Goal: Information Seeking & Learning: Check status

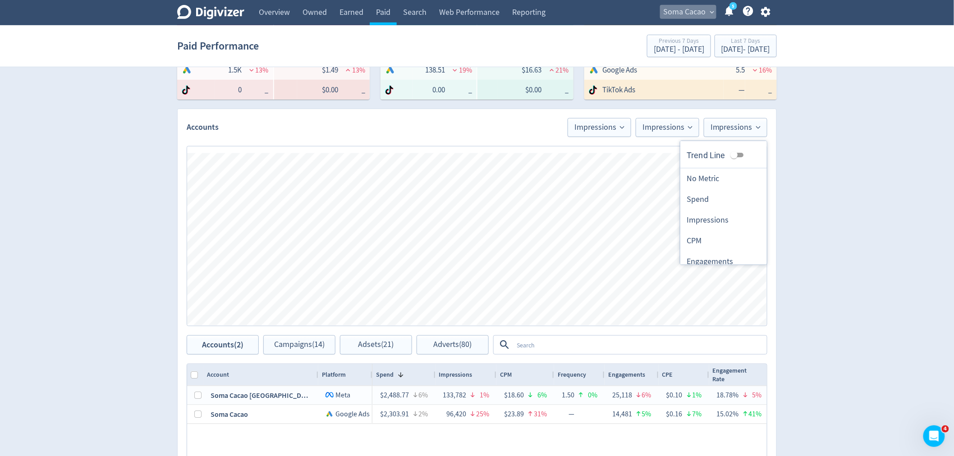
click at [696, 7] on span "Soma Cacao" at bounding box center [684, 12] width 42 height 14
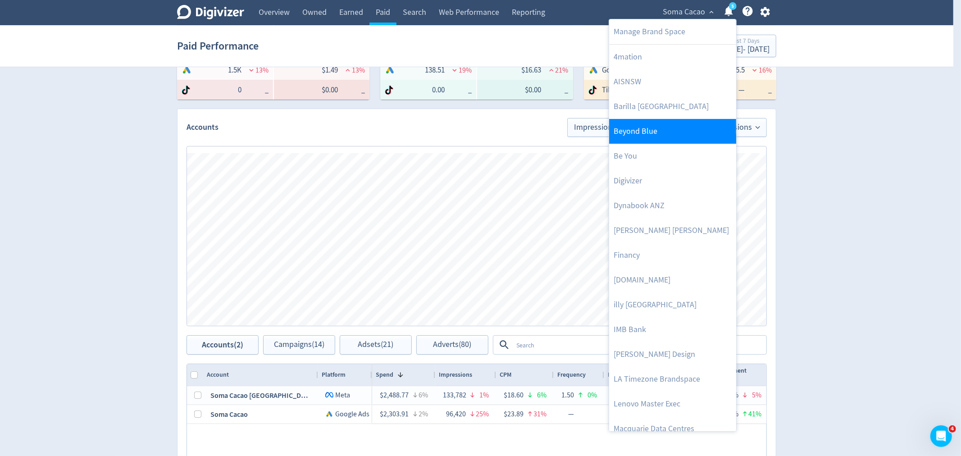
click at [660, 137] on link "Beyond Blue" at bounding box center [672, 131] width 127 height 25
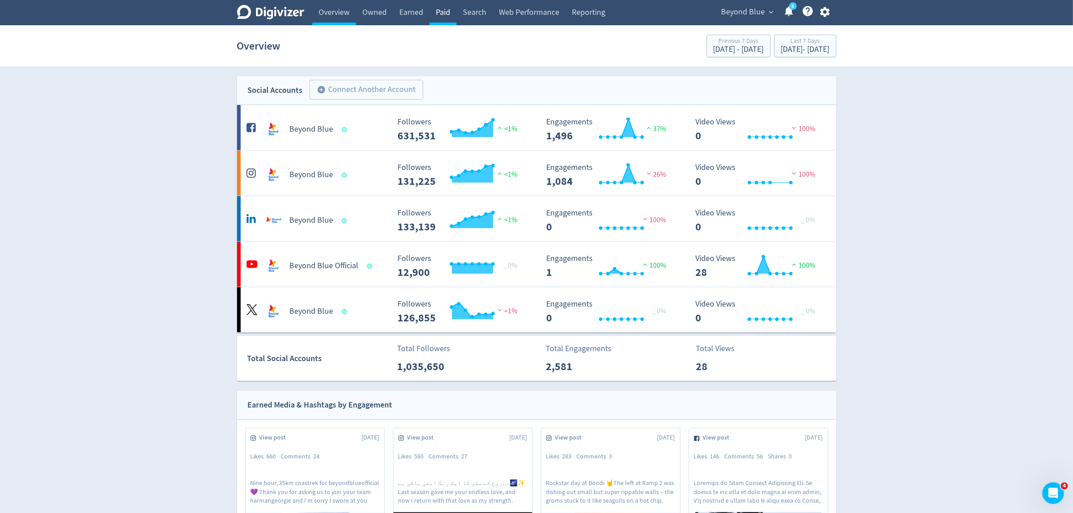
click at [447, 10] on link "Paid" at bounding box center [443, 12] width 27 height 25
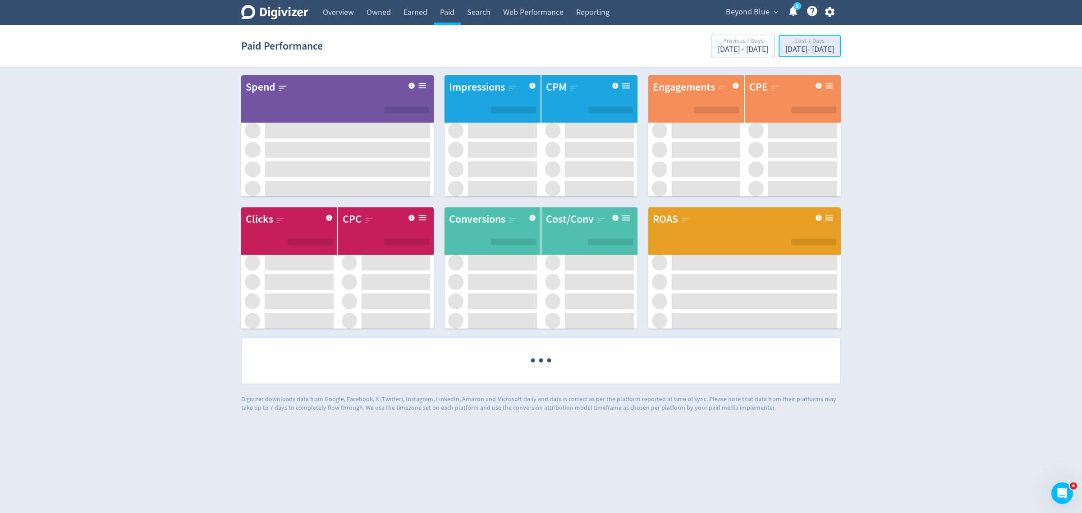
click at [801, 57] on button "Last 7 Days [DATE] - [DATE]" at bounding box center [809, 46] width 62 height 23
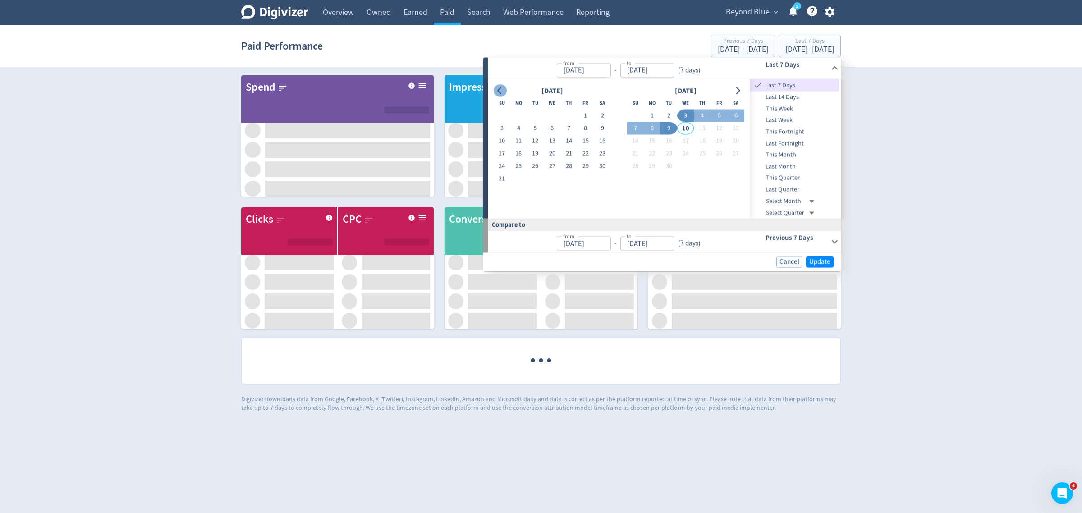
click at [501, 88] on icon "Go to previous month" at bounding box center [499, 90] width 7 height 7
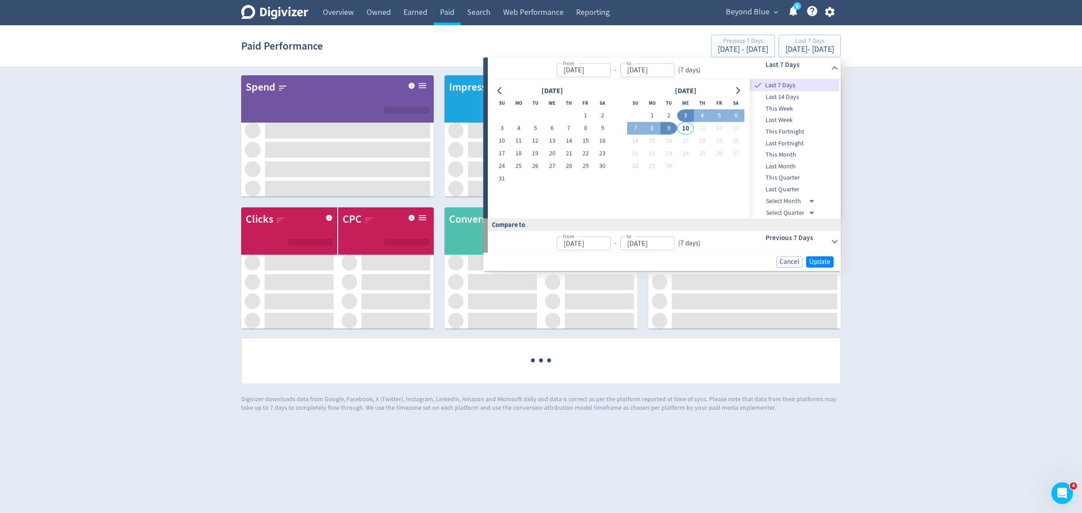
click at [502, 88] on div "[DATE]" at bounding box center [552, 91] width 117 height 12
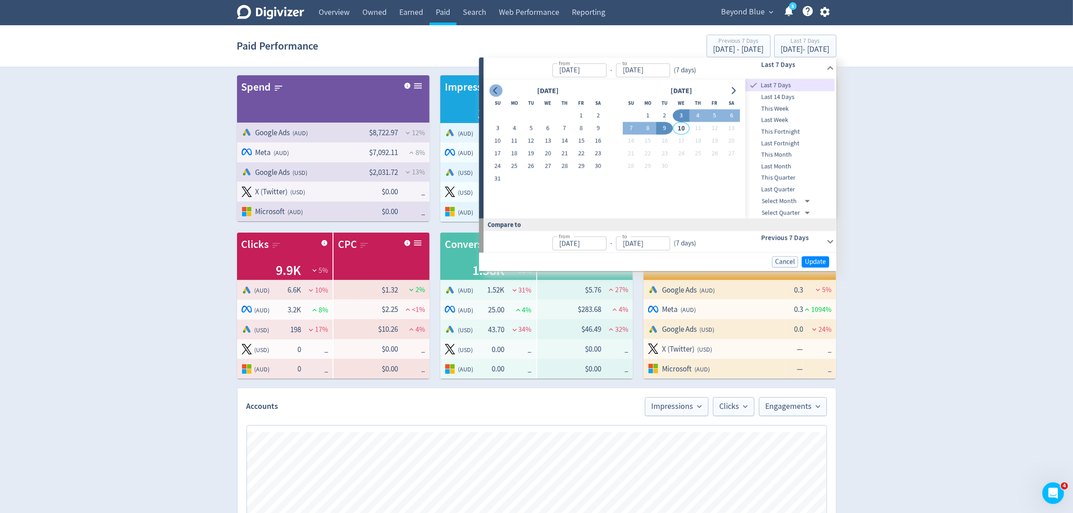
click at [501, 88] on button "Go to previous month" at bounding box center [496, 90] width 13 height 13
click at [496, 89] on icon "Go to previous month" at bounding box center [495, 90] width 7 height 7
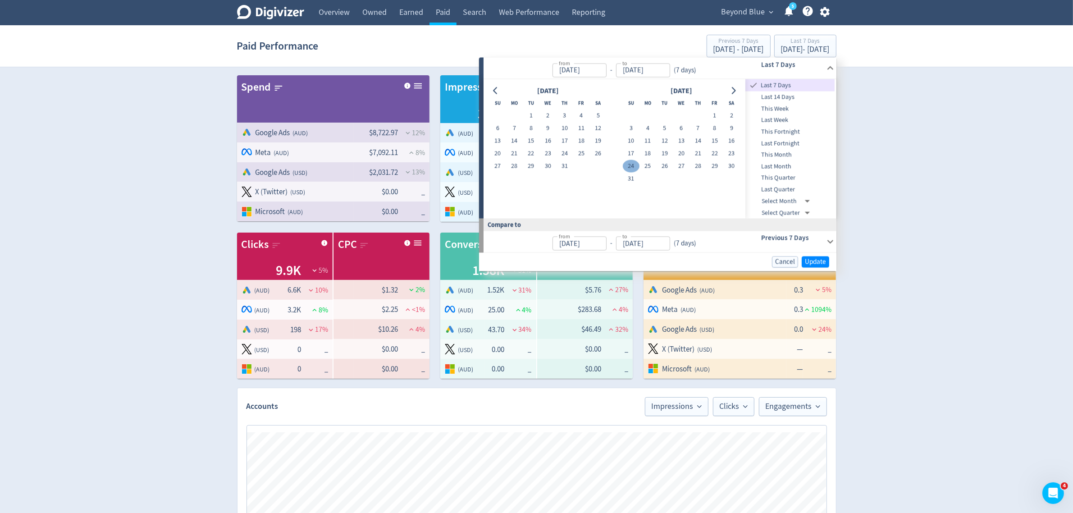
click at [623, 168] on button "24" at bounding box center [631, 166] width 17 height 13
type input "[DATE]"
click at [497, 88] on icon "Go to previous month" at bounding box center [495, 90] width 7 height 7
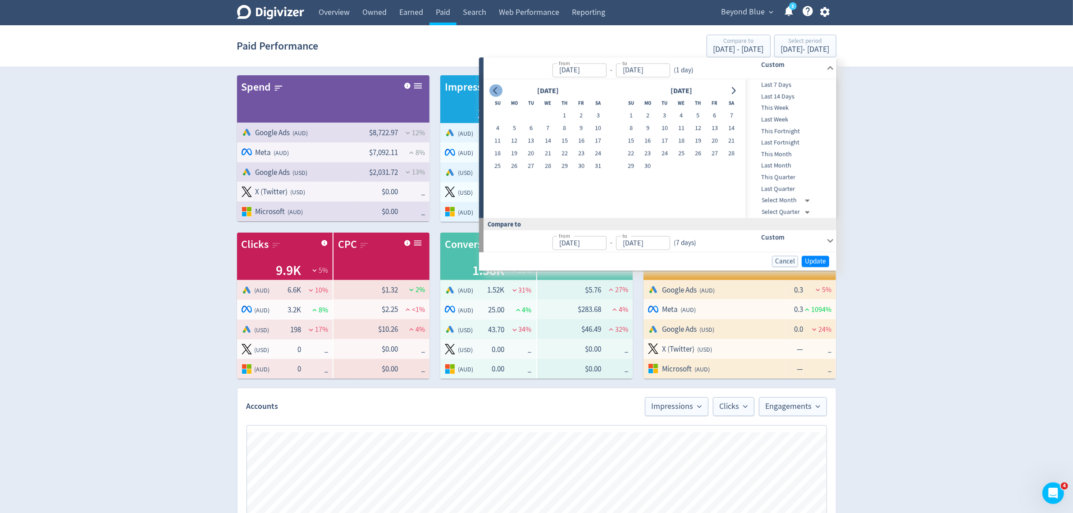
click at [497, 88] on icon "Go to previous month" at bounding box center [495, 90] width 7 height 7
click at [535, 115] on button "1" at bounding box center [531, 116] width 17 height 13
type input "[DATE]"
click at [737, 88] on icon "Go to next month" at bounding box center [733, 90] width 7 height 7
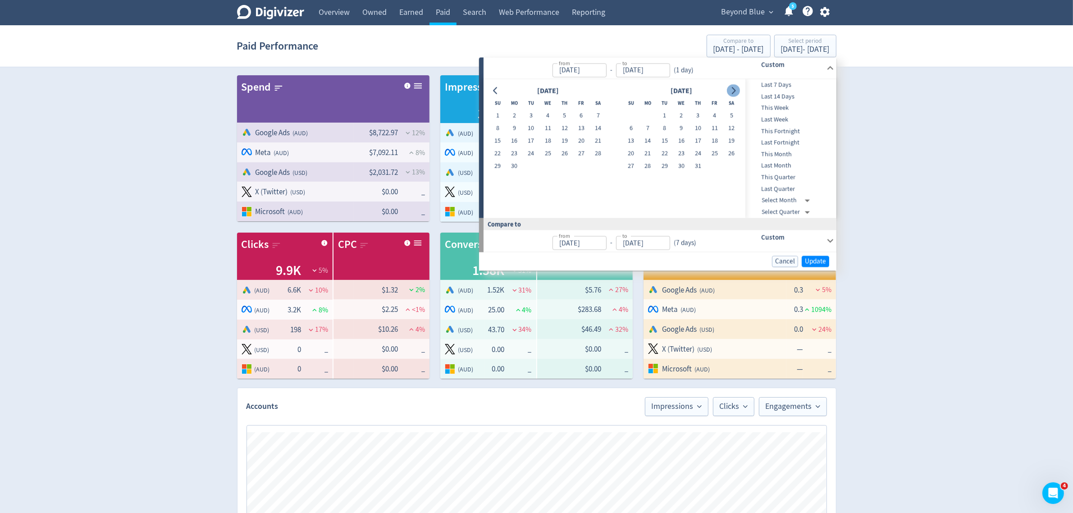
click at [737, 88] on icon "Go to next month" at bounding box center [733, 90] width 7 height 7
click at [668, 125] on button "9" at bounding box center [664, 128] width 17 height 13
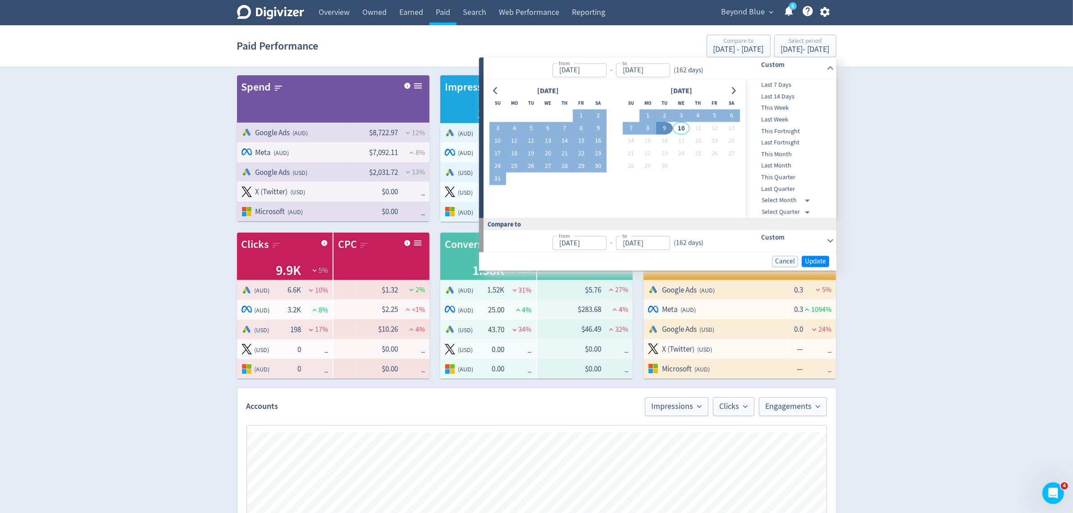
type input "[DATE]"
click at [808, 262] on span "Update" at bounding box center [815, 261] width 21 height 7
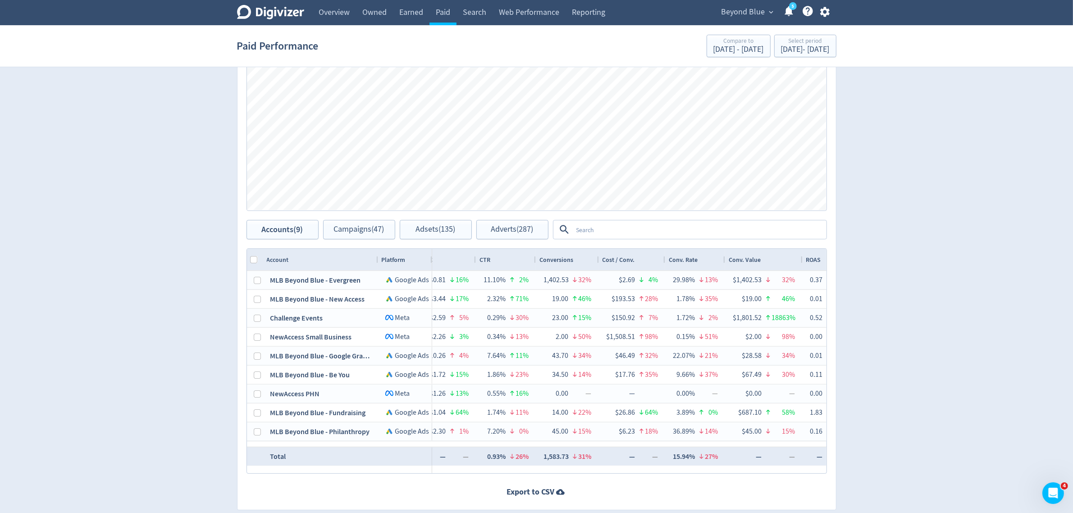
click at [943, 393] on div "Digivizer Logo [PERSON_NAME] Logo Overview Owned Earned Paid Search Web Perform…" at bounding box center [536, 72] width 1073 height 933
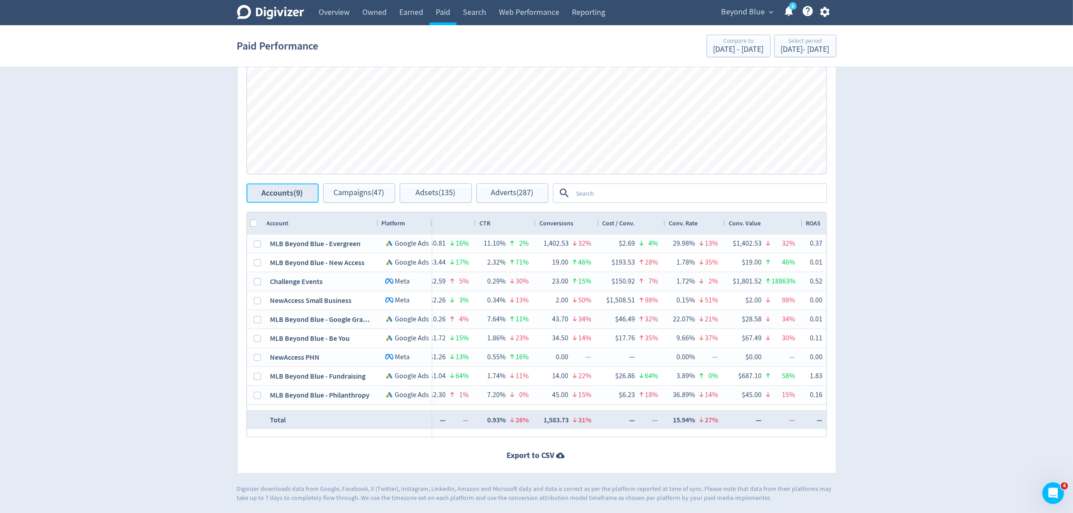
click at [296, 195] on span "Accounts (9)" at bounding box center [282, 193] width 41 height 9
click at [343, 194] on span "Campaigns (47)" at bounding box center [359, 193] width 50 height 9
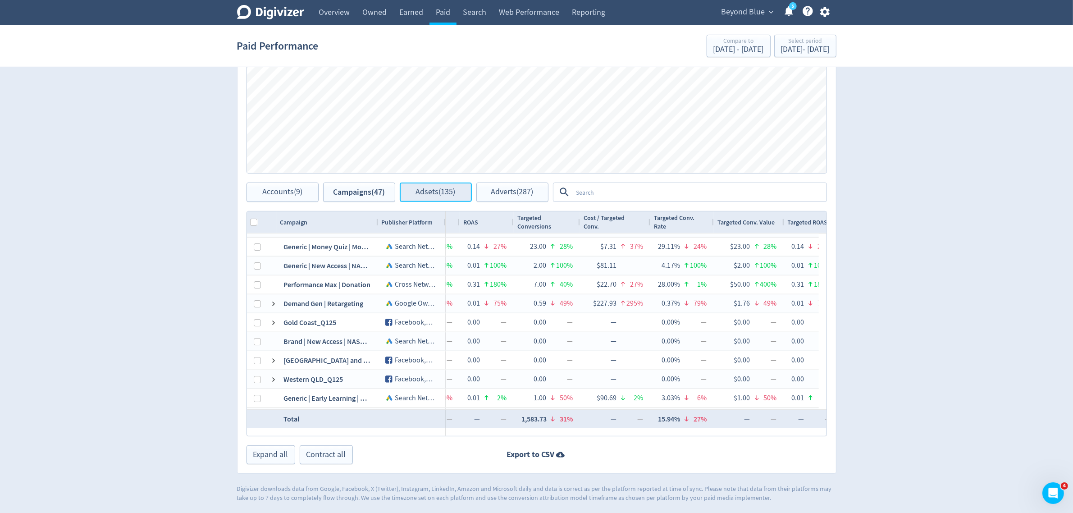
click at [414, 192] on button "Adsets (135)" at bounding box center [436, 192] width 72 height 19
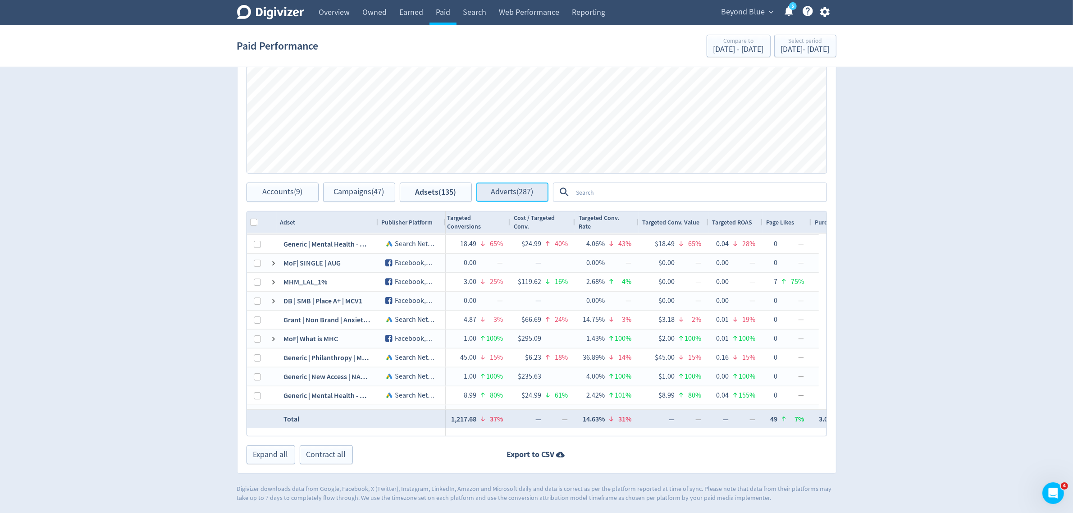
click at [491, 190] on span "Adverts (287)" at bounding box center [512, 192] width 42 height 9
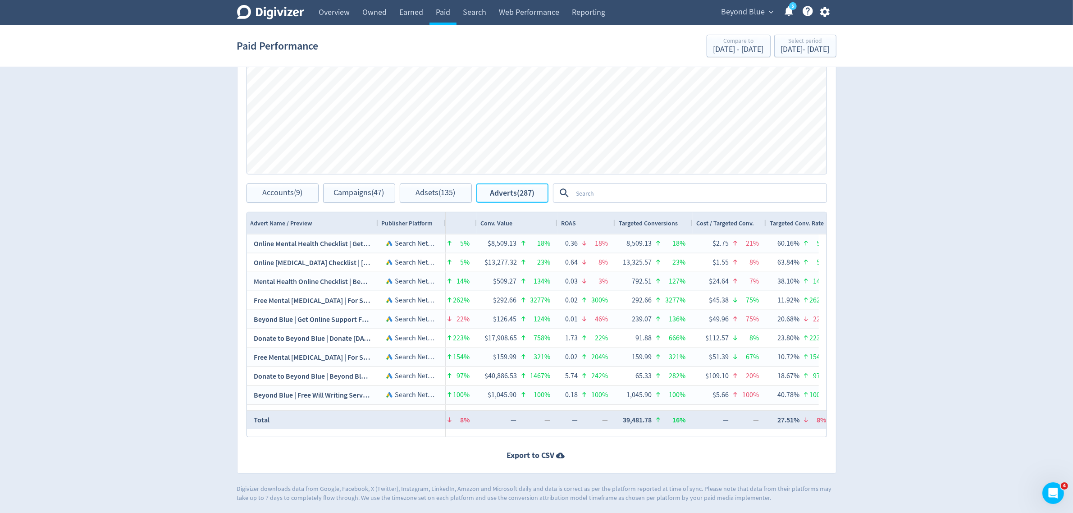
scroll to position [0, 2125]
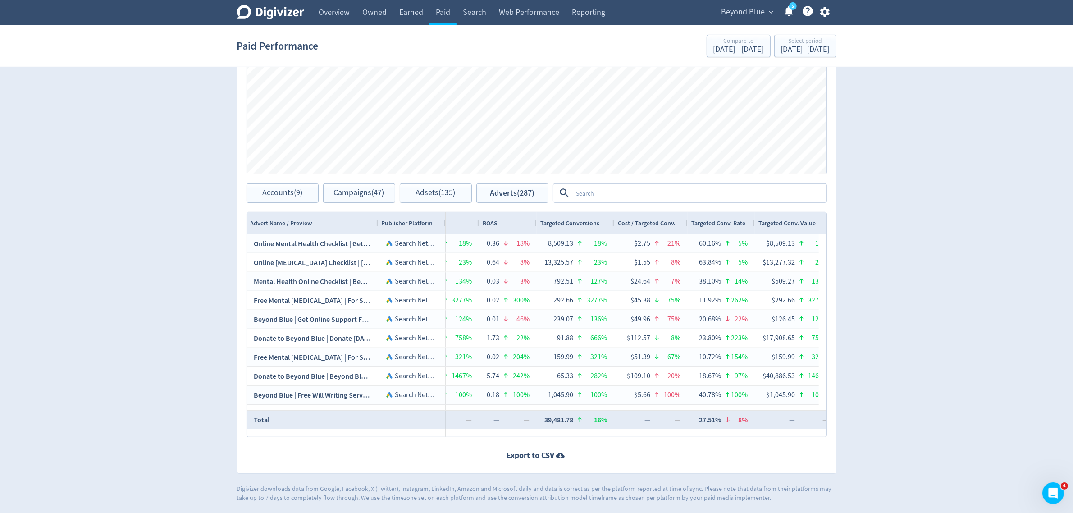
click at [919, 382] on div "Digivizer Logo [PERSON_NAME] Logo Overview Owned Earned Paid Search Web Perform…" at bounding box center [536, 35] width 1073 height 933
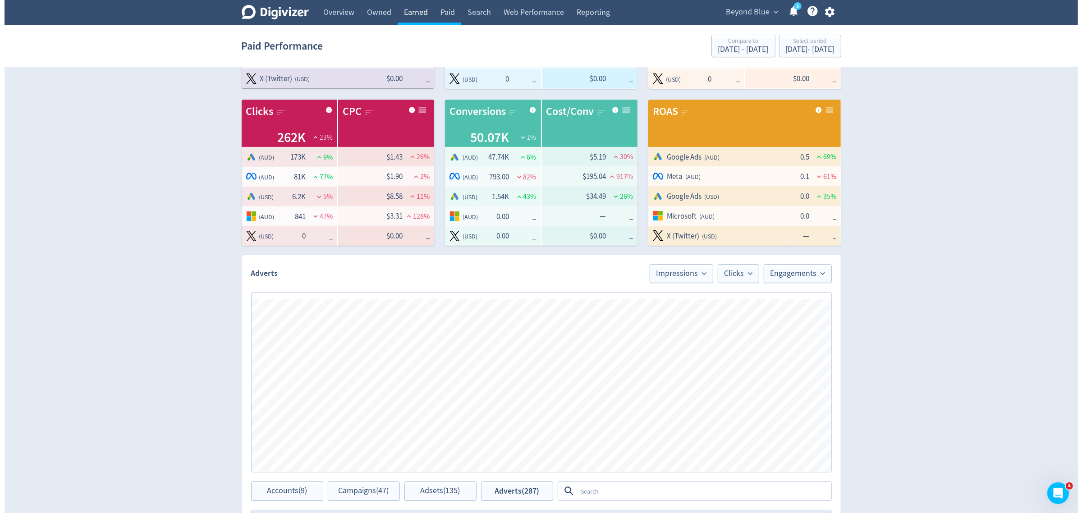
scroll to position [93, 0]
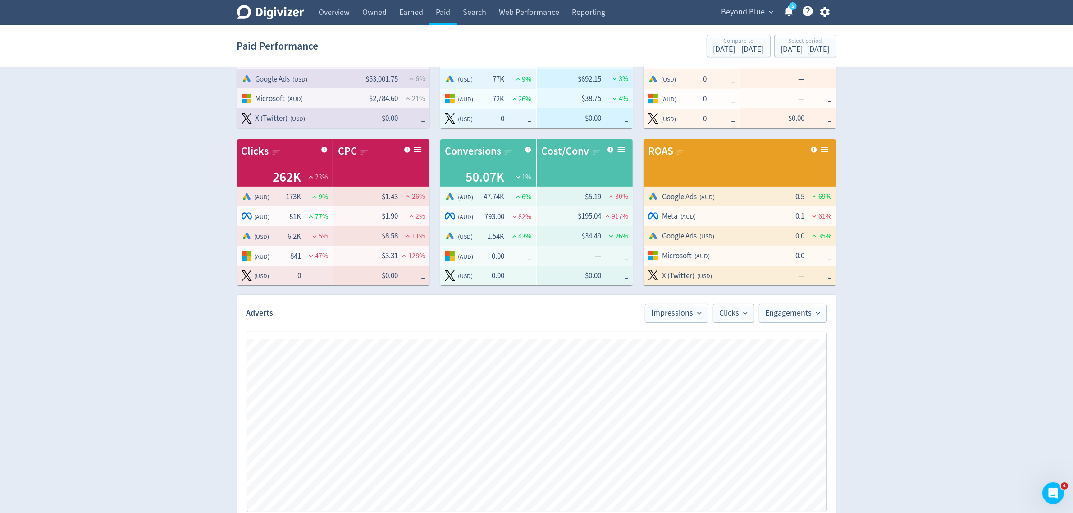
click at [755, 12] on span "Beyond Blue" at bounding box center [744, 12] width 44 height 14
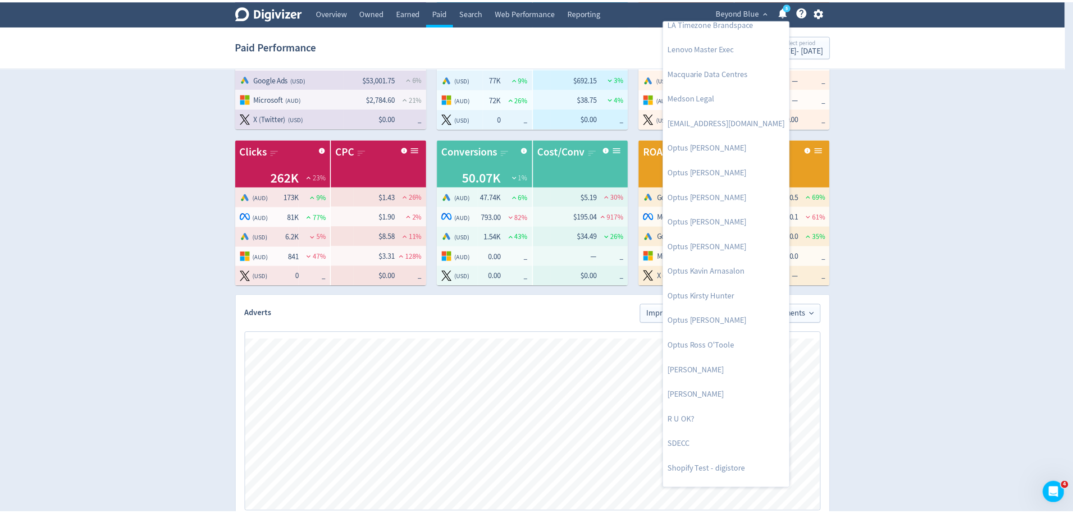
scroll to position [448, 0]
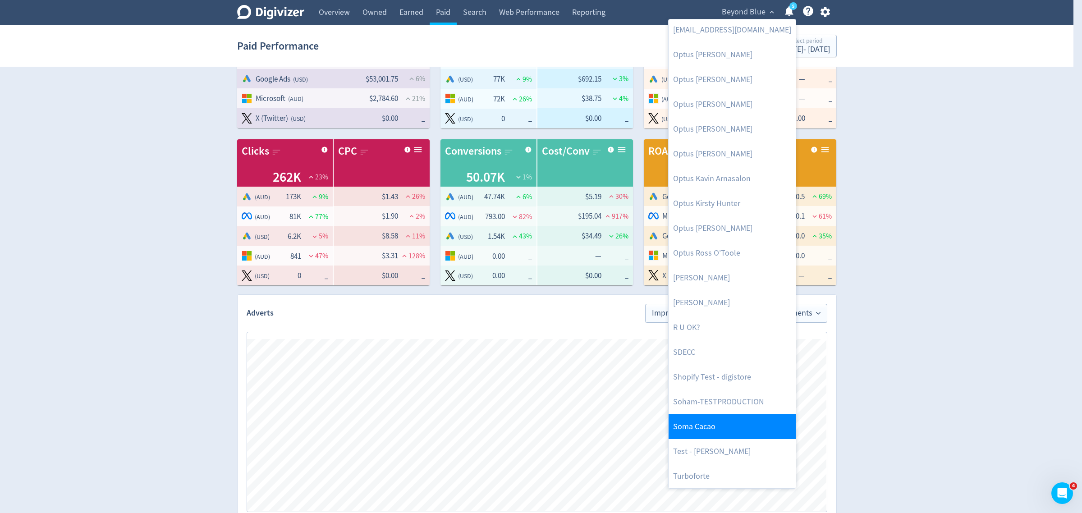
click at [730, 430] on link "Soma Cacao" at bounding box center [731, 426] width 127 height 25
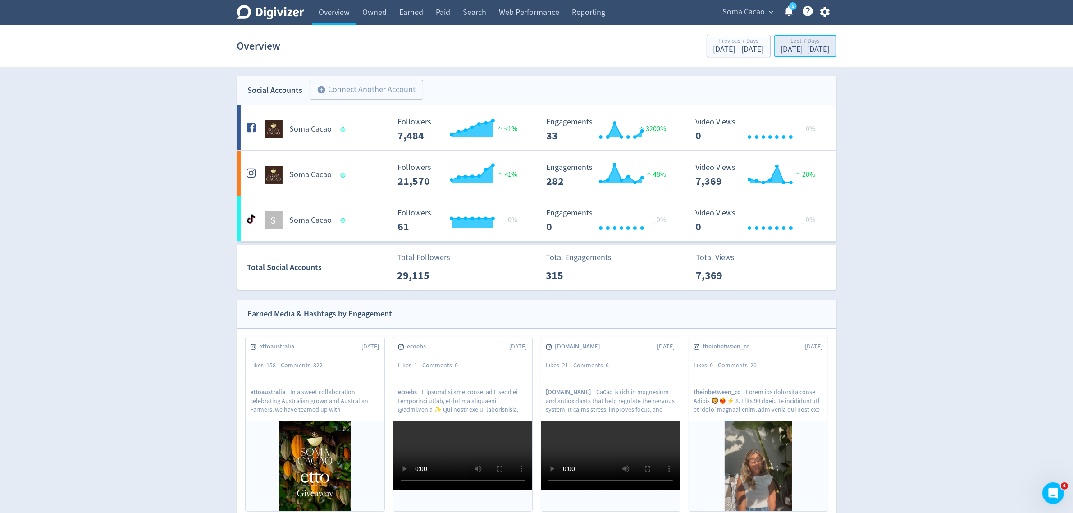
click at [781, 46] on div "[DATE] - [DATE]" at bounding box center [805, 50] width 49 height 8
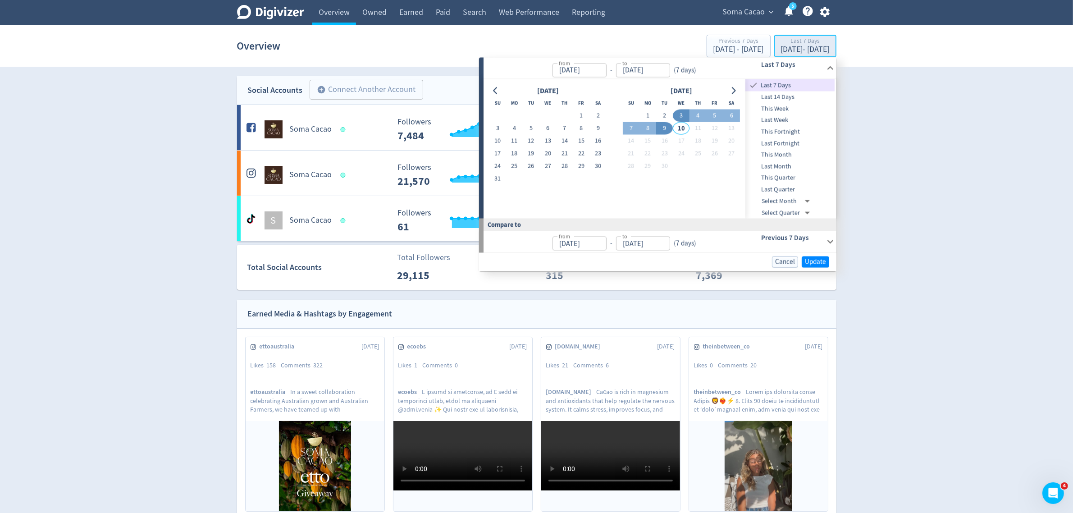
type input "[DATE]"
click at [585, 114] on button "1" at bounding box center [581, 116] width 17 height 13
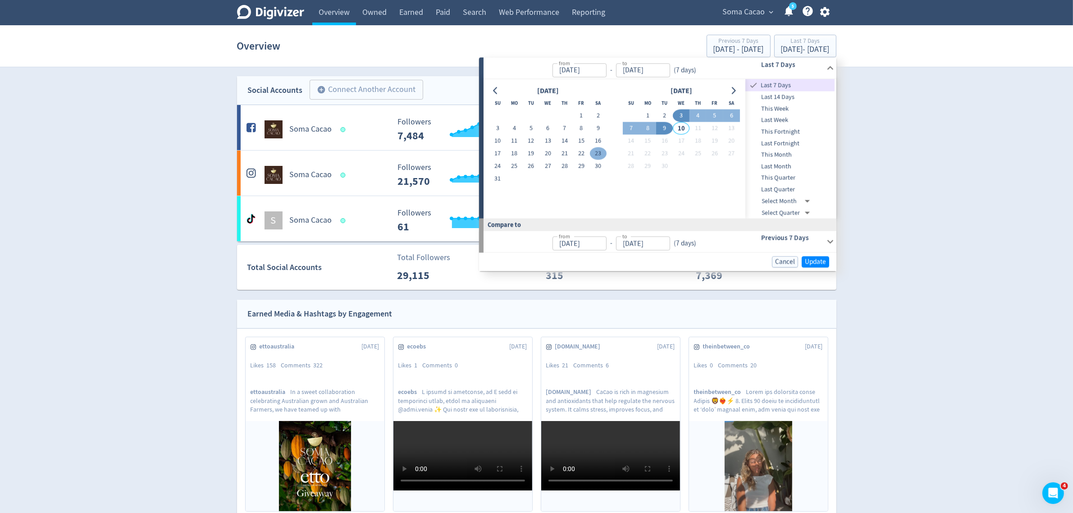
type input "[DATE]"
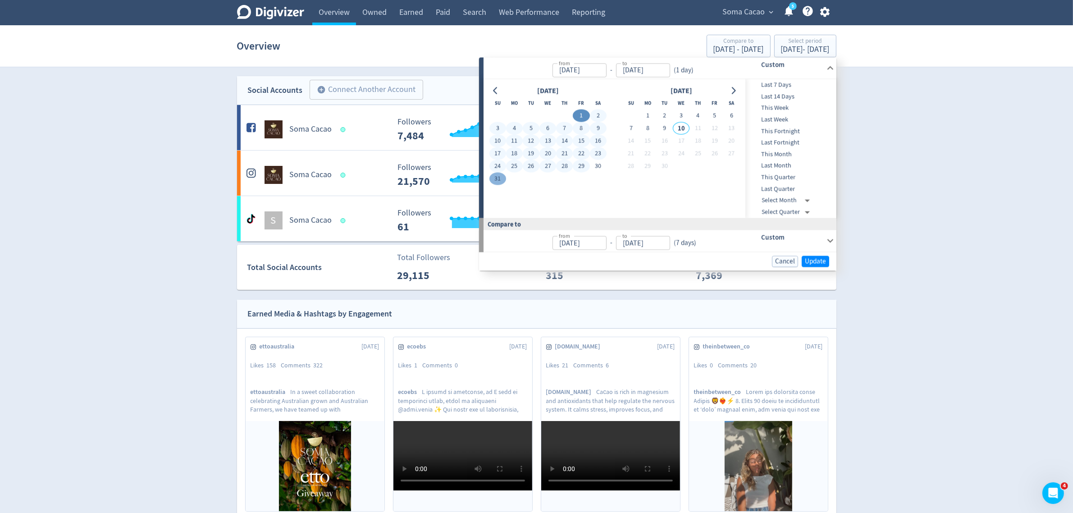
click at [500, 176] on button "31" at bounding box center [498, 179] width 17 height 13
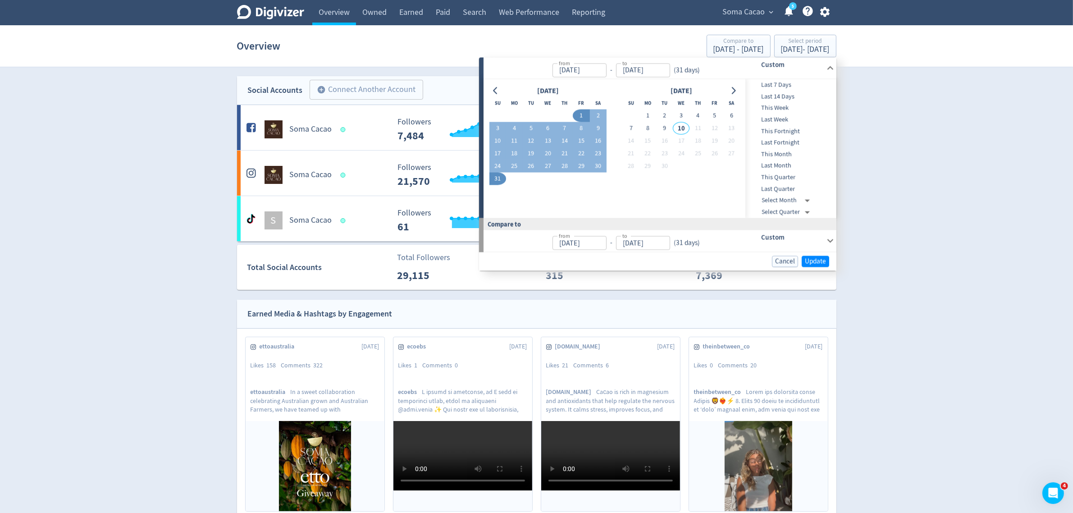
type input "[DATE]"
click at [811, 258] on span "Update" at bounding box center [815, 261] width 21 height 7
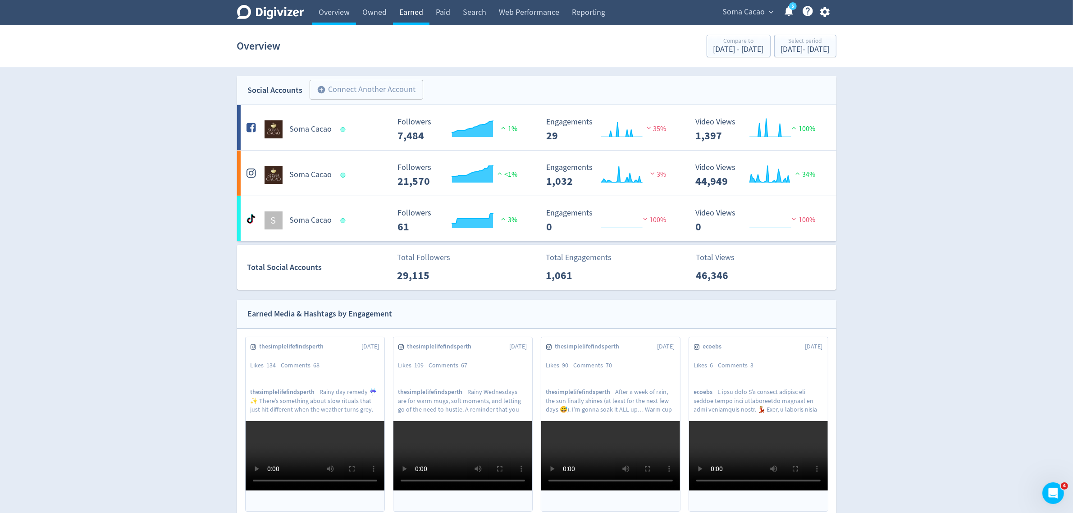
click at [404, 12] on link "Earned" at bounding box center [411, 12] width 37 height 25
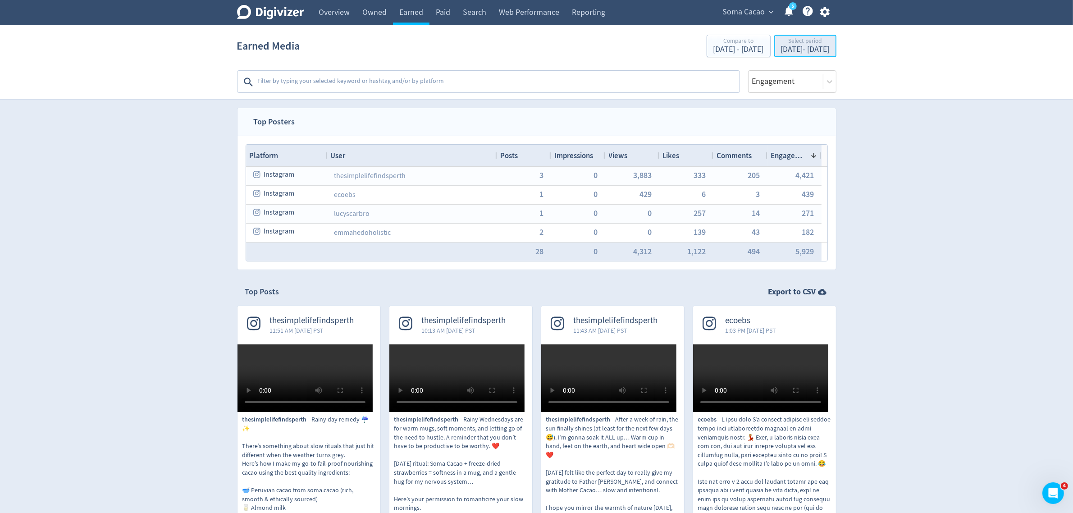
click at [788, 50] on div "[DATE] - [DATE]" at bounding box center [805, 50] width 49 height 8
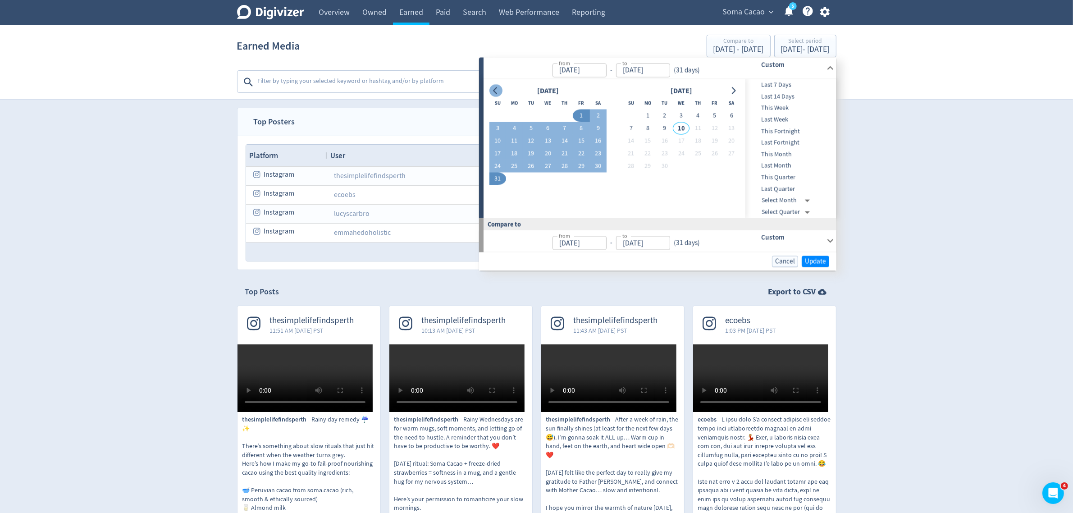
click at [494, 88] on icon "Go to previous month" at bounding box center [495, 90] width 7 height 7
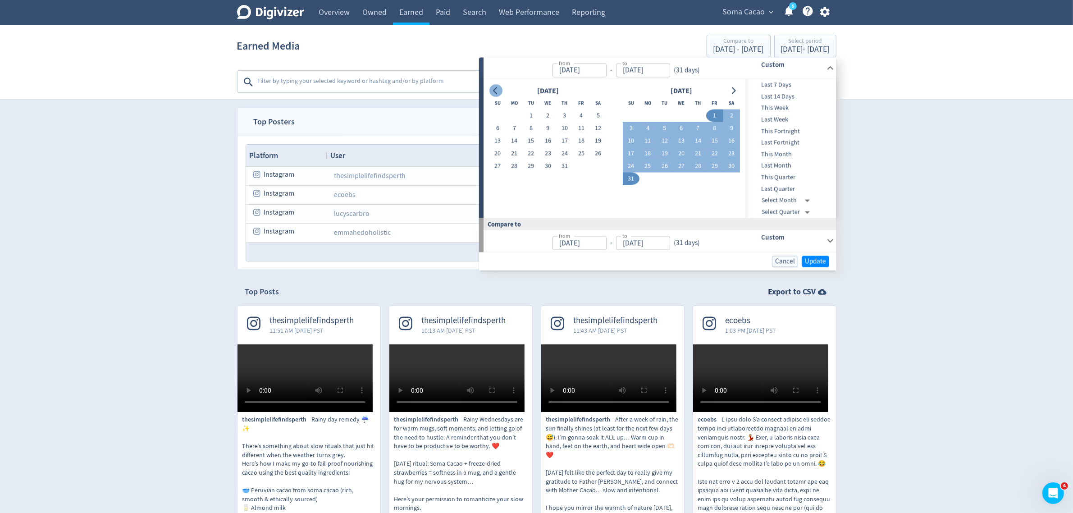
click at [494, 88] on icon "Go to previous month" at bounding box center [495, 90] width 7 height 7
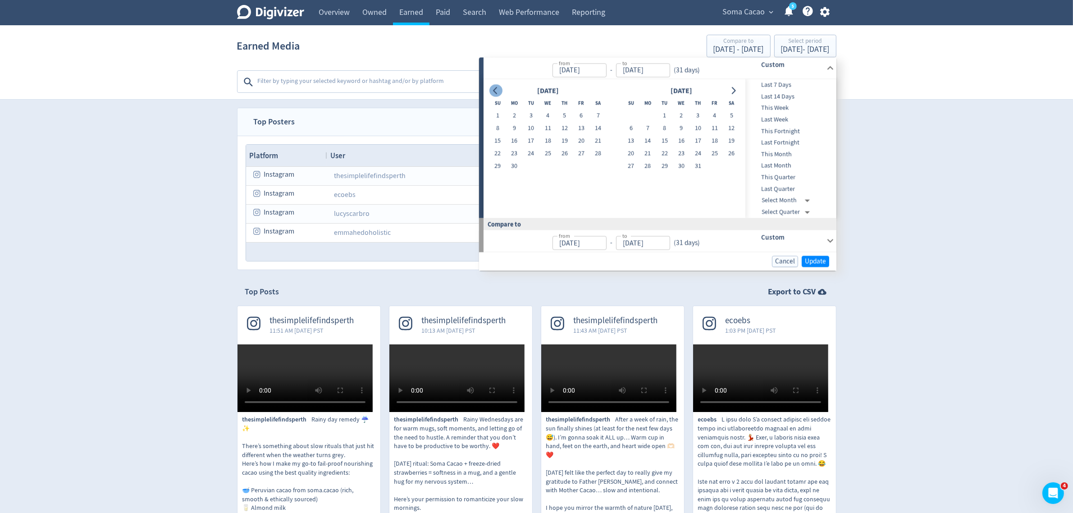
click at [494, 88] on icon "Go to previous month" at bounding box center [495, 90] width 7 height 7
click at [567, 119] on button "1" at bounding box center [564, 116] width 17 height 13
type input "[DATE]"
click at [596, 169] on button "31" at bounding box center [598, 166] width 17 height 13
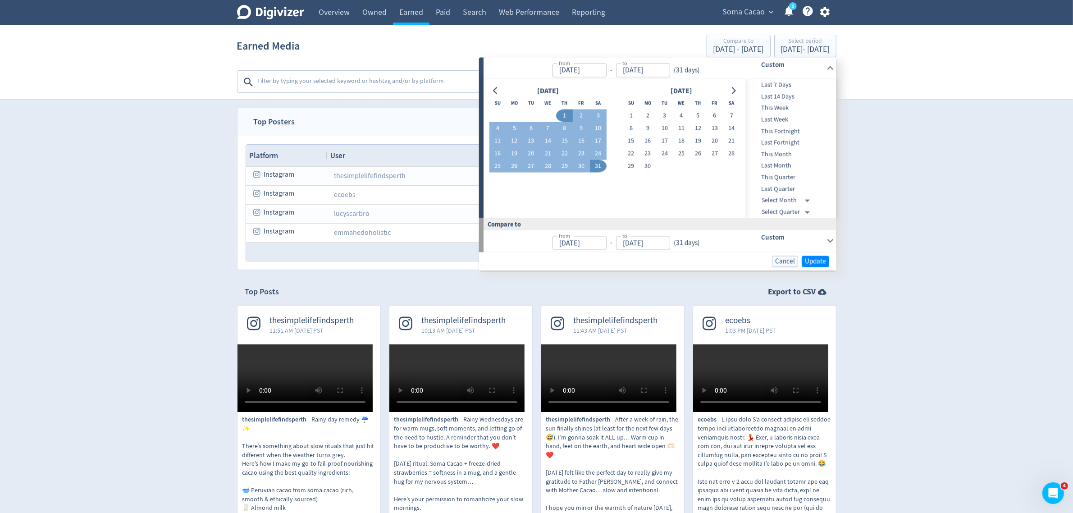
type input "[DATE]"
click at [812, 260] on span "Update" at bounding box center [815, 261] width 21 height 7
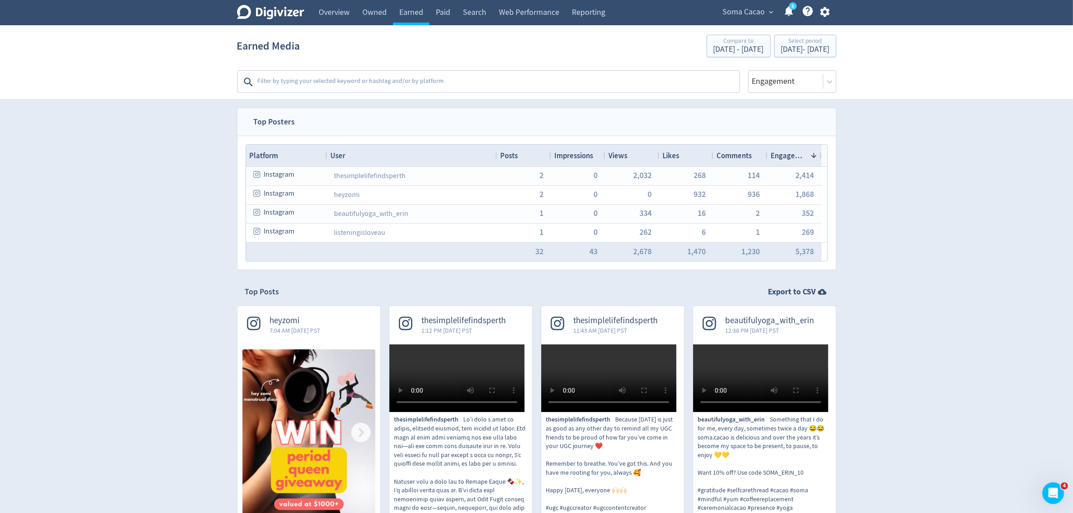
click at [586, 156] on span "Impressions" at bounding box center [574, 156] width 39 height 10
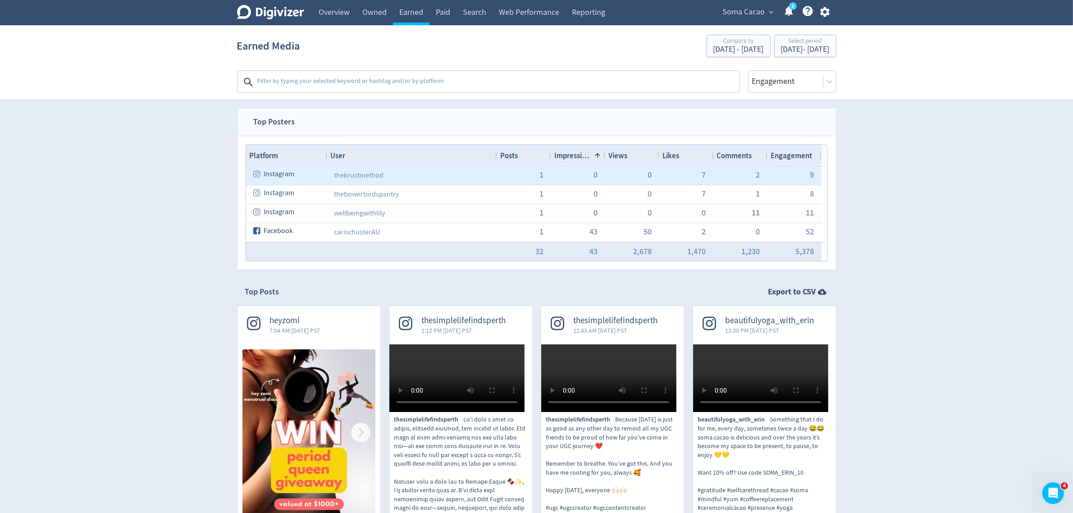
scroll to position [78, 0]
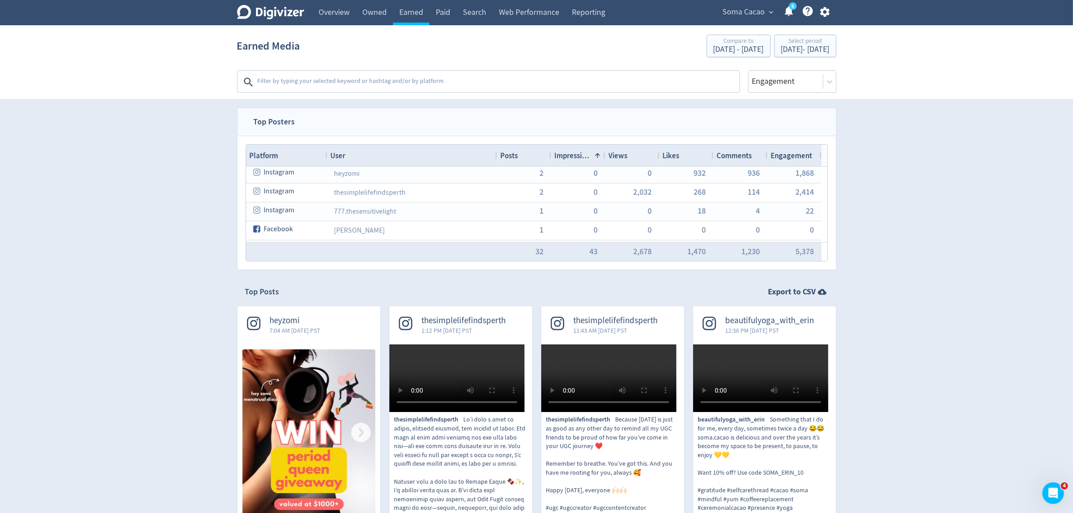
click at [590, 152] on span "Impressions" at bounding box center [573, 156] width 36 height 10
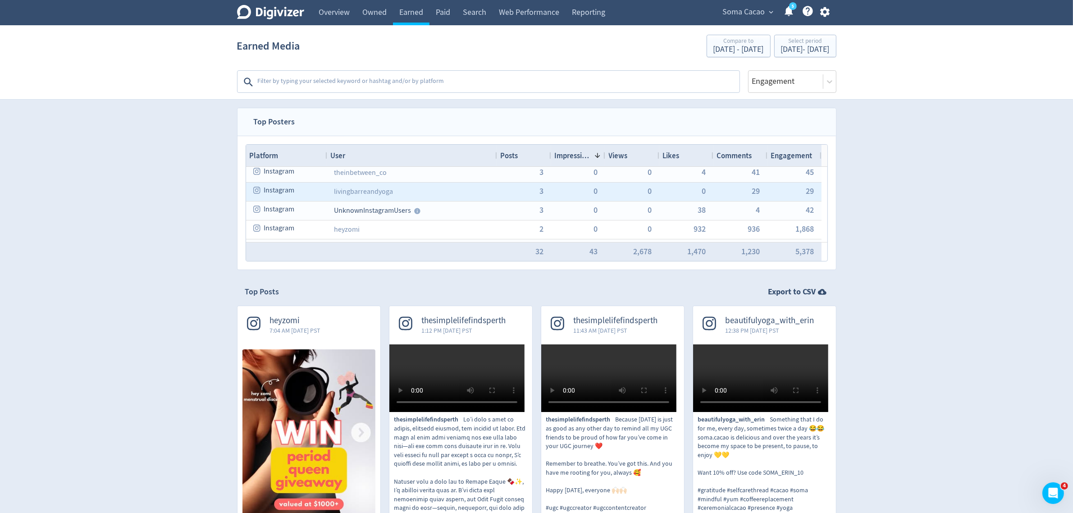
scroll to position [0, 0]
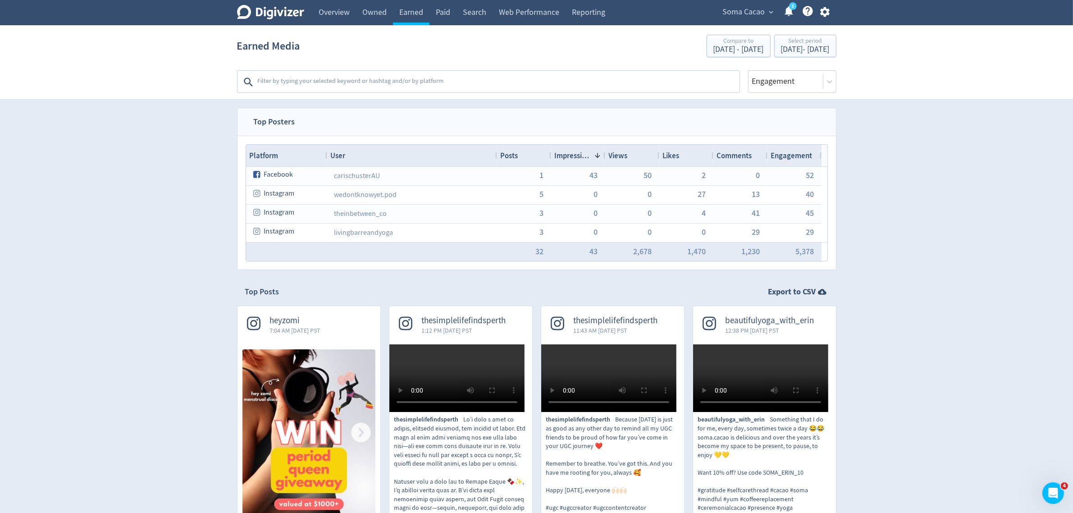
click at [639, 163] on div "Views" at bounding box center [632, 155] width 47 height 17
click at [639, 163] on div "Views 1" at bounding box center [632, 155] width 47 height 17
click at [781, 43] on div "Select period" at bounding box center [805, 42] width 49 height 8
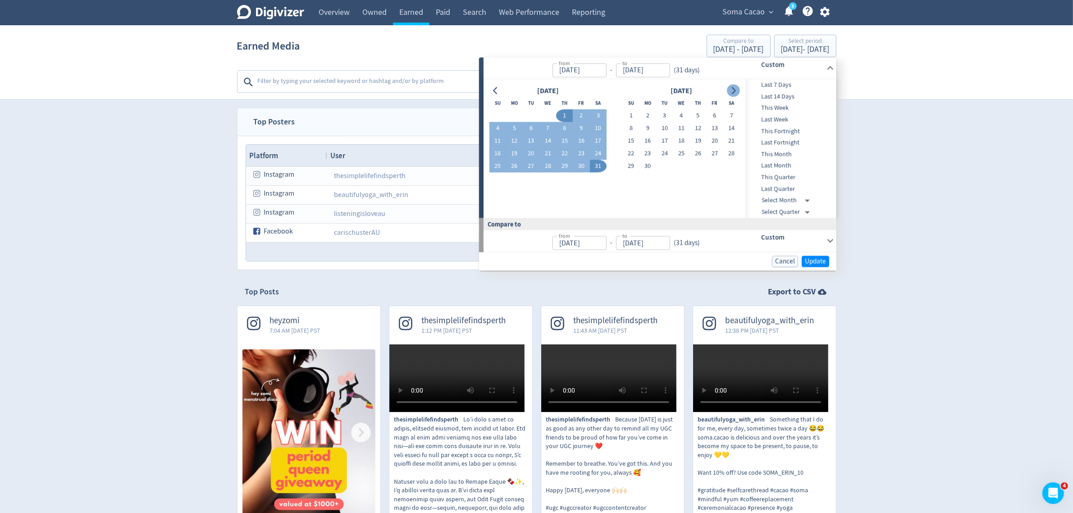
click at [735, 95] on button "Go to next month" at bounding box center [733, 90] width 13 height 13
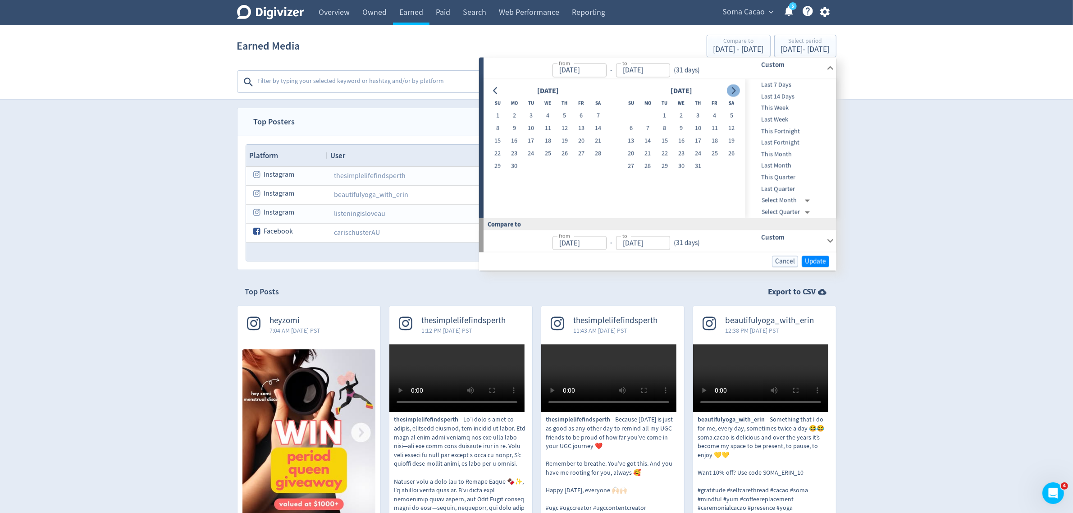
click at [735, 95] on button "Go to next month" at bounding box center [733, 90] width 13 height 13
drag, startPoint x: 717, startPoint y: 116, endPoint x: 655, endPoint y: 179, distance: 88.9
click at [715, 116] on button "1" at bounding box center [714, 116] width 17 height 13
type input "[DATE]"
click at [632, 178] on button "31" at bounding box center [631, 179] width 17 height 13
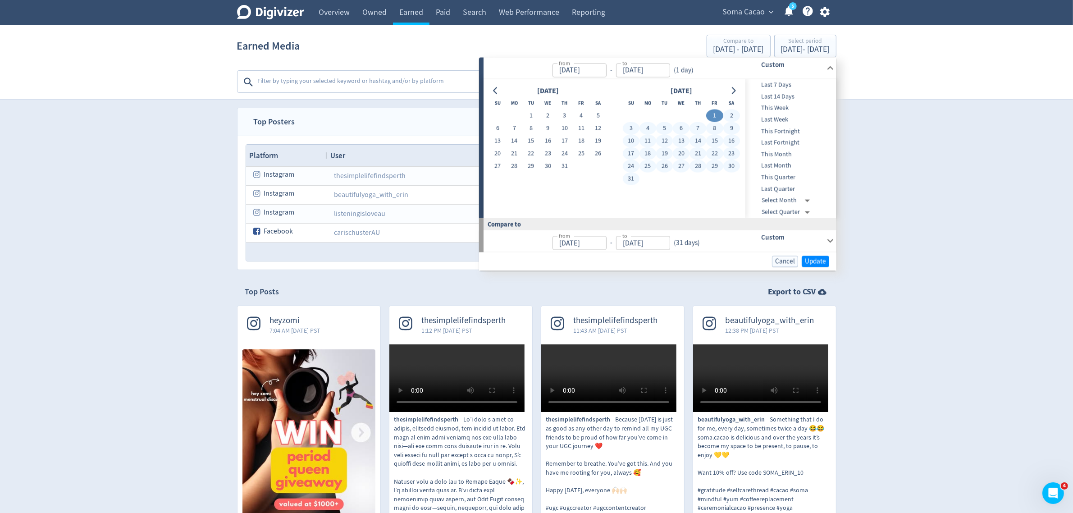
type input "[DATE]"
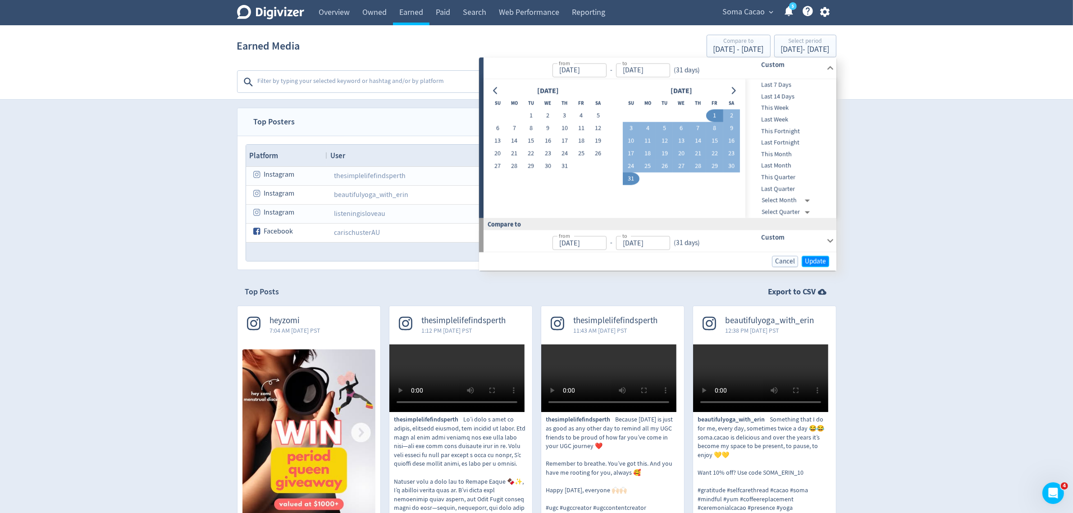
drag, startPoint x: 815, startPoint y: 260, endPoint x: 727, endPoint y: 261, distance: 87.9
click at [815, 260] on span "Update" at bounding box center [815, 261] width 21 height 7
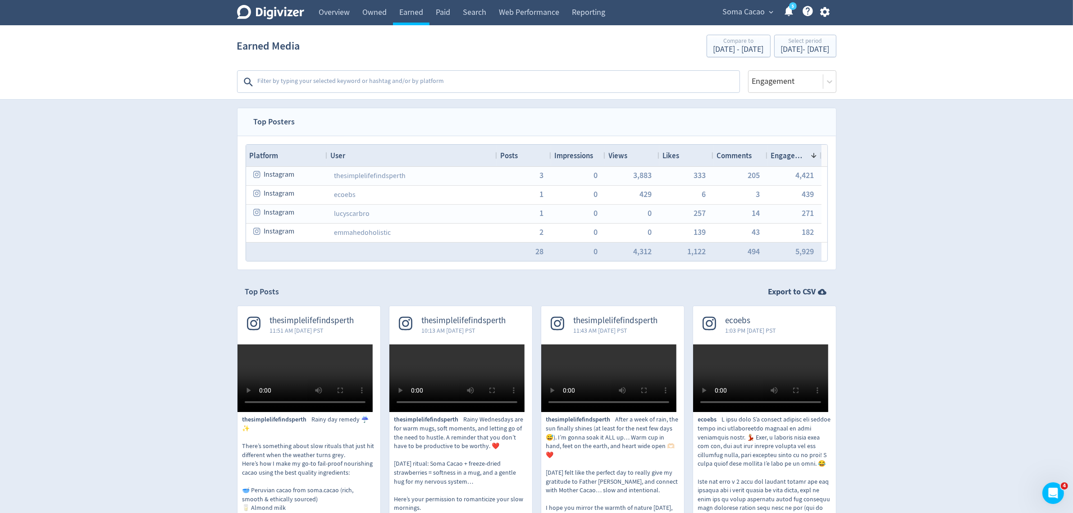
click at [629, 154] on div "Views" at bounding box center [632, 155] width 47 height 17
click at [629, 154] on span at bounding box center [633, 155] width 11 height 7
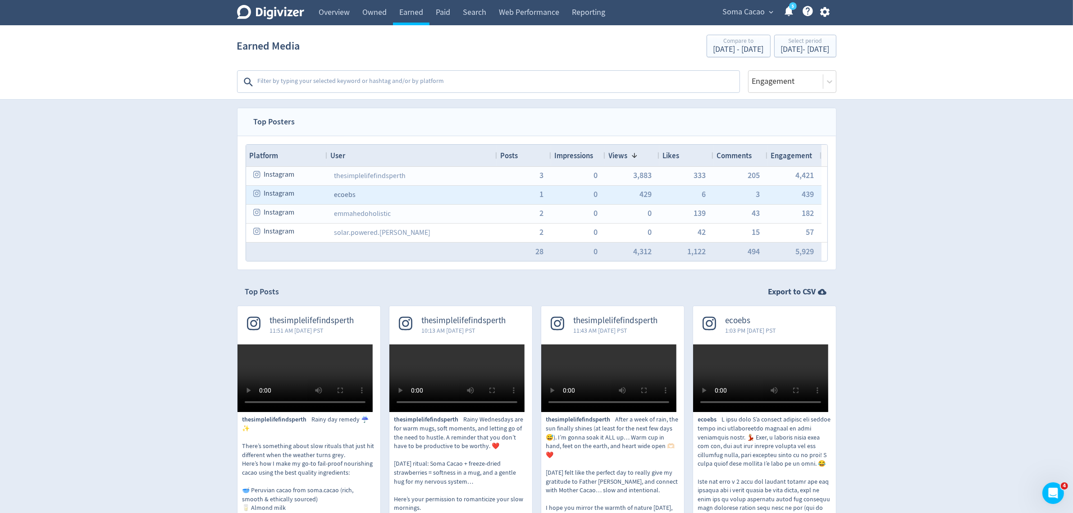
drag, startPoint x: 341, startPoint y: 196, endPoint x: 345, endPoint y: 193, distance: 4.8
click at [341, 196] on link "ecoebs" at bounding box center [345, 194] width 22 height 9
click at [539, 195] on div "1" at bounding box center [524, 195] width 54 height 18
click at [541, 196] on span "1" at bounding box center [542, 194] width 4 height 8
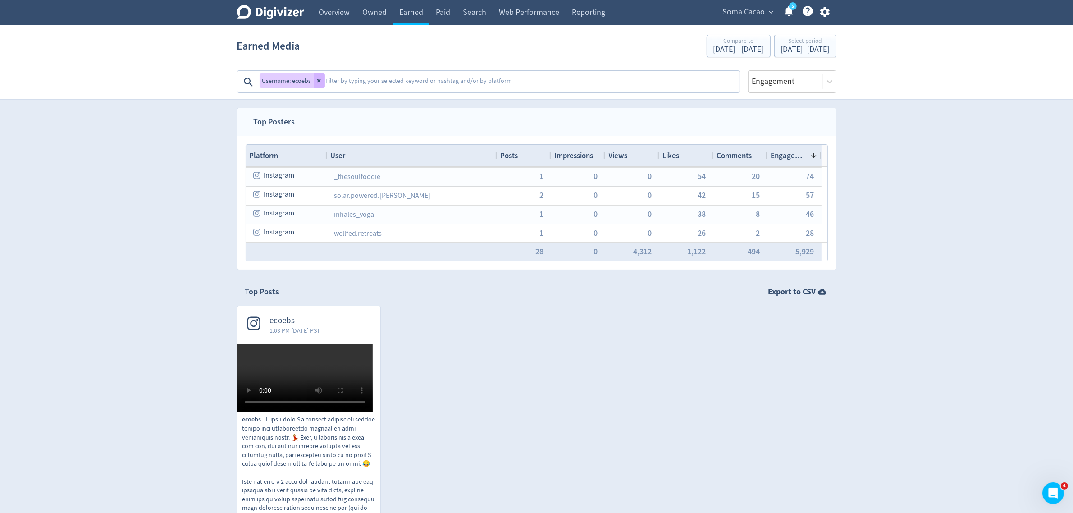
click at [760, 13] on span "Soma Cacao" at bounding box center [744, 12] width 42 height 14
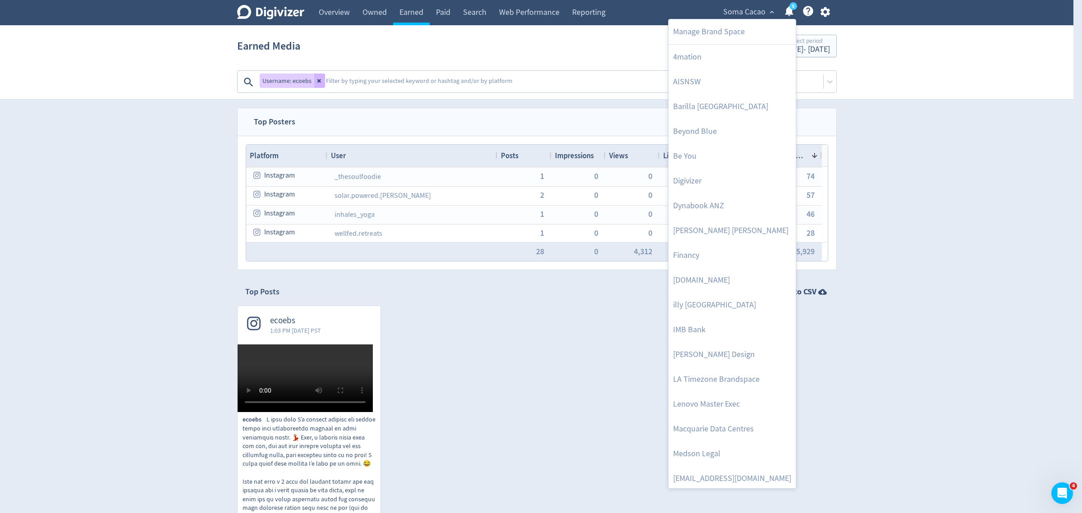
drag, startPoint x: 706, startPoint y: 27, endPoint x: 801, endPoint y: 131, distance: 141.0
click at [706, 27] on link "Manage Brand Space" at bounding box center [731, 31] width 127 height 25
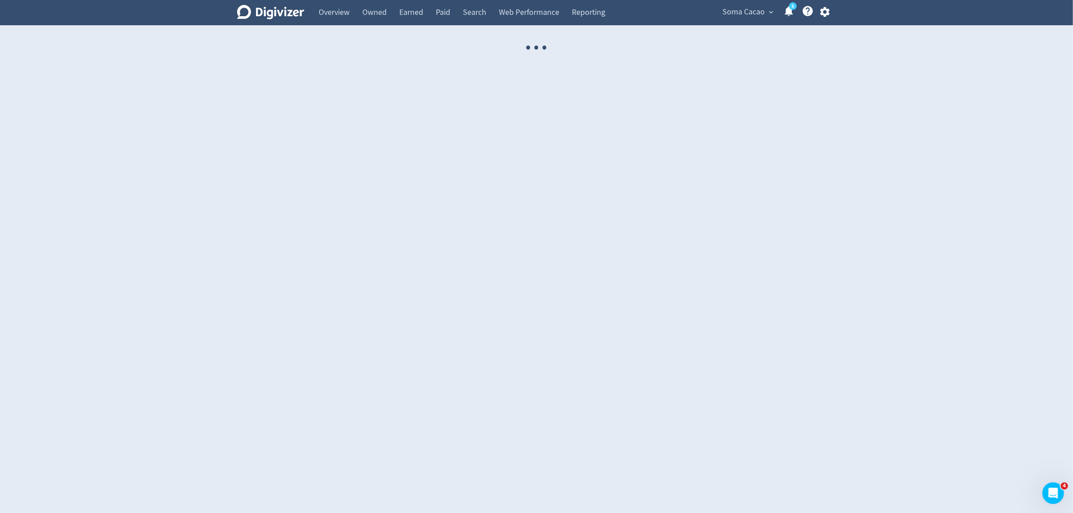
select select "USER"
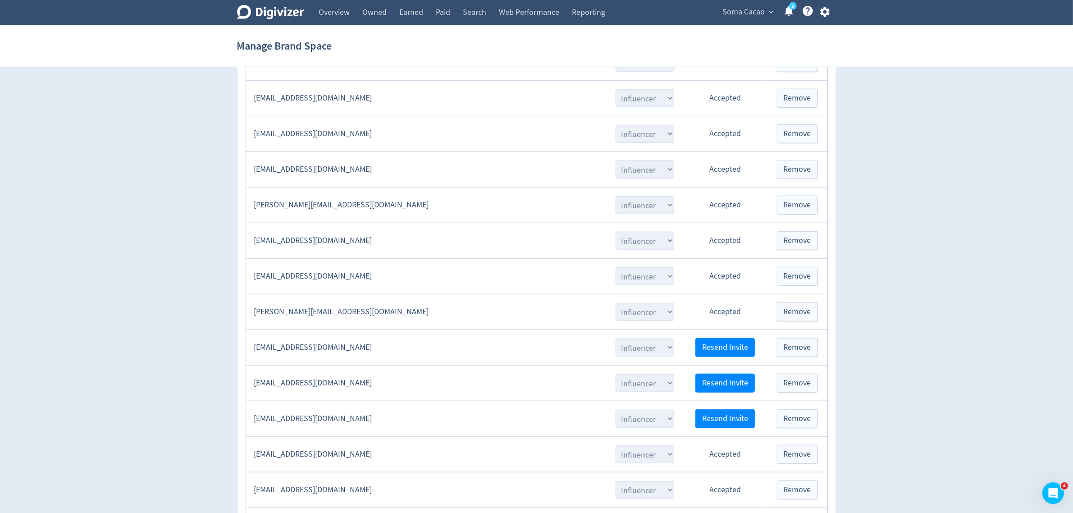
scroll to position [1101, 0]
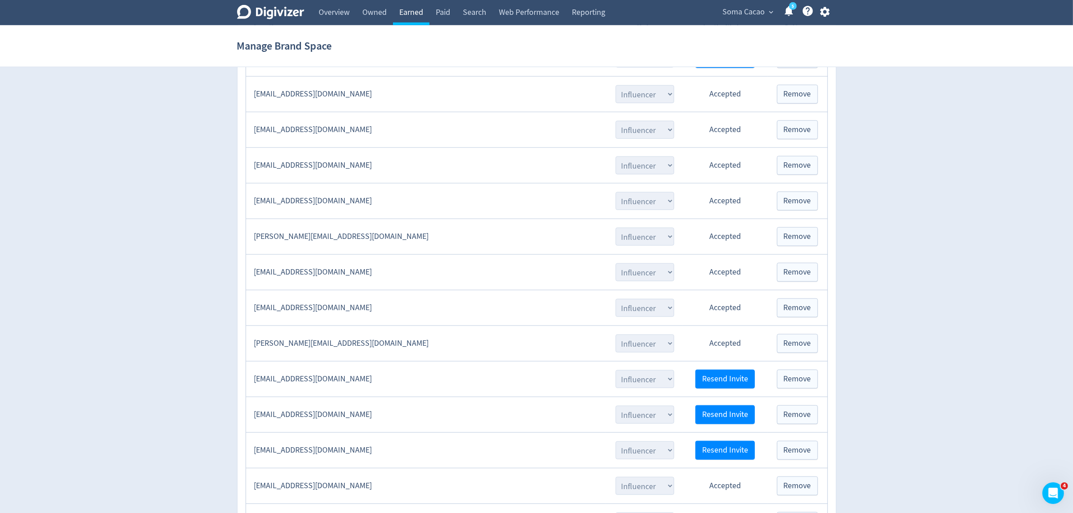
click at [411, 14] on link "Earned" at bounding box center [411, 12] width 37 height 25
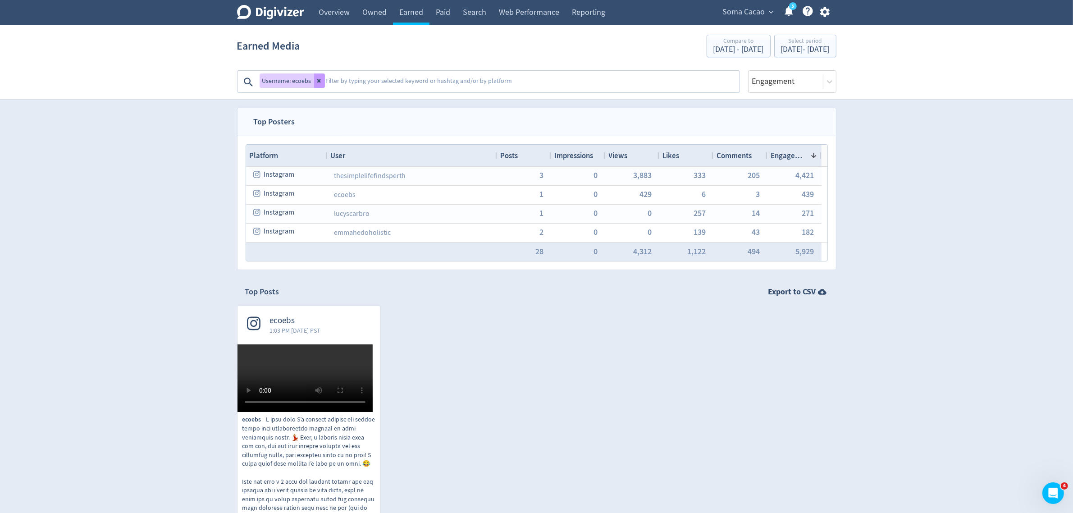
click at [319, 79] on icon at bounding box center [319, 80] width 5 height 5
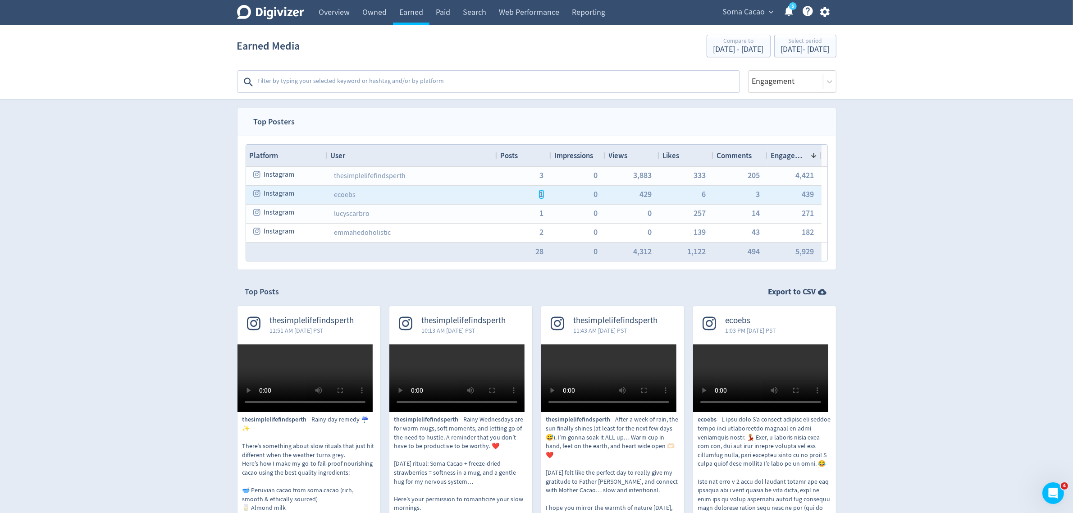
click at [541, 195] on span "1" at bounding box center [542, 194] width 4 height 8
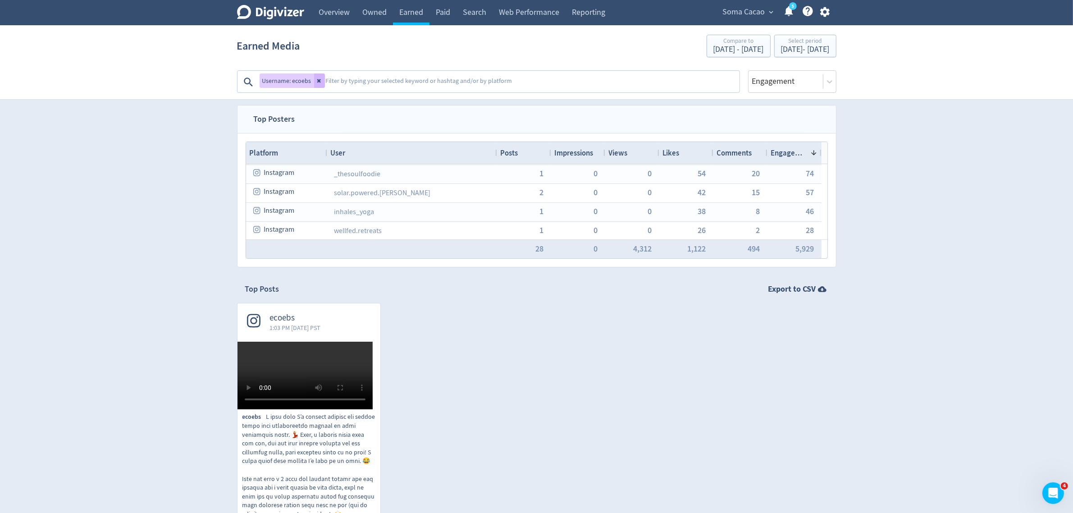
scroll to position [2, 0]
click at [319, 82] on icon at bounding box center [319, 81] width 4 height 4
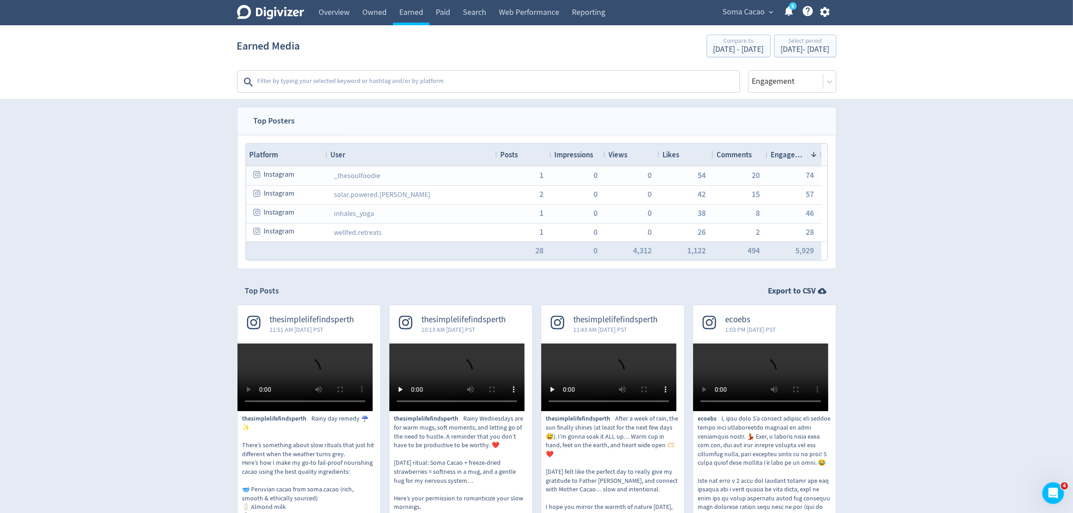
scroll to position [0, 0]
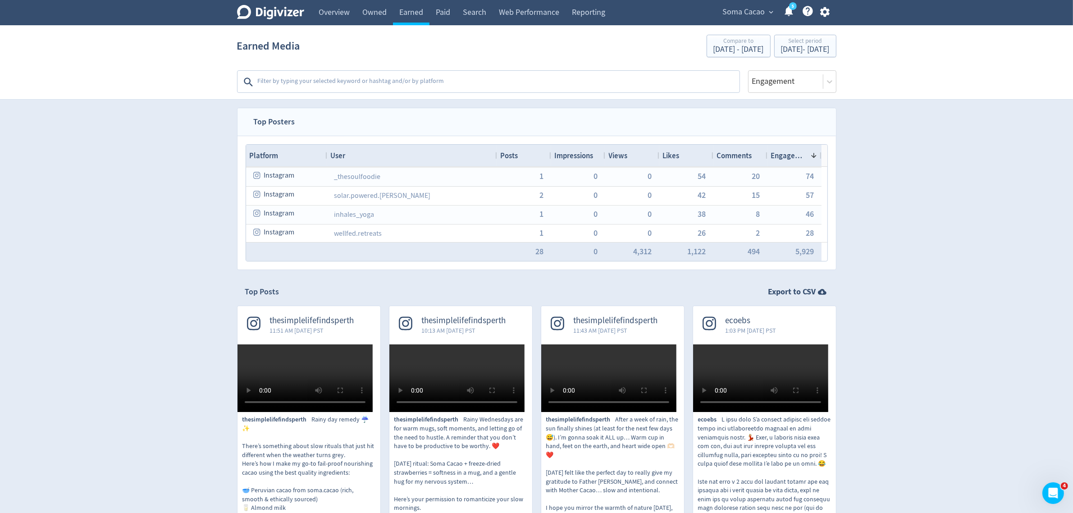
click at [627, 153] on span "Views" at bounding box center [618, 156] width 19 height 10
click at [628, 153] on span at bounding box center [633, 155] width 11 height 7
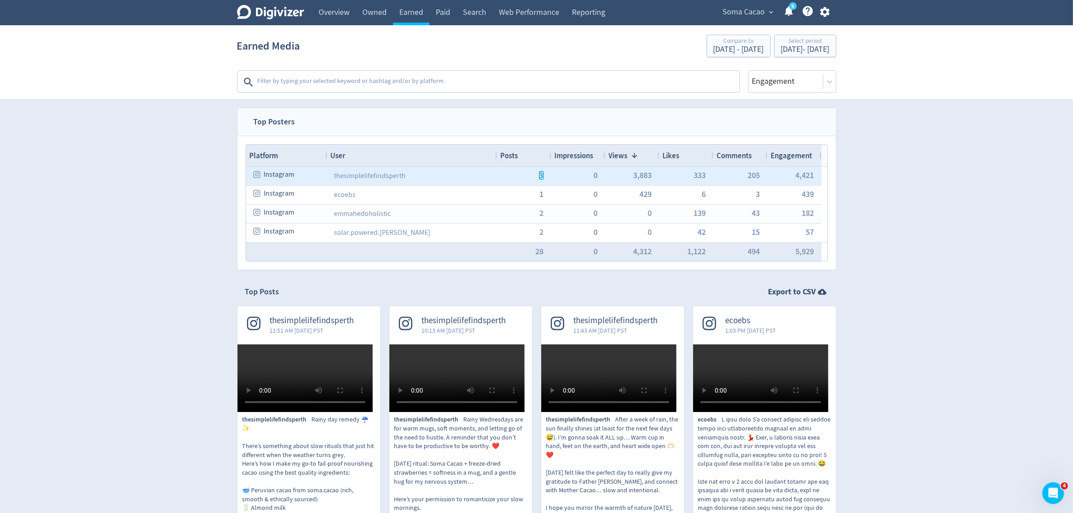
click at [543, 177] on span "3" at bounding box center [542, 175] width 4 height 8
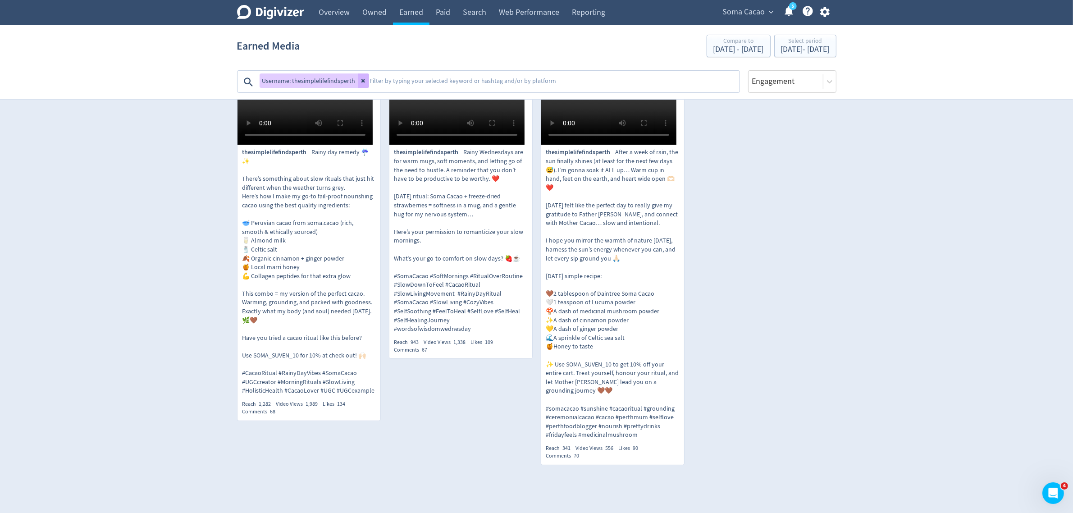
scroll to position [98, 0]
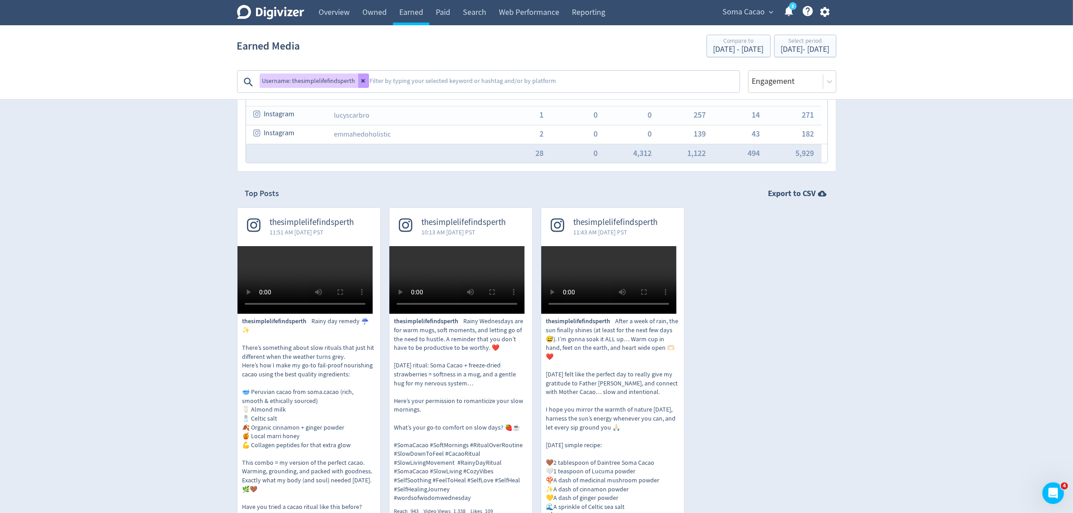
click at [364, 79] on icon at bounding box center [363, 80] width 5 height 5
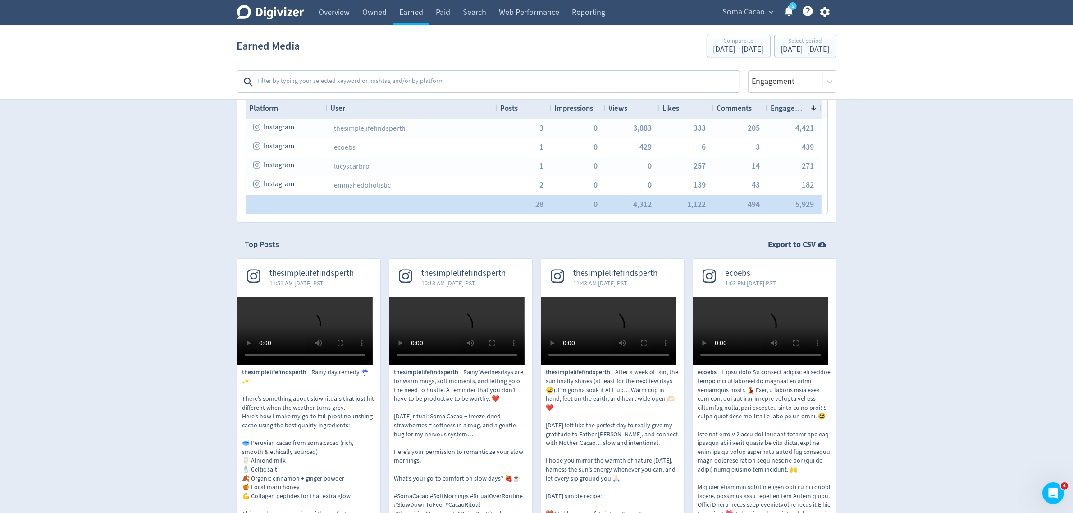
scroll to position [0, 0]
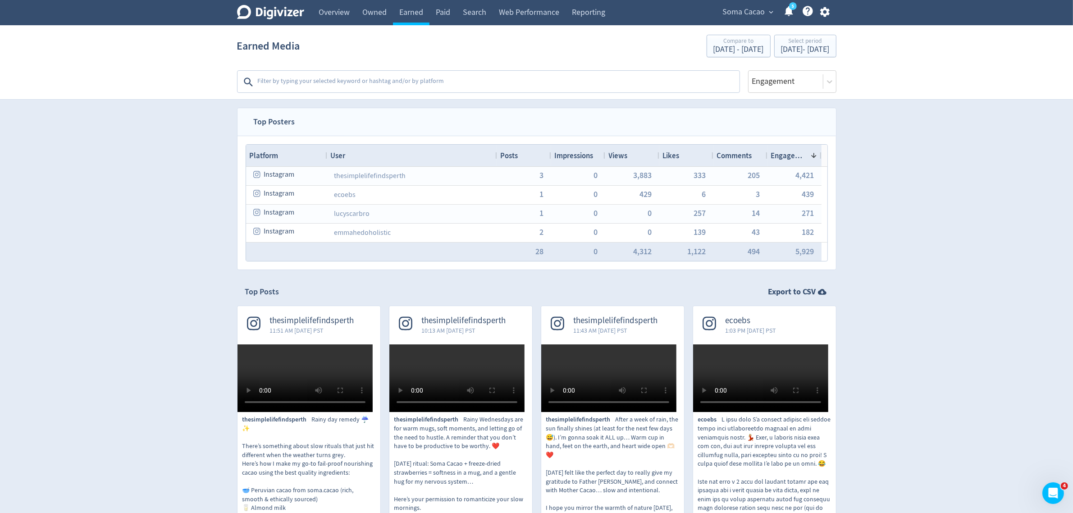
click at [616, 151] on span "Views" at bounding box center [618, 156] width 19 height 10
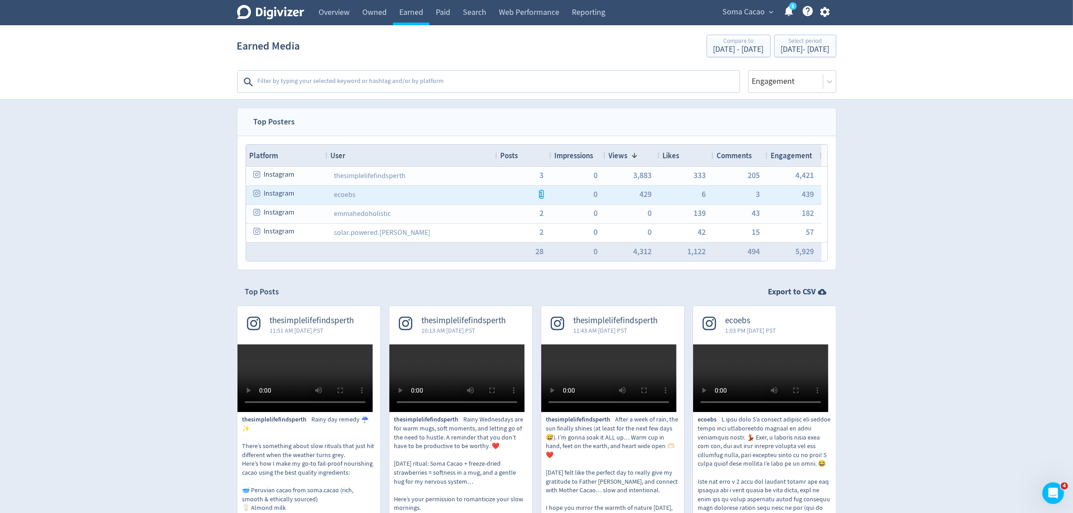
click at [541, 195] on span "1" at bounding box center [542, 194] width 4 height 8
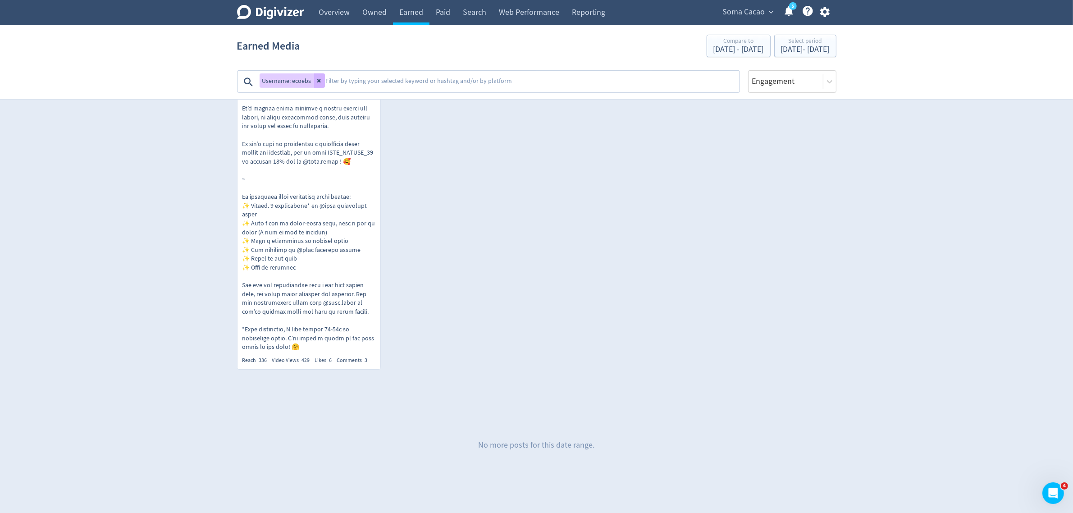
scroll to position [735, 0]
click at [781, 48] on div "[DATE] - [DATE]" at bounding box center [805, 50] width 49 height 8
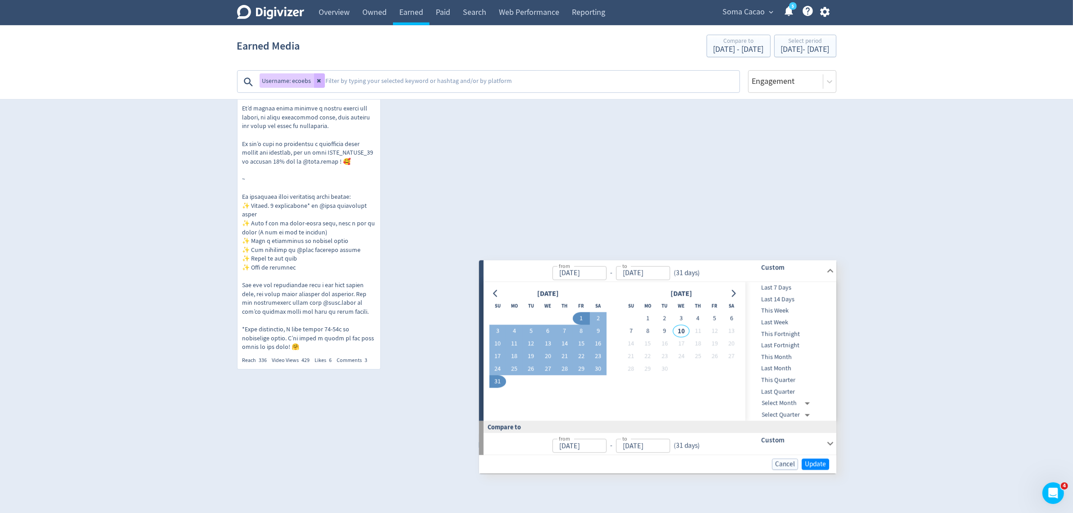
click at [494, 290] on icon "Go to previous month" at bounding box center [495, 293] width 4 height 7
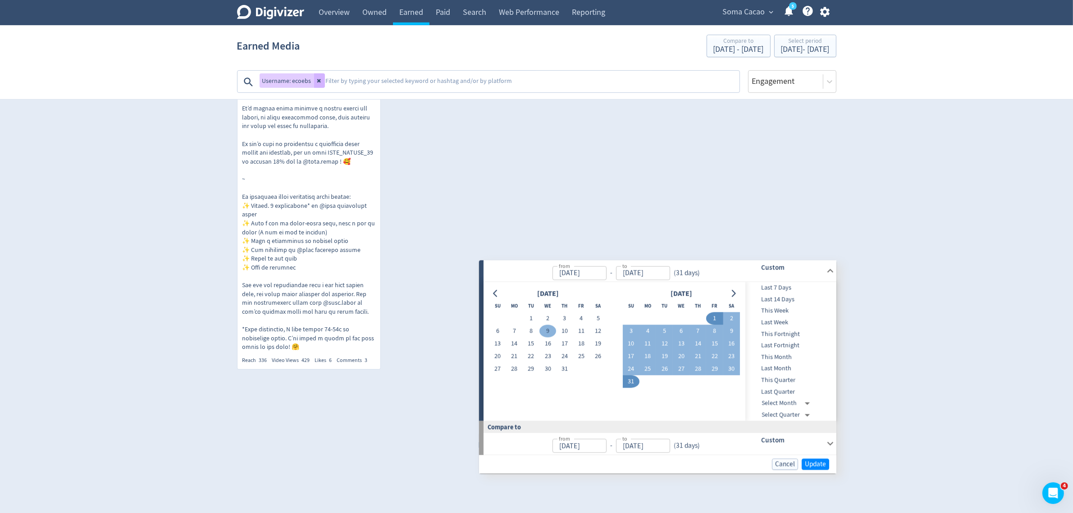
drag, startPoint x: 533, startPoint y: 117, endPoint x: 544, endPoint y: 133, distance: 18.9
click at [534, 312] on button "1" at bounding box center [531, 318] width 17 height 13
type input "[DATE]"
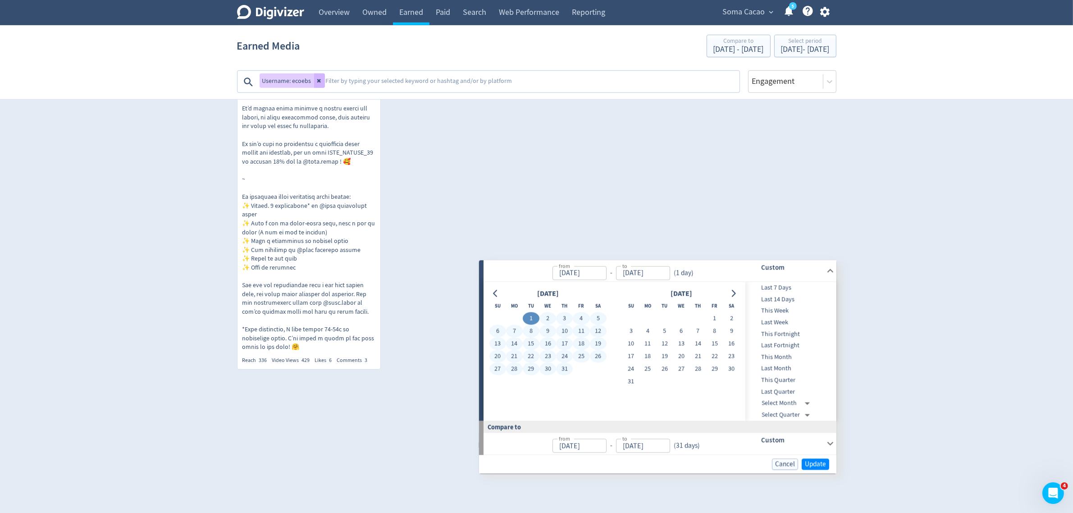
click at [563, 363] on button "31" at bounding box center [564, 369] width 17 height 13
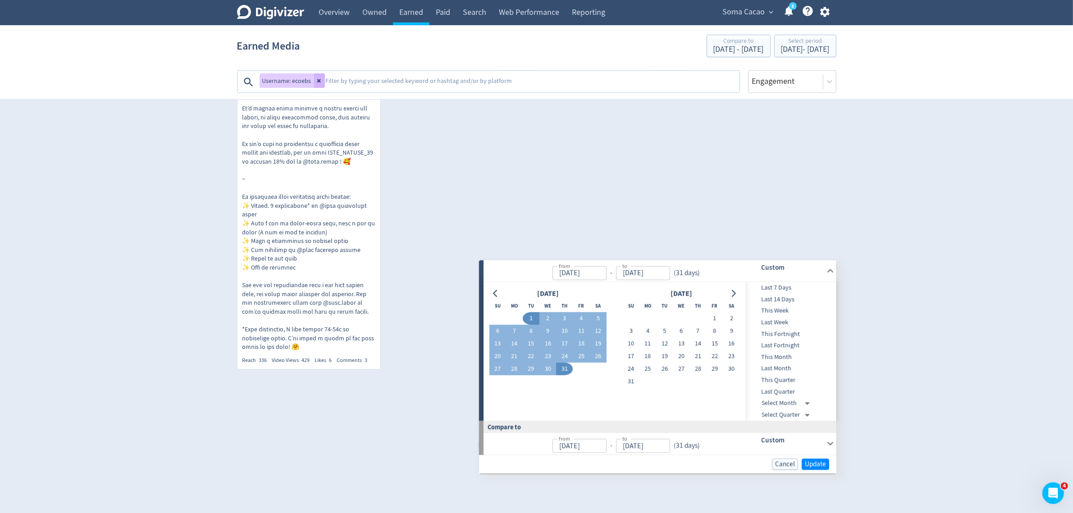
type input "[DATE]"
click at [809, 456] on span "Update" at bounding box center [815, 464] width 21 height 7
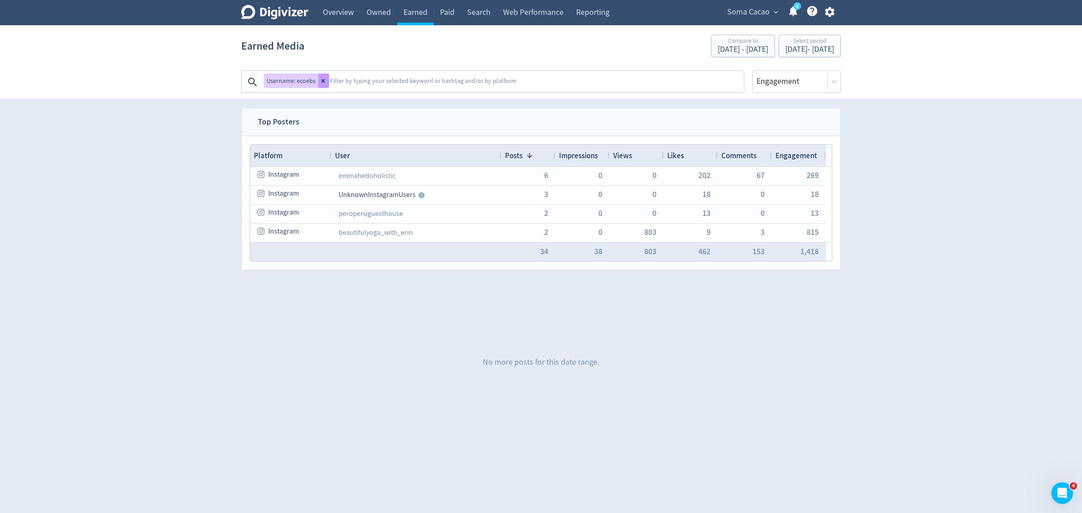
click at [324, 79] on icon at bounding box center [323, 80] width 5 height 5
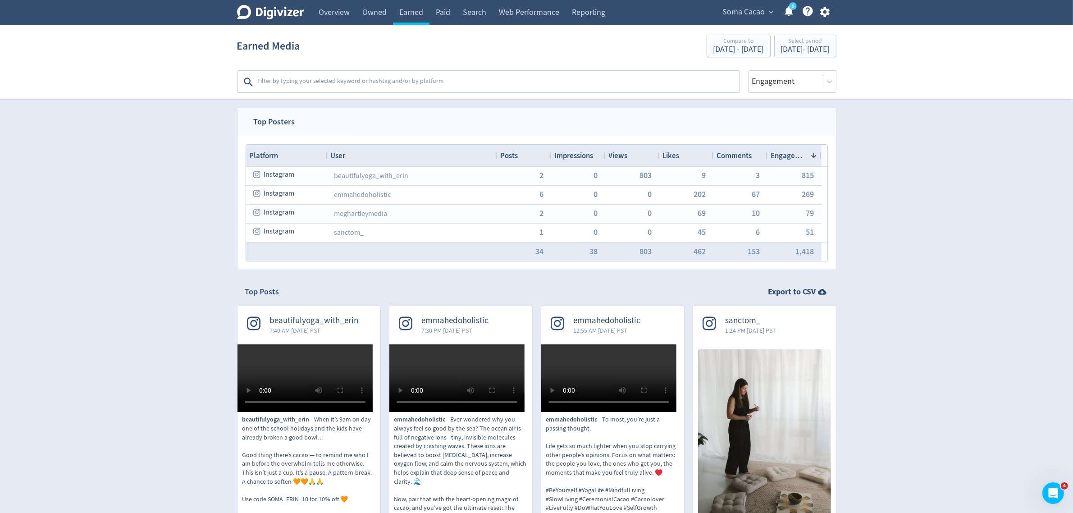
click at [620, 157] on span "Views" at bounding box center [618, 156] width 19 height 10
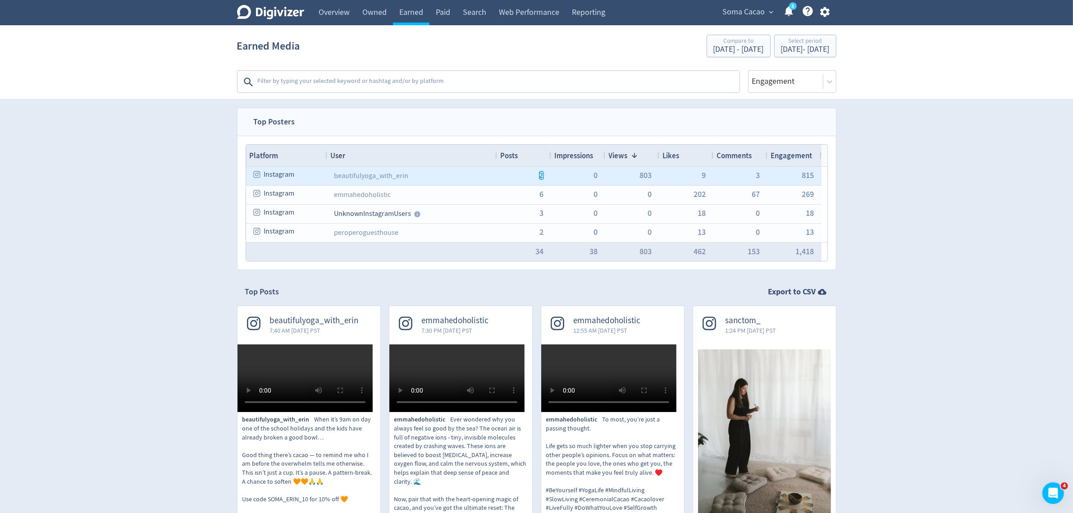
click at [540, 179] on span "2" at bounding box center [542, 175] width 4 height 8
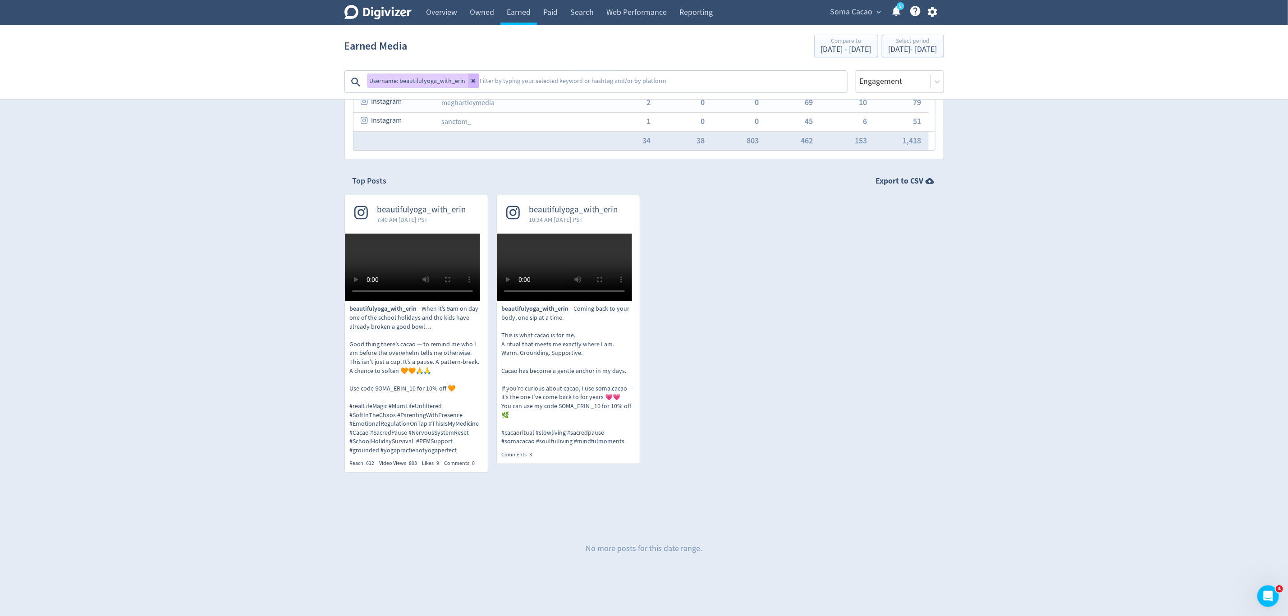
scroll to position [169, 0]
click at [953, 295] on div "Digivizer Logo [PERSON_NAME] Logo Overview Owned Earned Paid Search Web Perform…" at bounding box center [644, 252] width 1288 height 727
click at [888, 53] on div "[DATE] - [DATE]" at bounding box center [912, 50] width 49 height 8
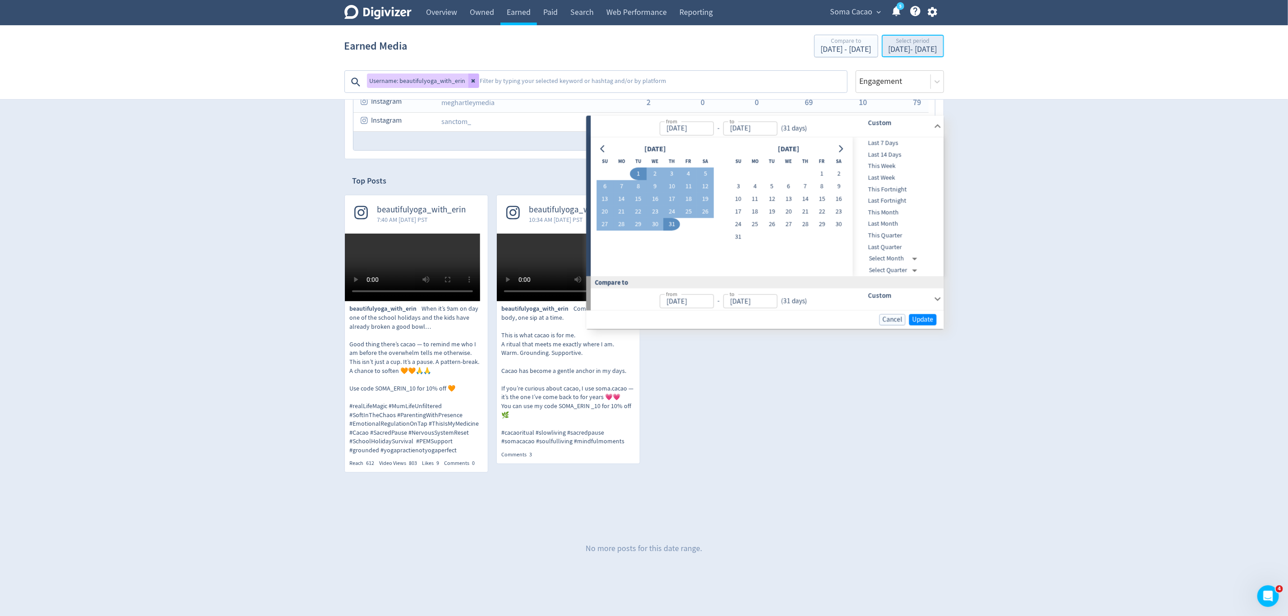
type input "[DATE]"
drag, startPoint x: 471, startPoint y: 78, endPoint x: 921, endPoint y: 40, distance: 452.0
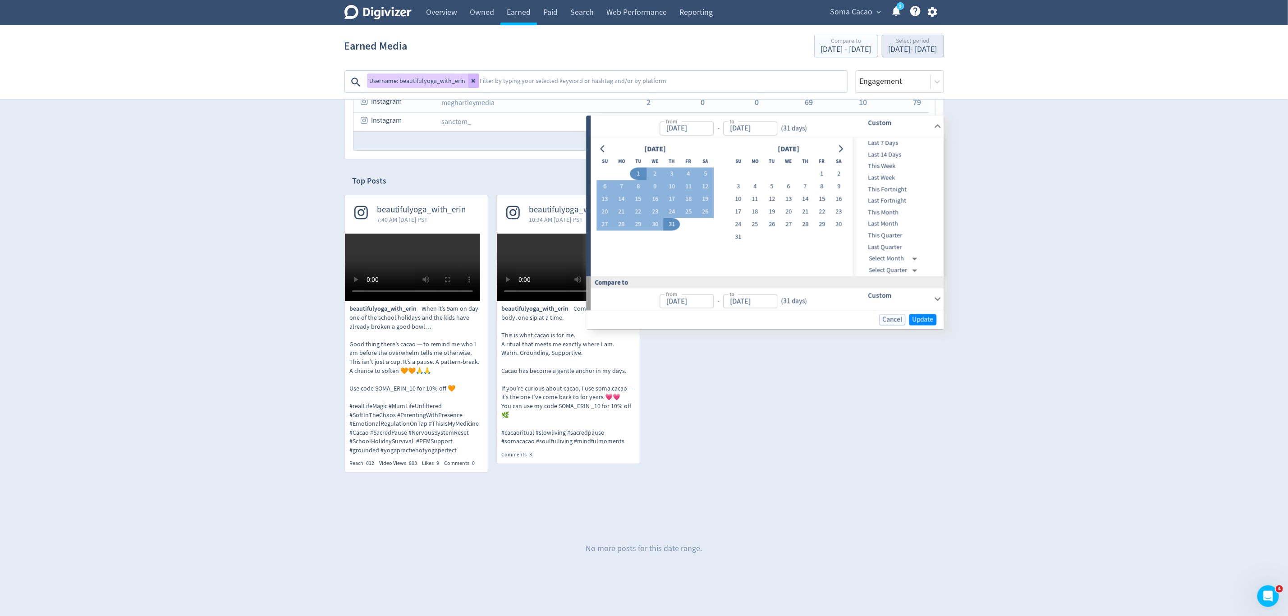
click at [471, 78] on icon at bounding box center [473, 80] width 5 height 5
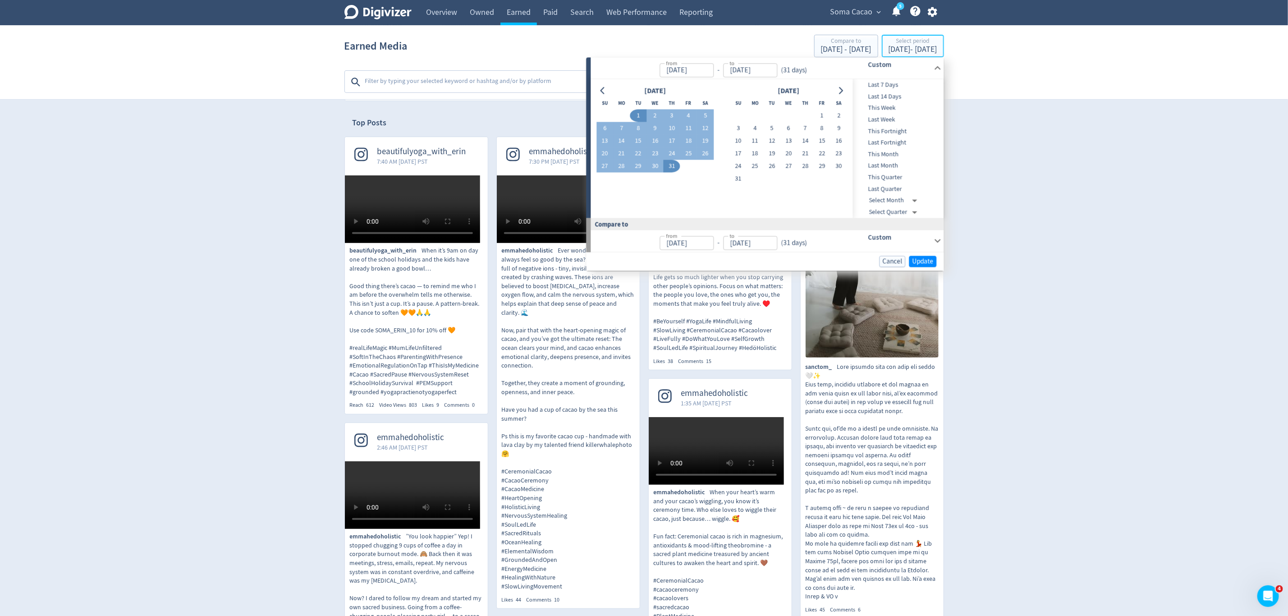
click at [911, 45] on div "Select period" at bounding box center [912, 42] width 49 height 8
click at [606, 93] on icon "Go to previous month" at bounding box center [602, 90] width 7 height 7
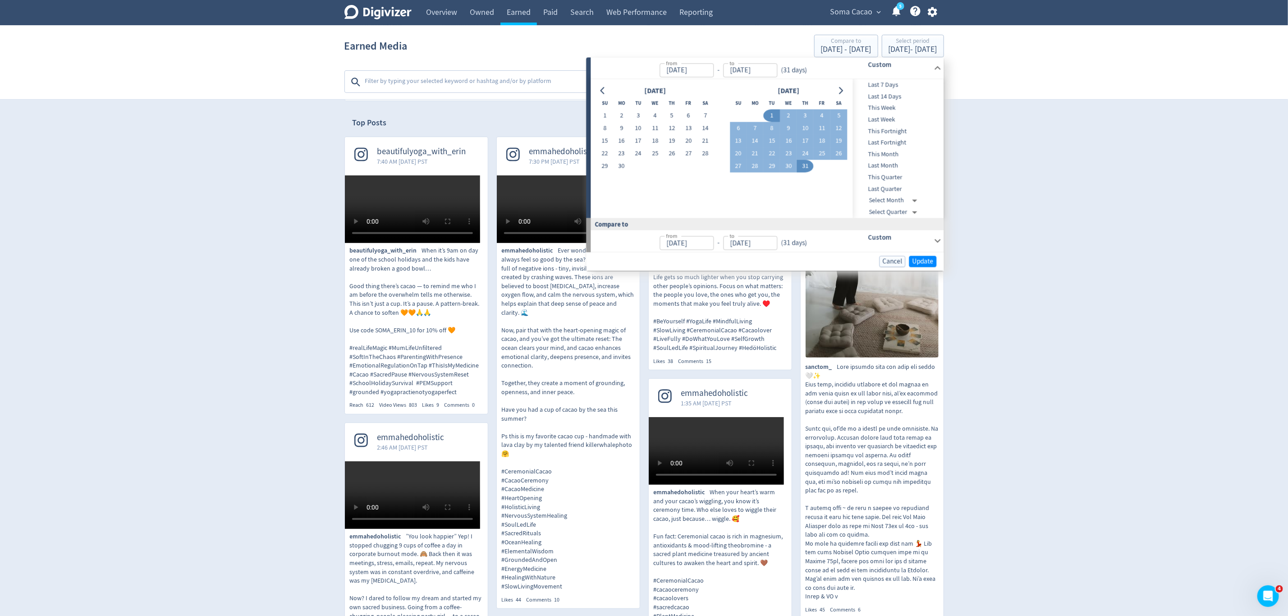
click at [595, 114] on div "[DATE] Su Mo Tu We Th Fr Sa 1 2 3 4 5 6 7 8 9 10 11 12 13 14 15 16 17 18 19 20 …" at bounding box center [722, 148] width 262 height 139
click at [601, 115] on button "1" at bounding box center [604, 116] width 17 height 13
type input "[DATE]"
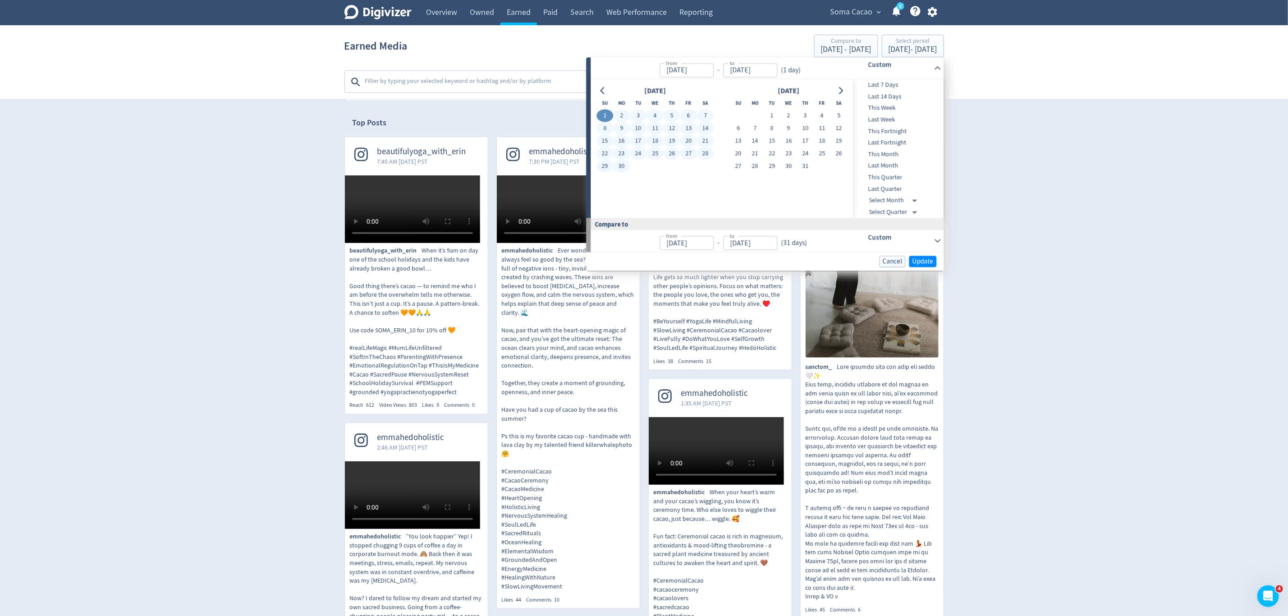
click at [619, 160] on button "30" at bounding box center [621, 166] width 17 height 13
type input "[DATE]"
click at [922, 262] on span "Update" at bounding box center [922, 261] width 21 height 7
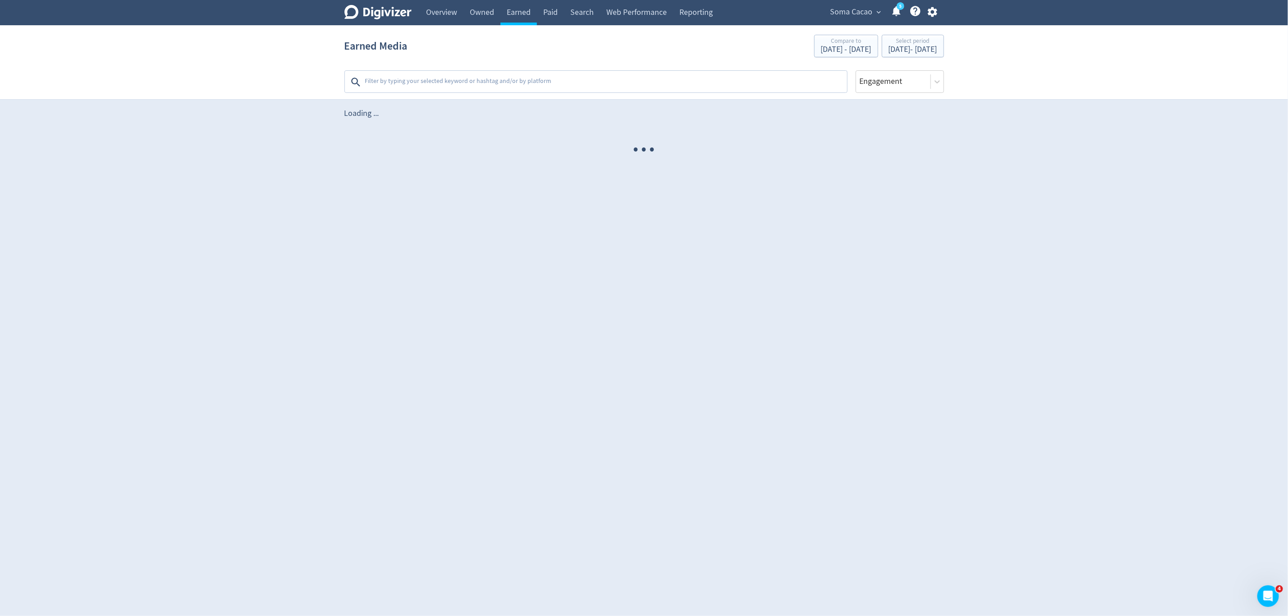
scroll to position [0, 0]
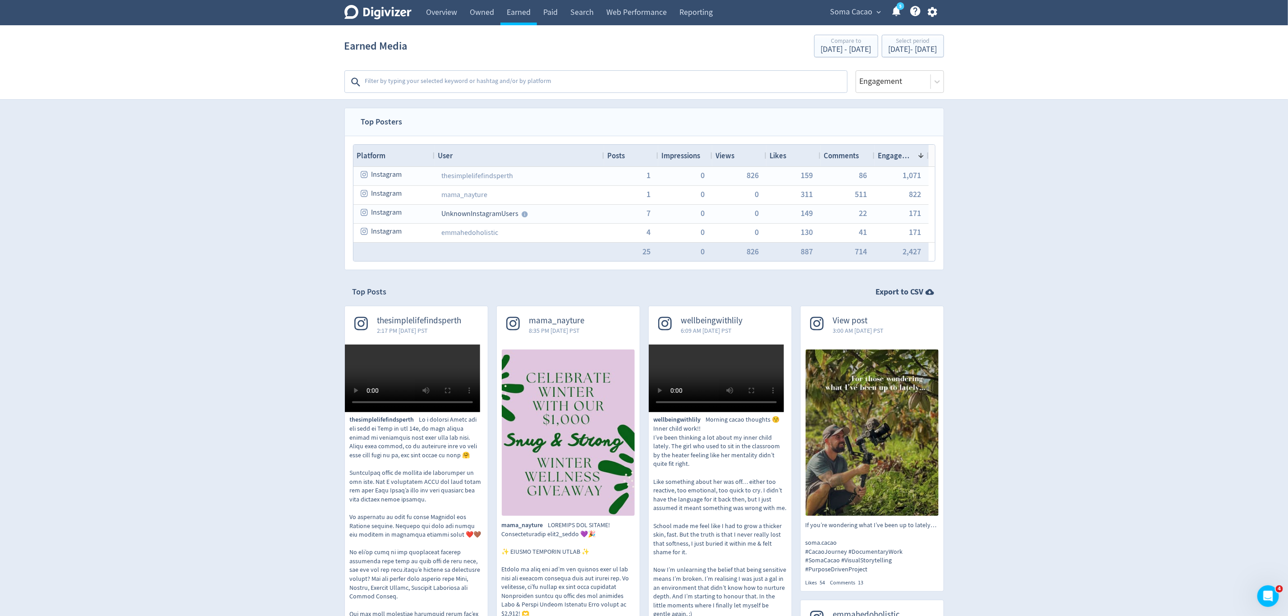
click at [732, 156] on span "Views" at bounding box center [725, 156] width 19 height 10
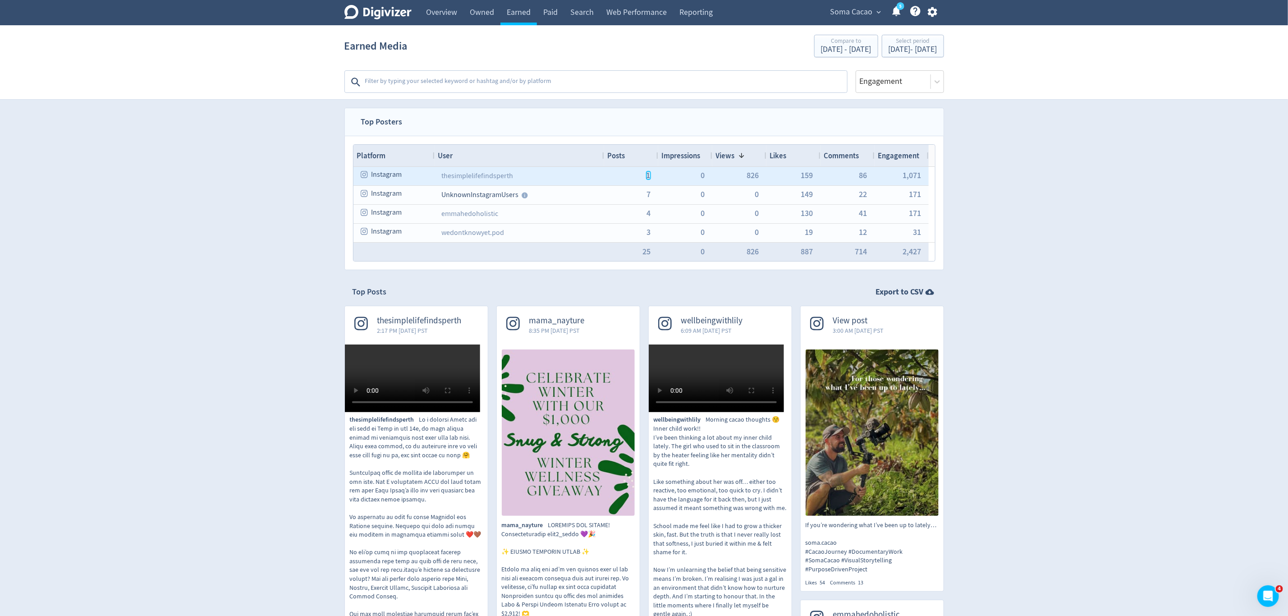
click at [649, 176] on span "1" at bounding box center [648, 175] width 4 height 8
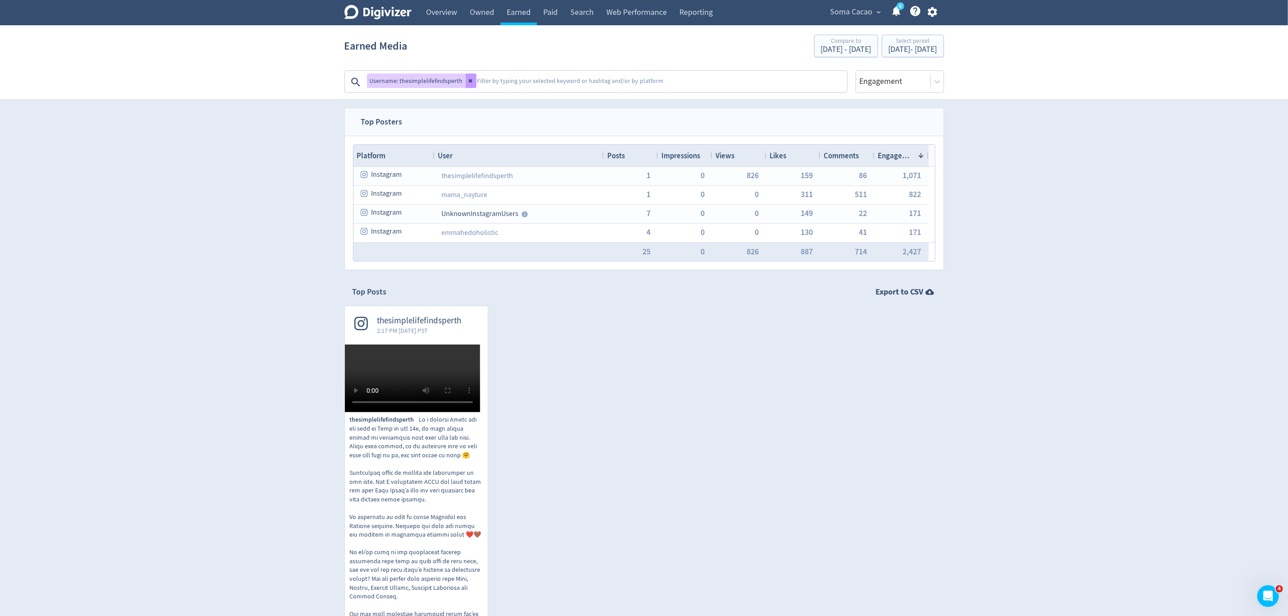
click at [468, 78] on icon at bounding box center [470, 80] width 5 height 5
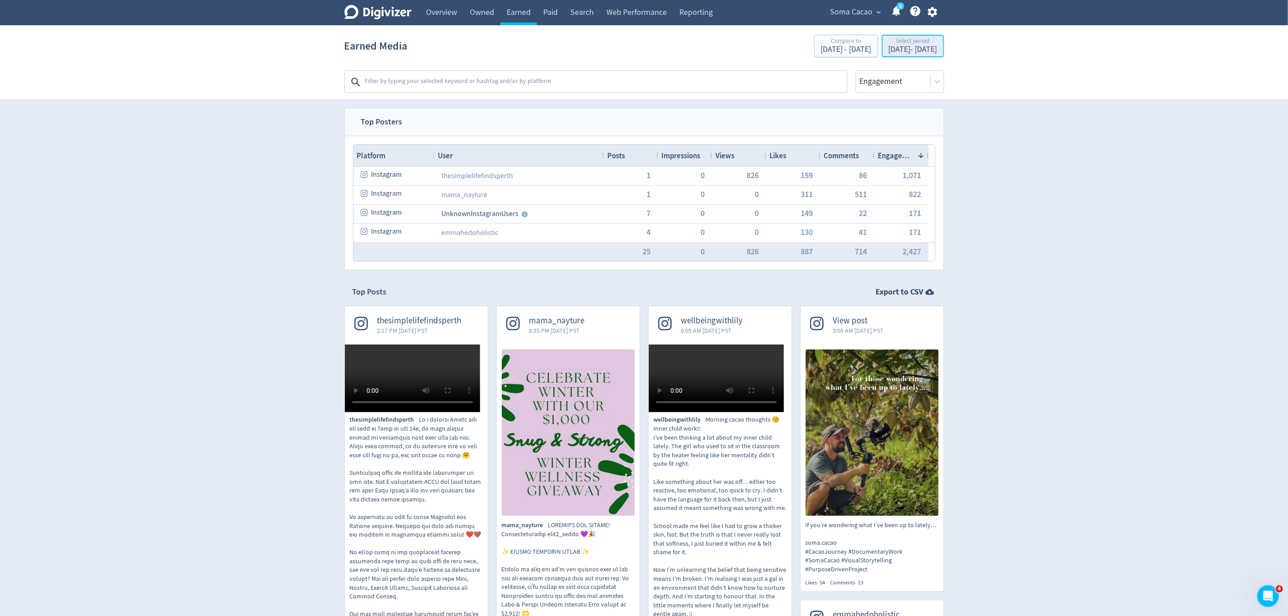
click at [889, 50] on div "[DATE] - [DATE]" at bounding box center [912, 50] width 49 height 8
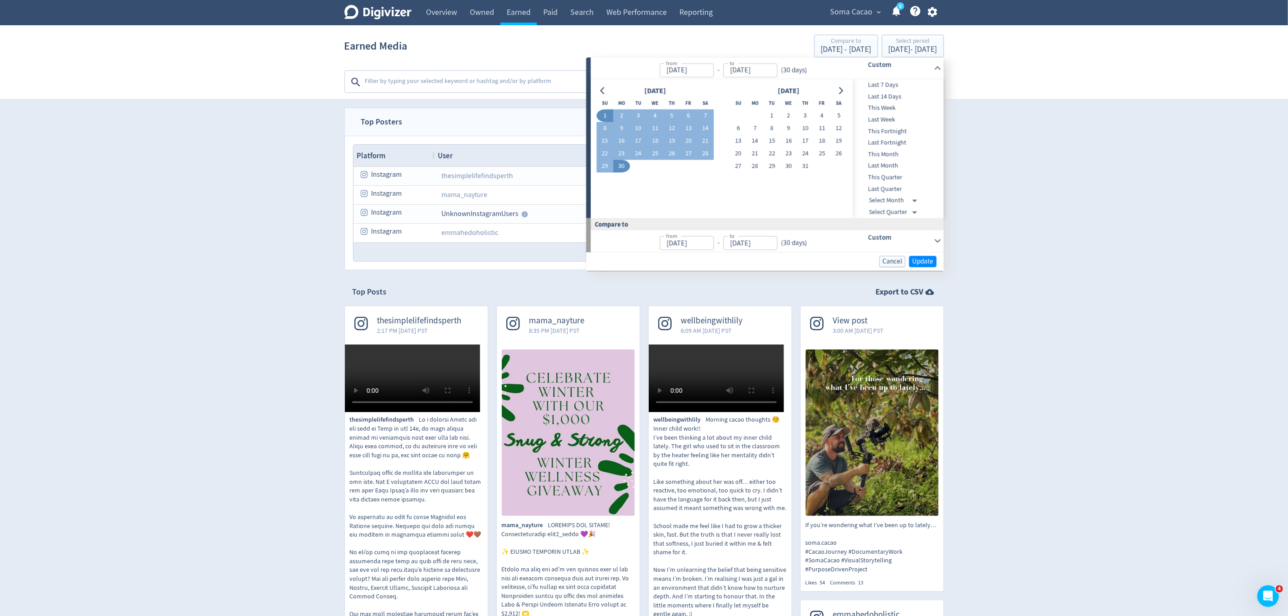
click at [593, 84] on div "[DATE] Su Mo Tu We Th Fr Sa 1 2 3 4 5 6 7 8 9 10 11 12 13 14 15 16 17 18 19 20 …" at bounding box center [722, 148] width 262 height 139
click at [599, 88] on icon "Go to previous month" at bounding box center [602, 90] width 7 height 7
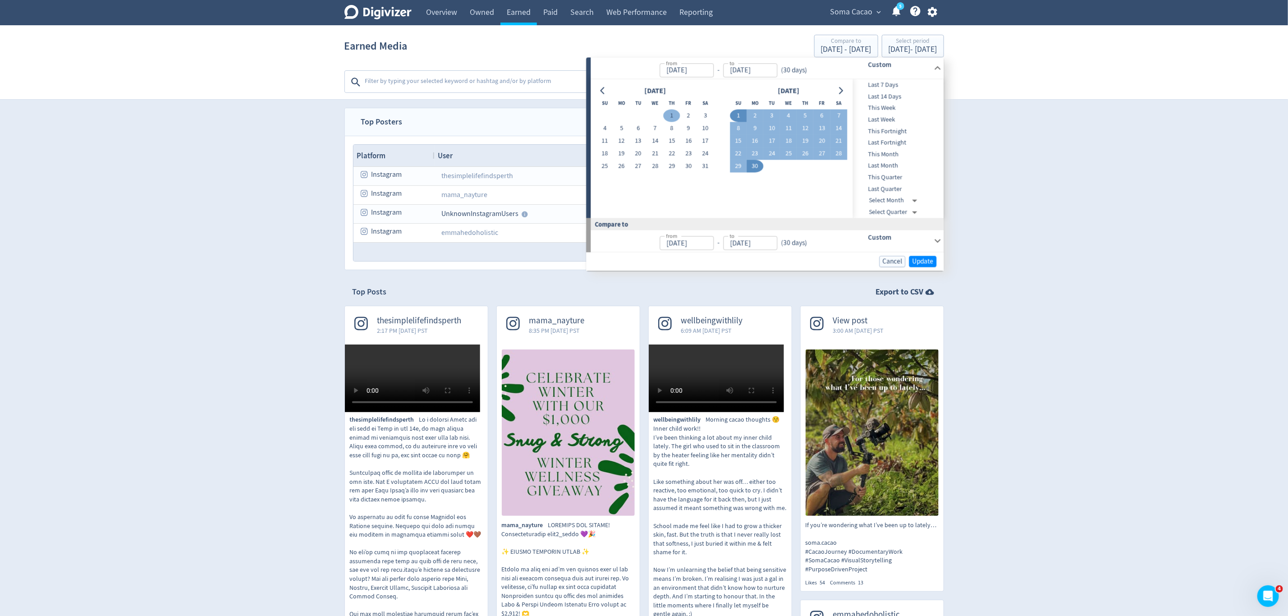
click at [678, 114] on button "1" at bounding box center [671, 116] width 17 height 13
type input "[DATE]"
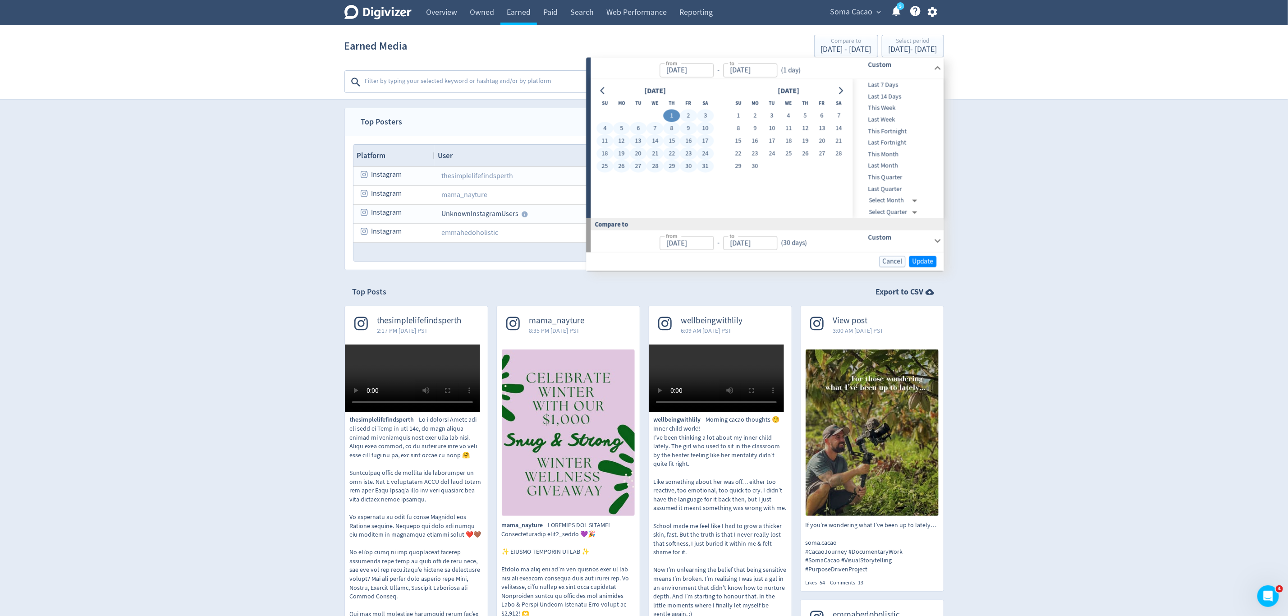
click at [707, 168] on button "31" at bounding box center [705, 166] width 17 height 13
type input "[DATE]"
click at [928, 266] on button "Update" at bounding box center [922, 261] width 27 height 11
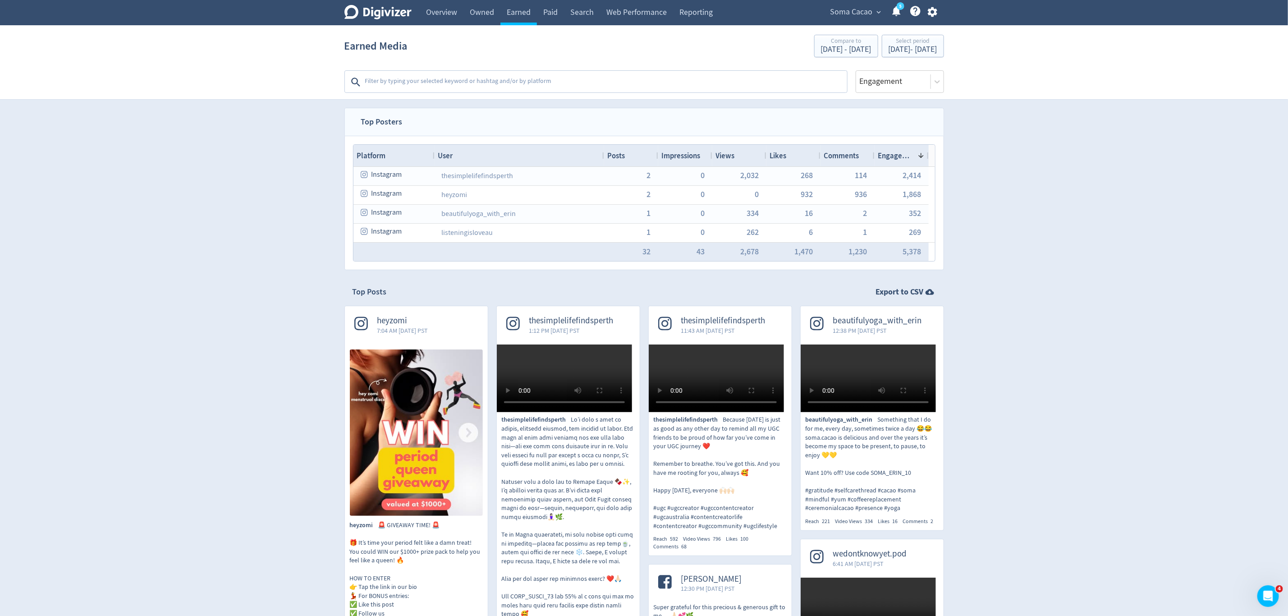
click at [738, 156] on div "Views" at bounding box center [739, 155] width 47 height 17
click at [738, 156] on span at bounding box center [741, 155] width 7 height 7
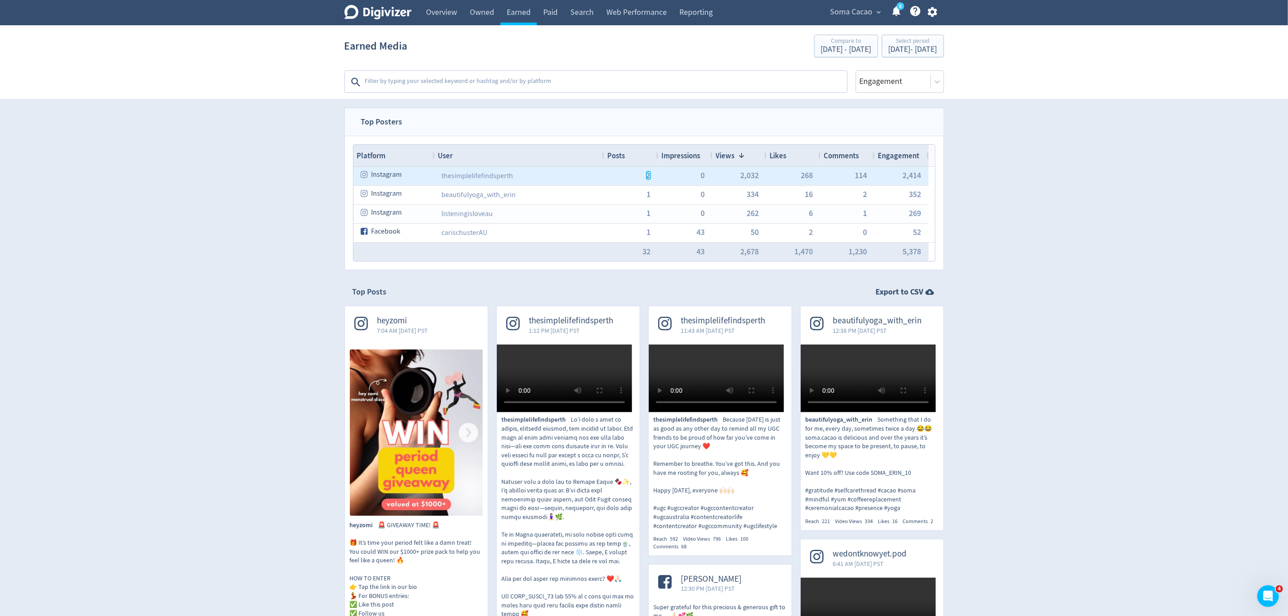
click at [647, 178] on span "2" at bounding box center [648, 175] width 4 height 8
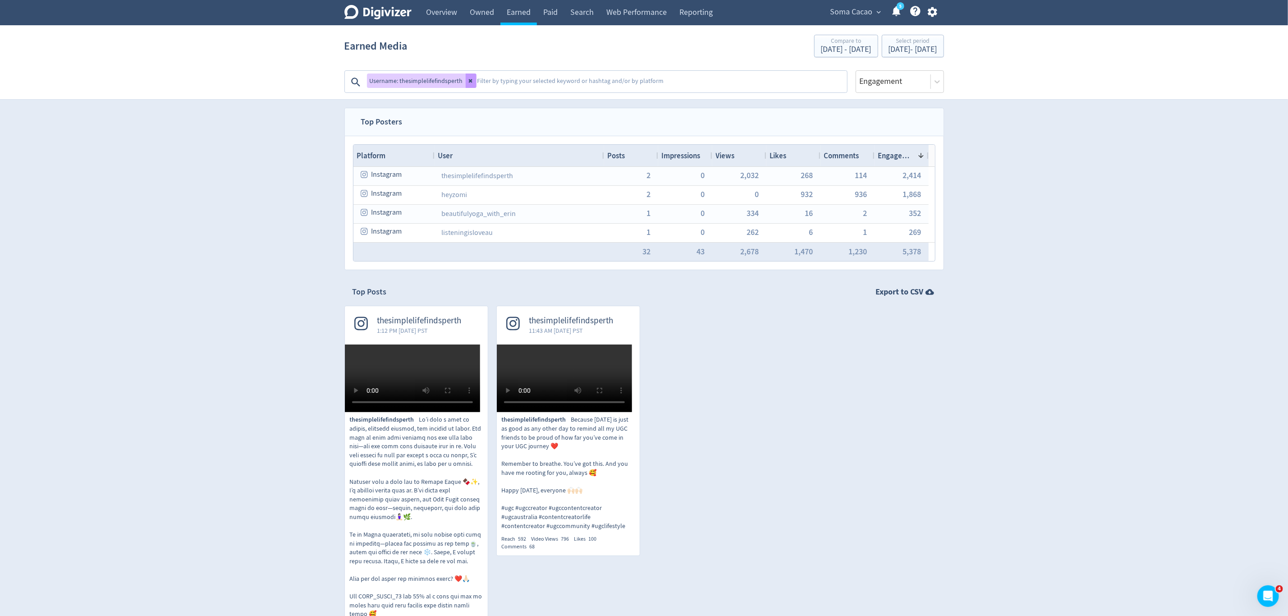
click at [468, 80] on icon at bounding box center [470, 81] width 4 height 4
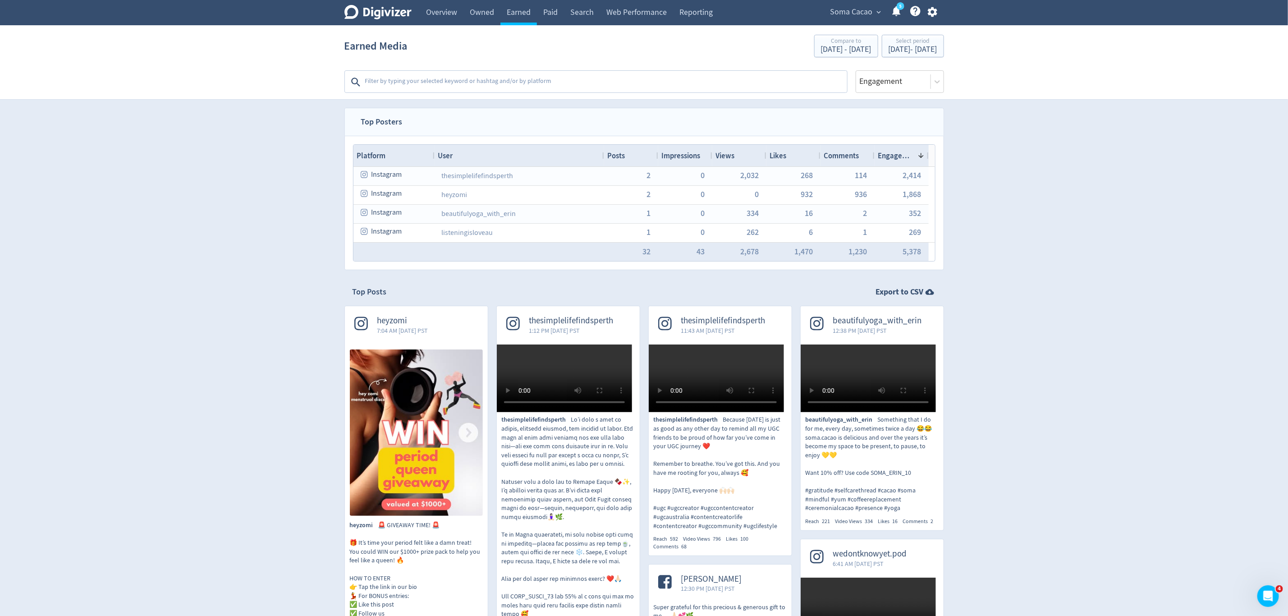
click at [725, 156] on span "Views" at bounding box center [725, 156] width 19 height 10
click at [647, 197] on span "1" at bounding box center [648, 194] width 4 height 8
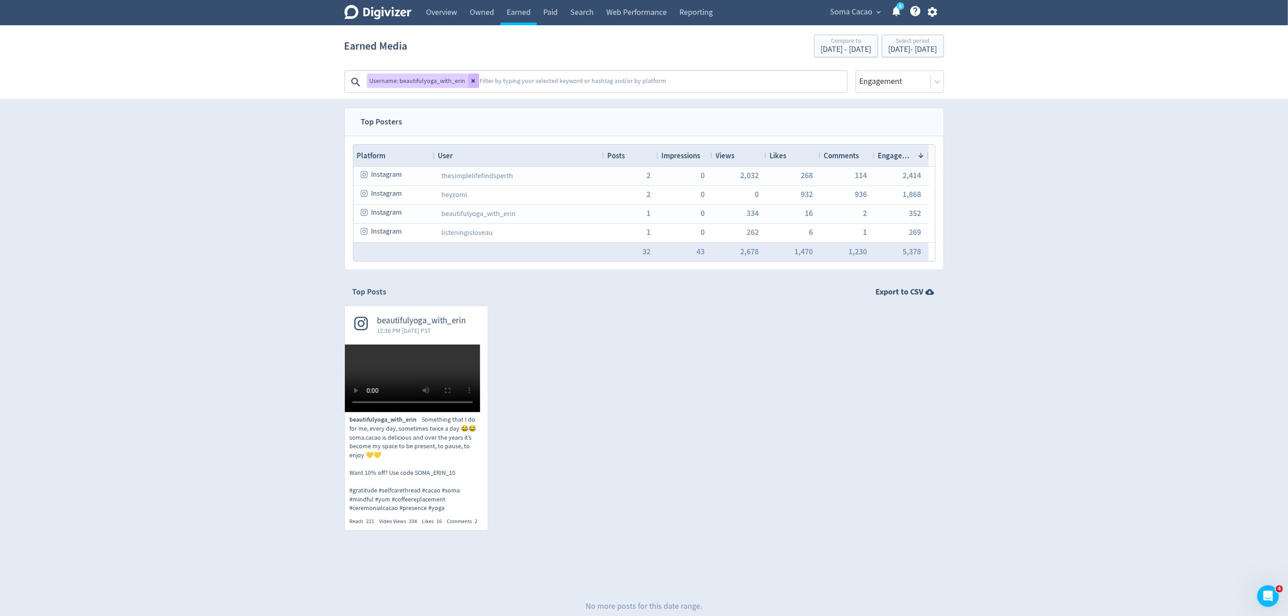
drag, startPoint x: 472, startPoint y: 80, endPoint x: 472, endPoint y: 65, distance: 14.9
click at [472, 80] on icon at bounding box center [473, 81] width 4 height 4
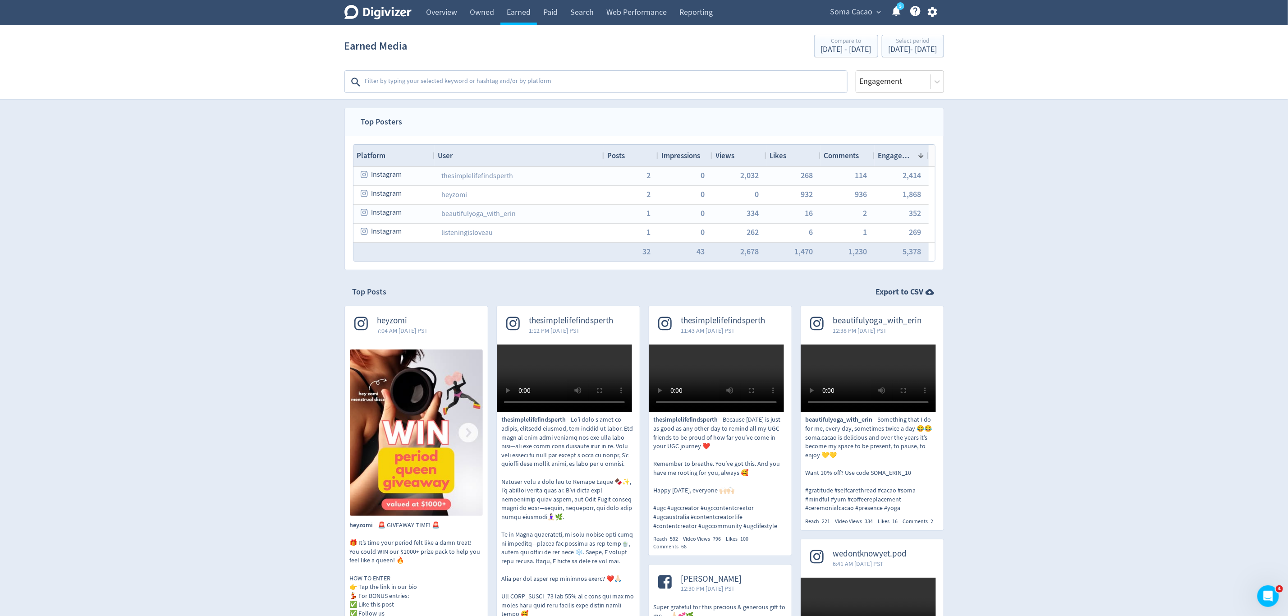
click at [740, 157] on div "Views" at bounding box center [739, 155] width 47 height 17
click at [740, 157] on span at bounding box center [741, 155] width 7 height 7
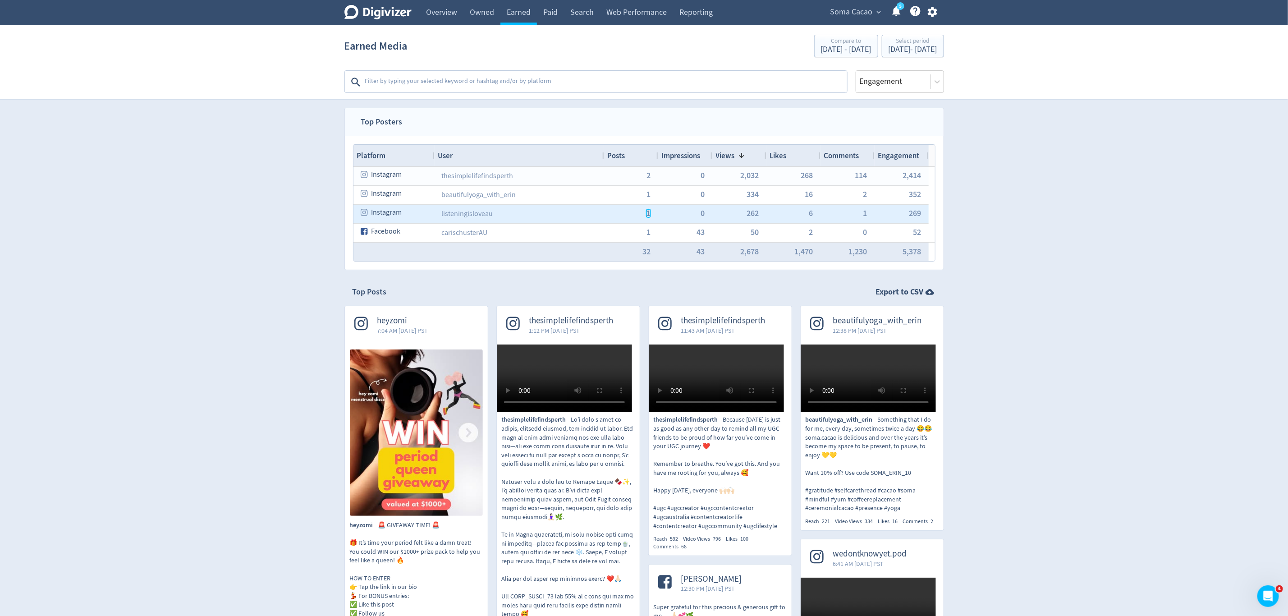
click at [646, 214] on span "1" at bounding box center [648, 213] width 4 height 8
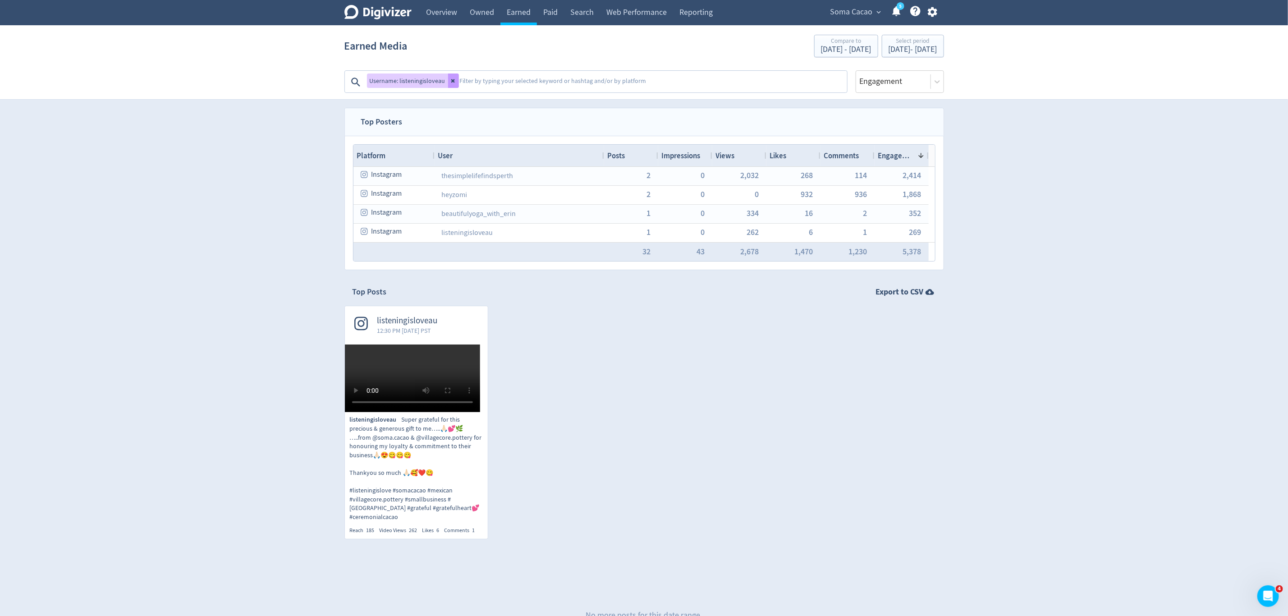
click at [452, 80] on icon at bounding box center [453, 81] width 4 height 4
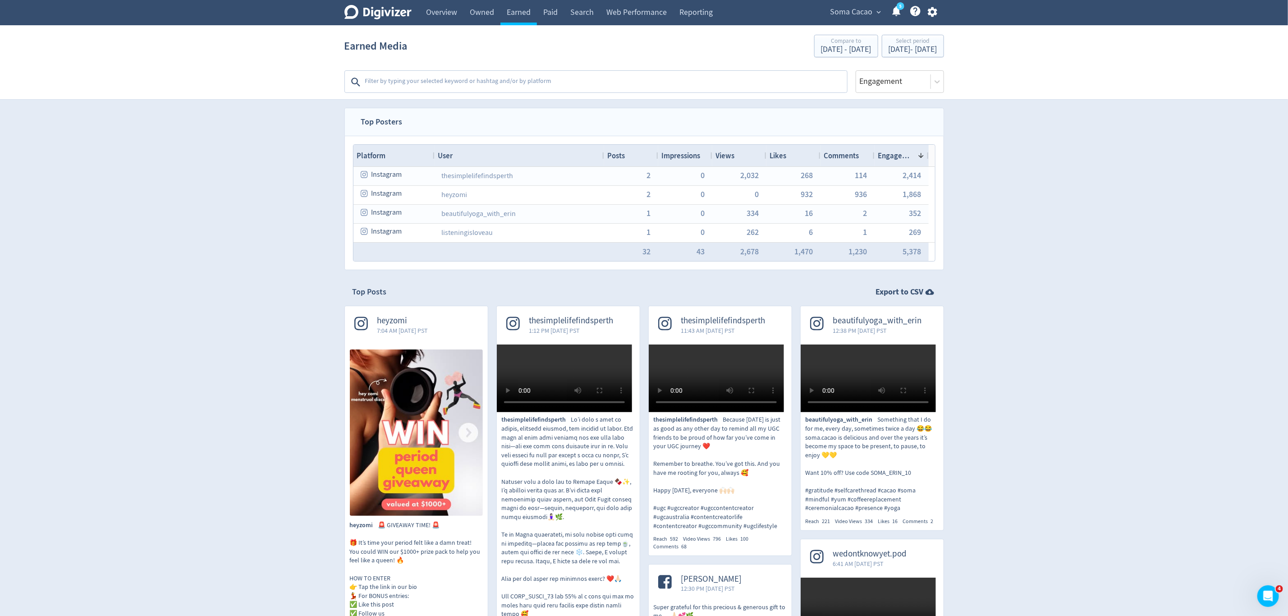
click at [728, 152] on span "Views" at bounding box center [725, 156] width 19 height 10
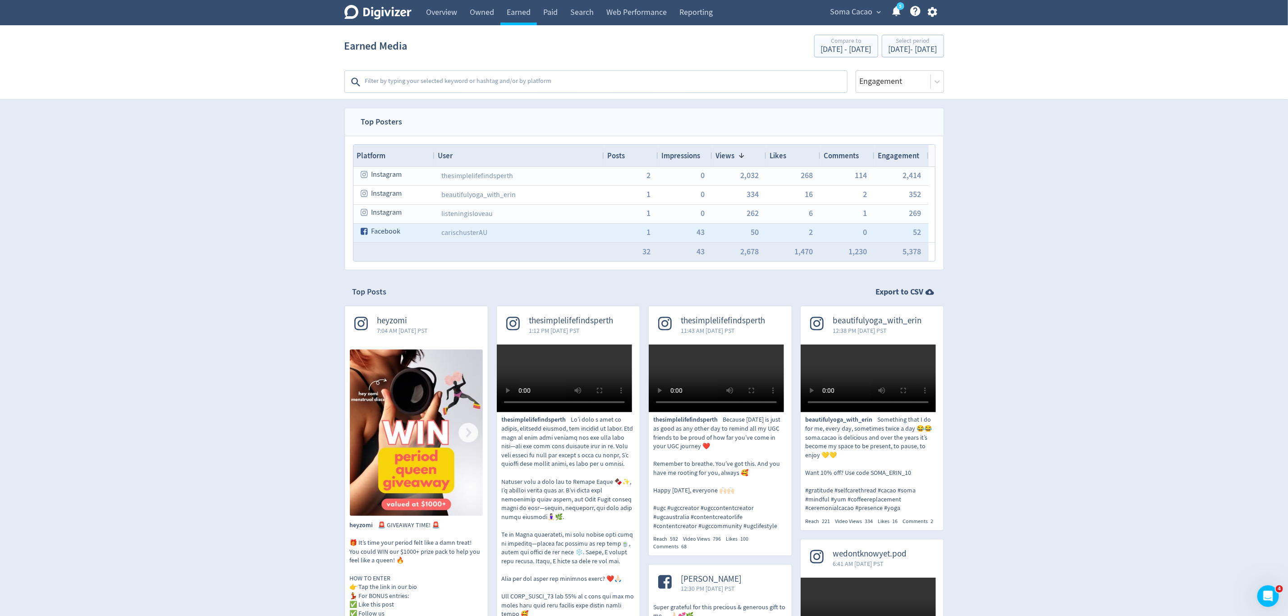
click at [645, 234] on div "1" at bounding box center [631, 233] width 54 height 18
click at [648, 235] on span "1" at bounding box center [648, 232] width 4 height 8
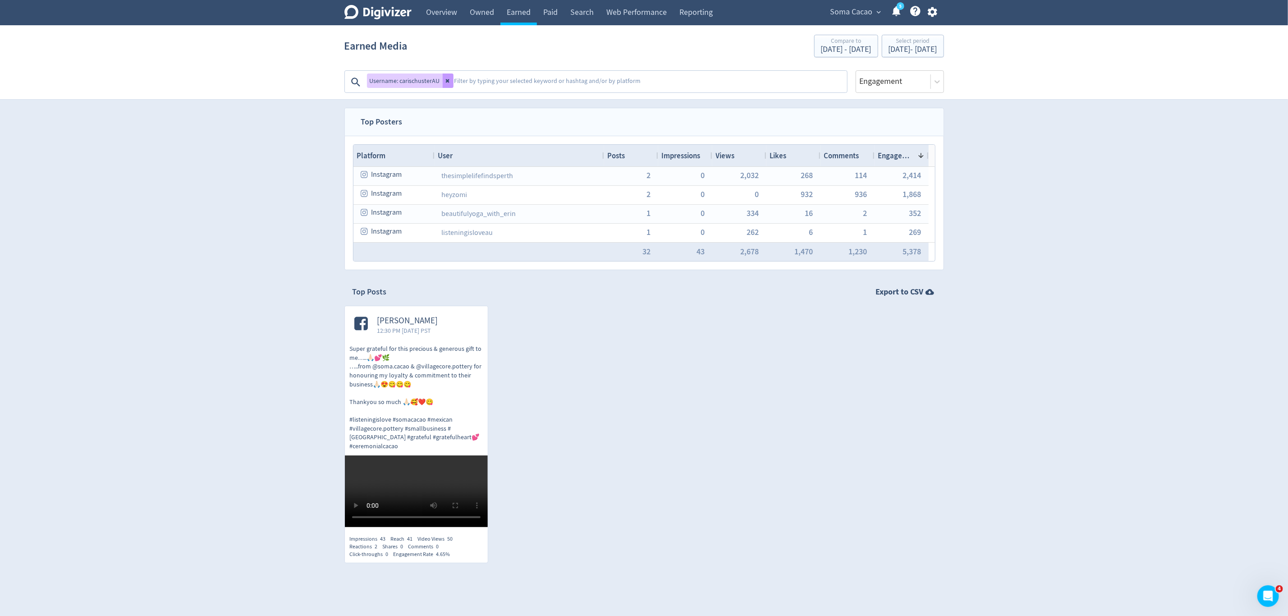
click at [448, 78] on icon at bounding box center [447, 80] width 5 height 5
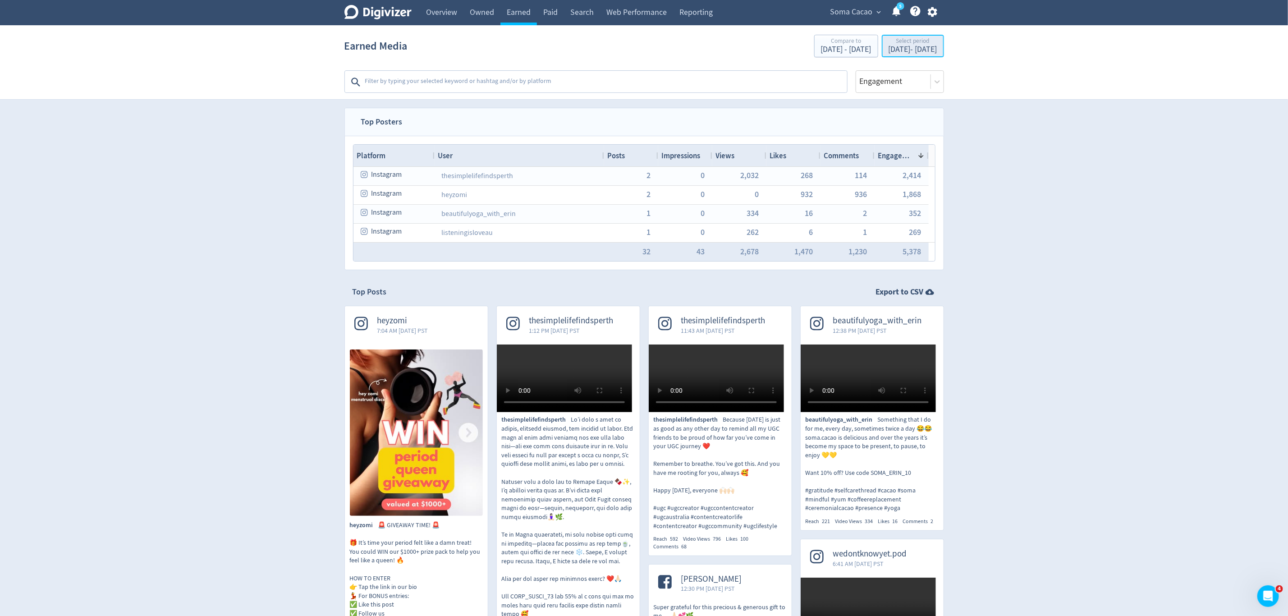
click at [905, 46] on div "[DATE] - [DATE]" at bounding box center [912, 50] width 49 height 8
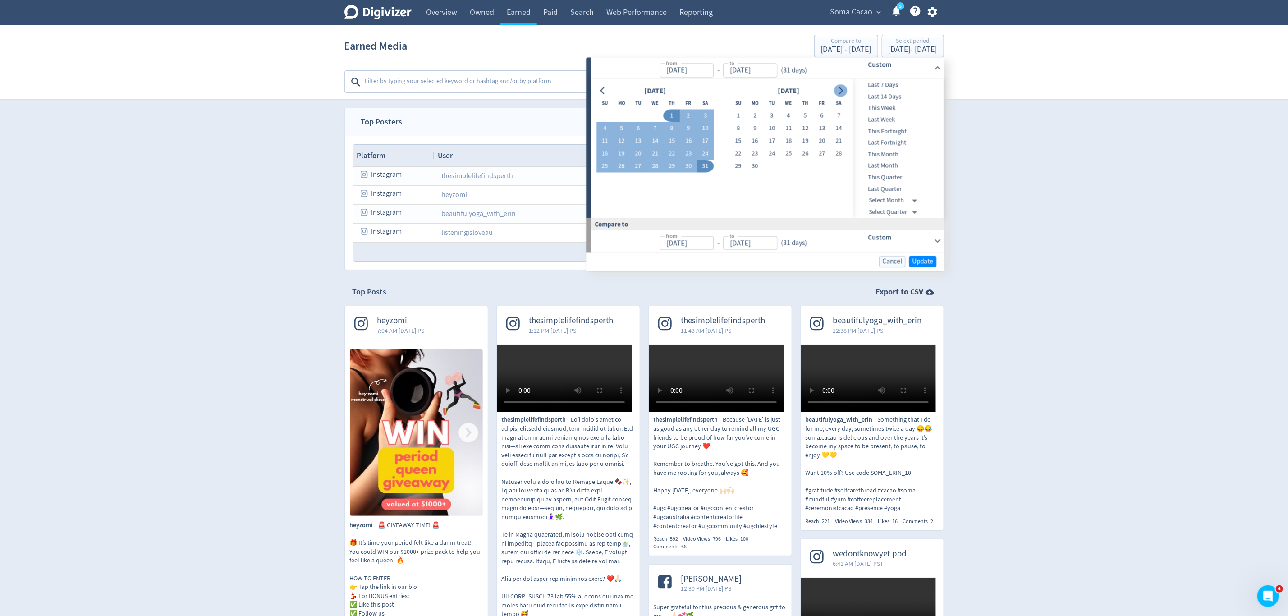
click at [839, 91] on icon "Go to next month" at bounding box center [840, 90] width 7 height 7
click at [821, 112] on button "1" at bounding box center [822, 116] width 17 height 13
type input "[DATE]"
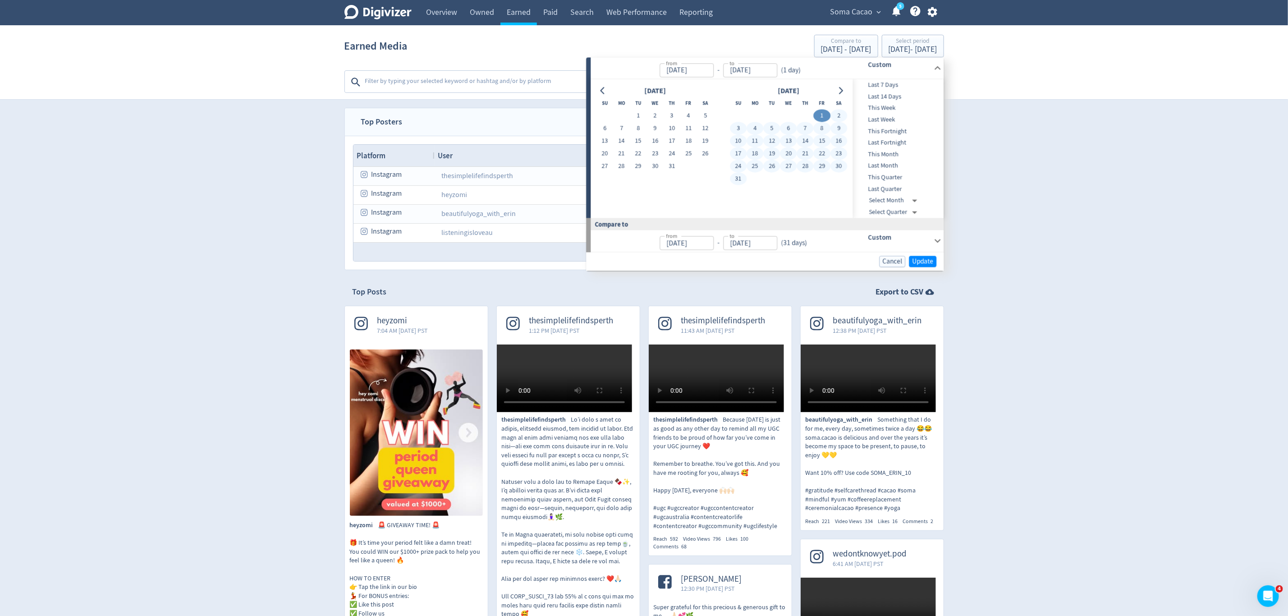
drag, startPoint x: 741, startPoint y: 175, endPoint x: 869, endPoint y: 249, distance: 147.0
click at [741, 175] on button "31" at bounding box center [738, 179] width 17 height 13
type input "[DATE]"
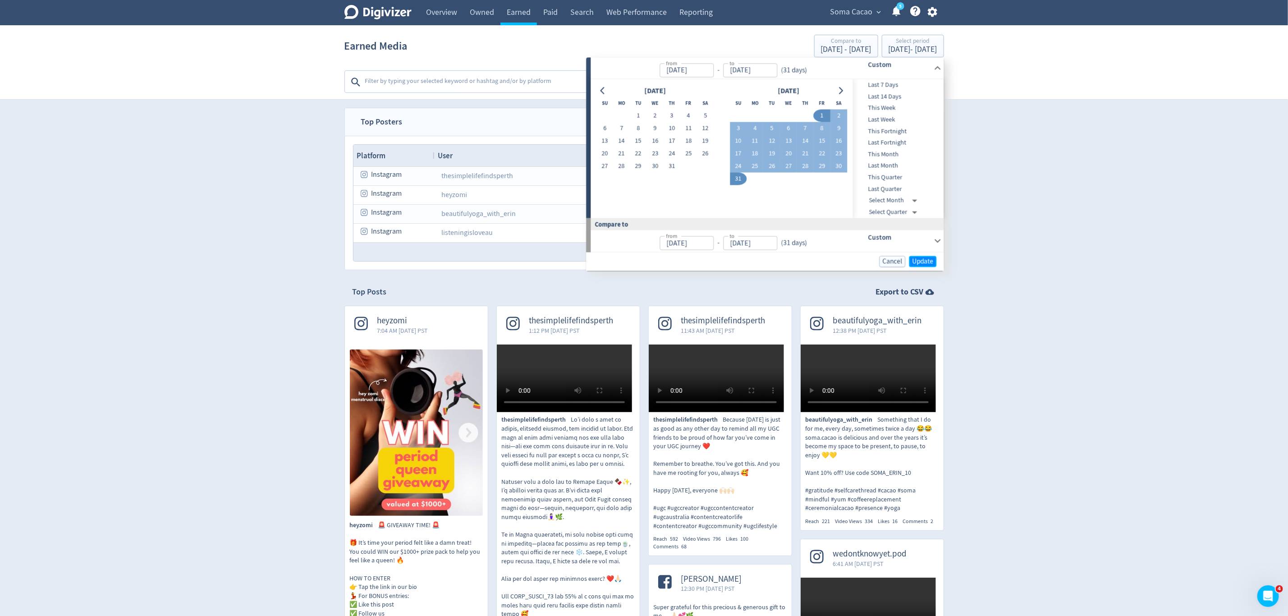
drag, startPoint x: 916, startPoint y: 261, endPoint x: 907, endPoint y: 263, distance: 8.7
click at [916, 262] on span "Update" at bounding box center [922, 261] width 21 height 7
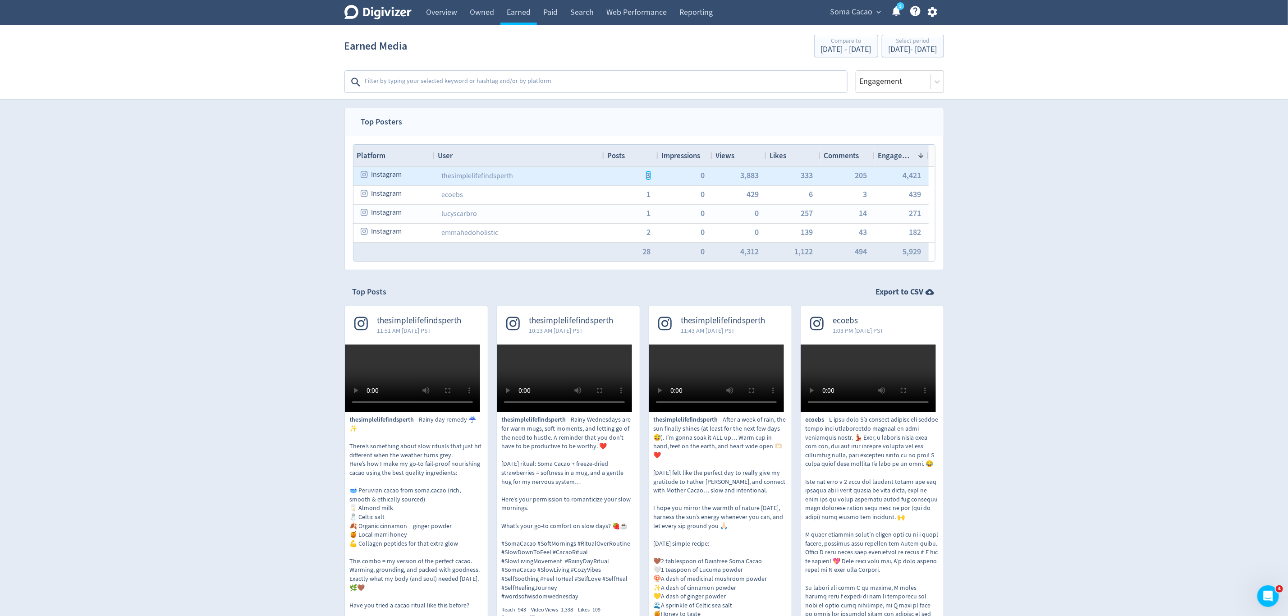
click at [650, 178] on span "3" at bounding box center [648, 175] width 4 height 8
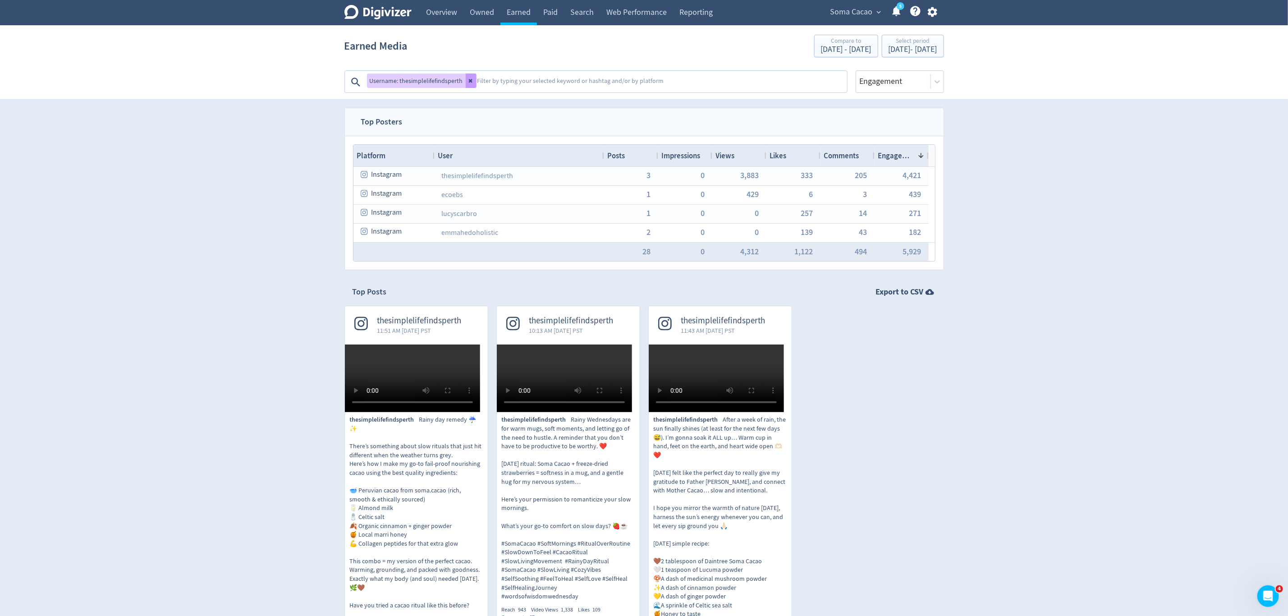
click at [471, 81] on icon at bounding box center [470, 80] width 5 height 5
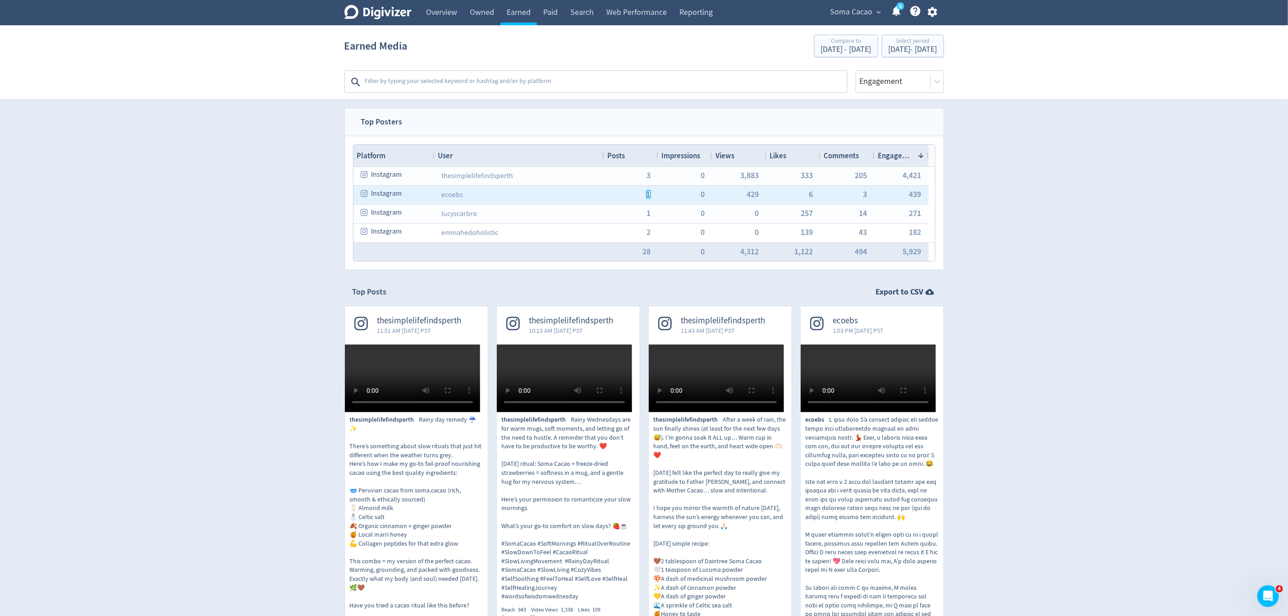
click at [649, 195] on span "1" at bounding box center [648, 194] width 4 height 8
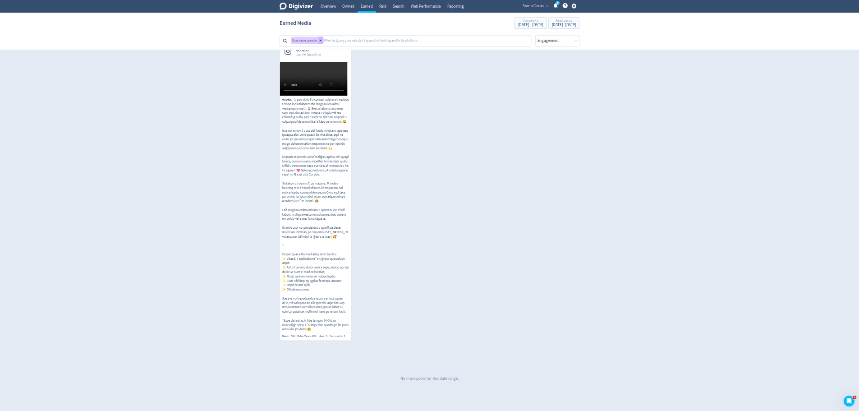
scroll to position [19, 0]
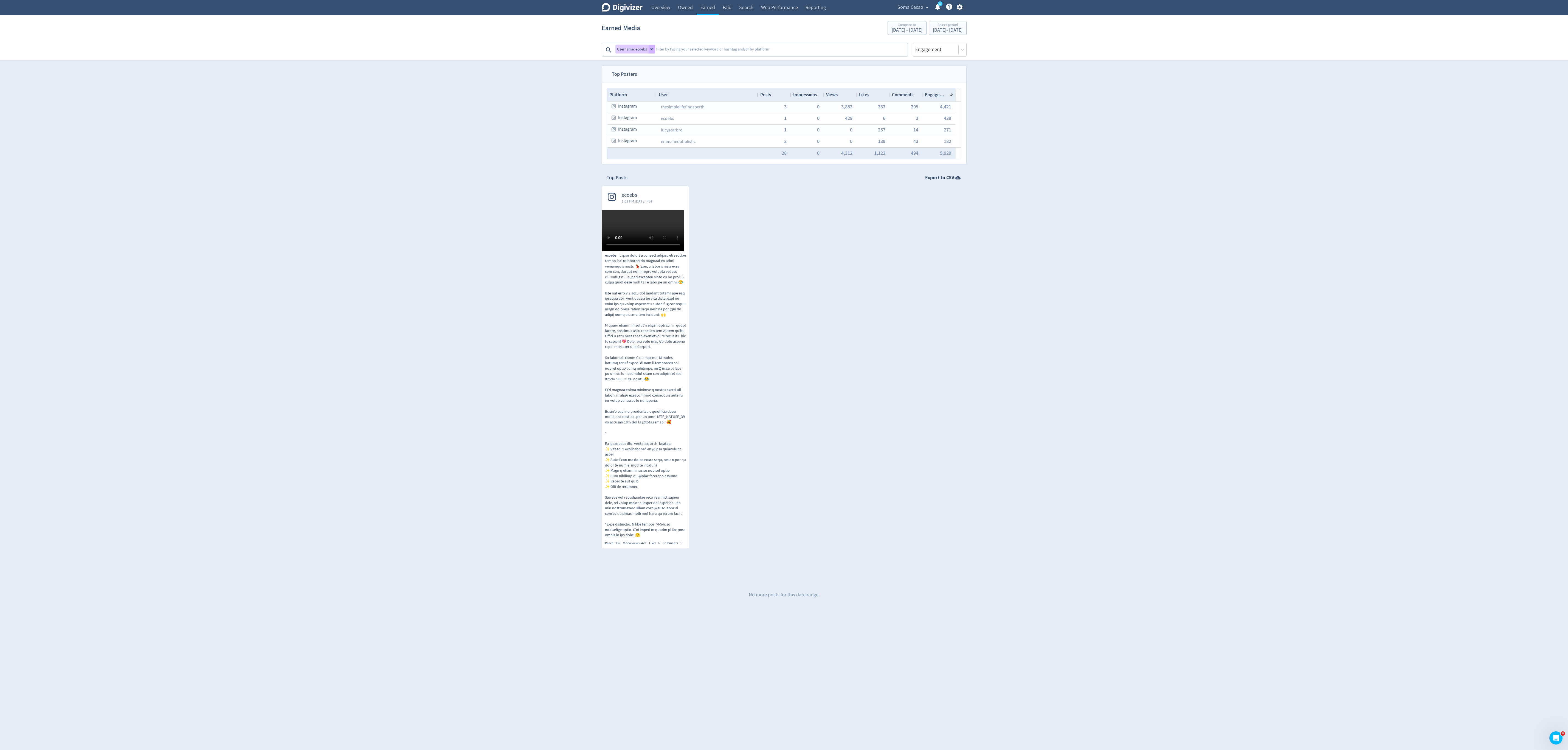
click at [580, 278] on div "ecoebs 1:03 PM [DATE] PST ecoebs Reach 336 Video Views 429 Likes 6 Comments 3" at bounding box center [782, 370] width 370 height 368
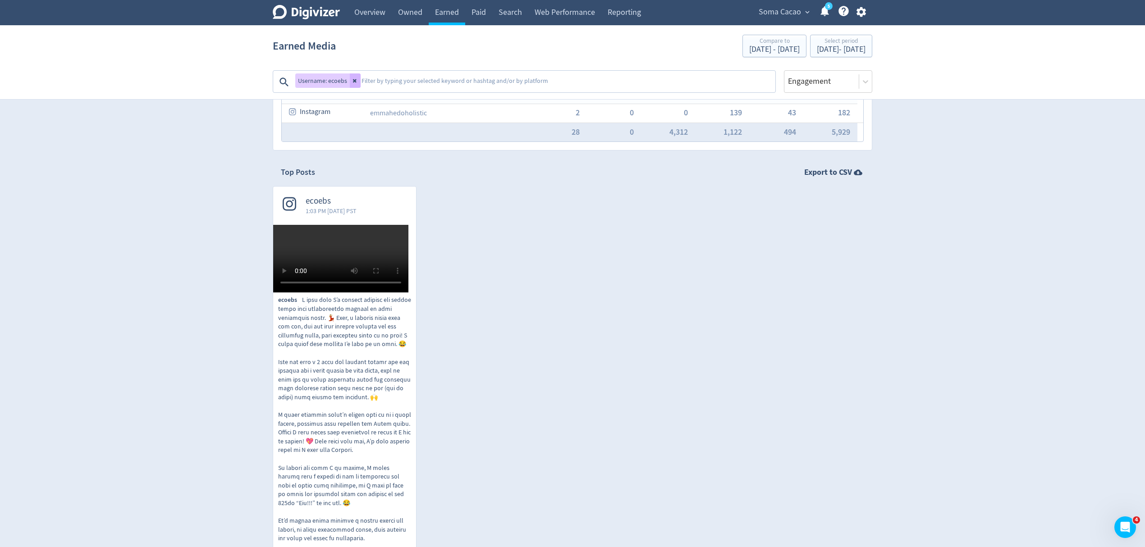
scroll to position [120, 0]
click at [662, 338] on div "ecoebs 1:03 PM [DATE] PST ecoebs Reach 336 Video Views 429 Likes 6 Comments 3" at bounding box center [569, 488] width 608 height 604
click at [664, 288] on div "ecoebs 1:03 PM [DATE] PST ecoebs Reach 336 Video Views 429 Likes 6 Comments 3" at bounding box center [569, 488] width 608 height 604
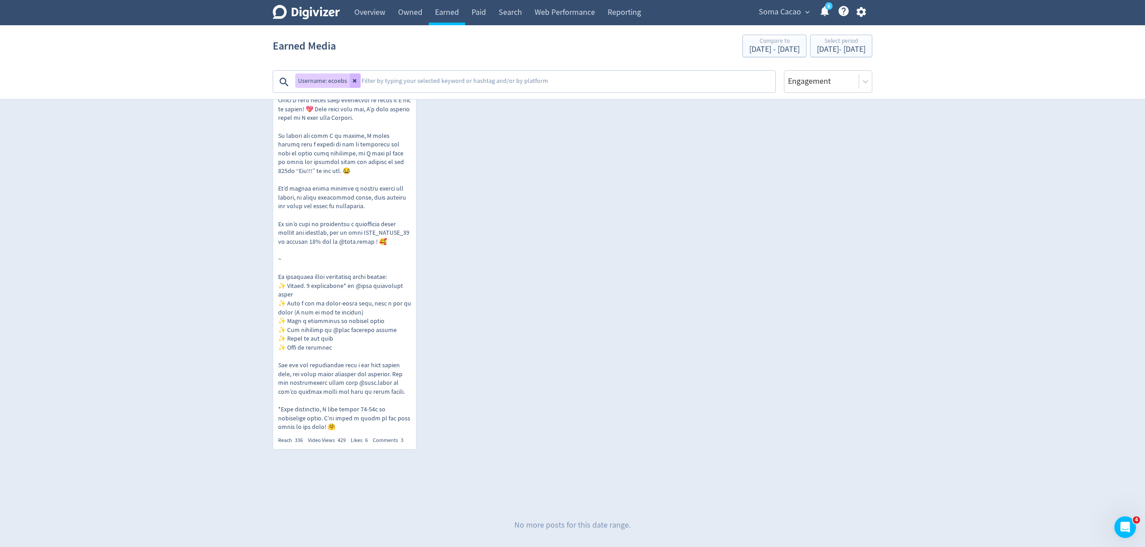
scroll to position [300, 0]
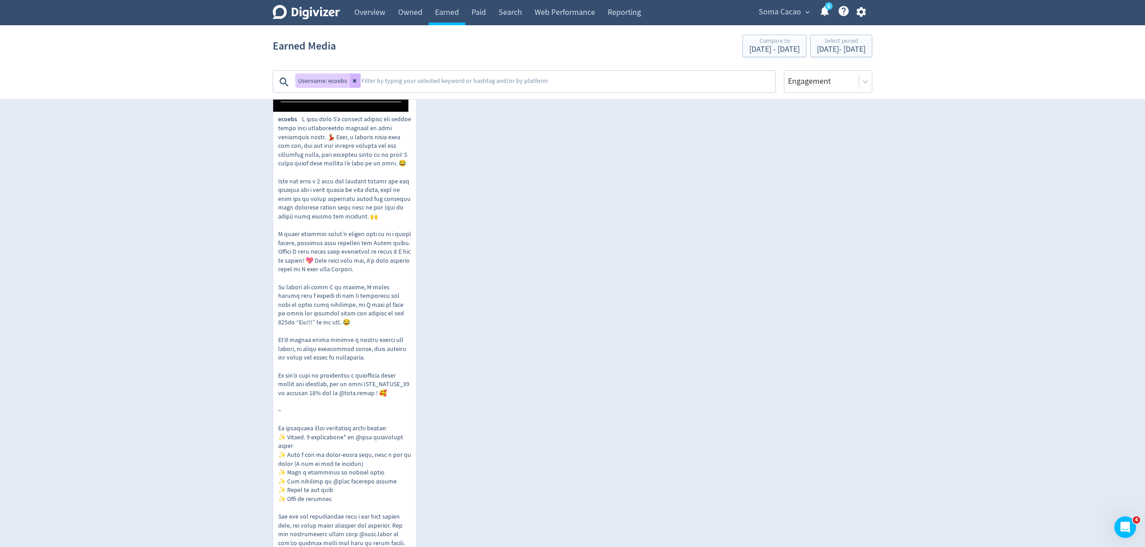
drag, startPoint x: 347, startPoint y: 358, endPoint x: 527, endPoint y: 288, distance: 193.9
click at [527, 288] on div "ecoebs 1:03 PM [DATE] PST ecoebs Reach 336 Video Views 429 Likes 6 Comments 3" at bounding box center [569, 307] width 608 height 604
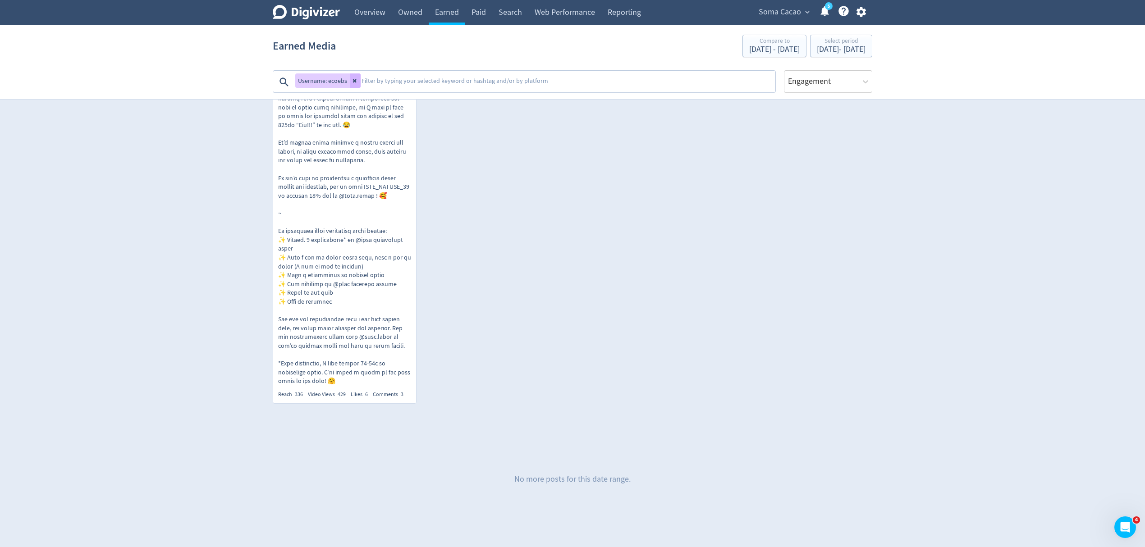
scroll to position [641, 0]
click at [846, 11] on icon at bounding box center [843, 11] width 10 height 10
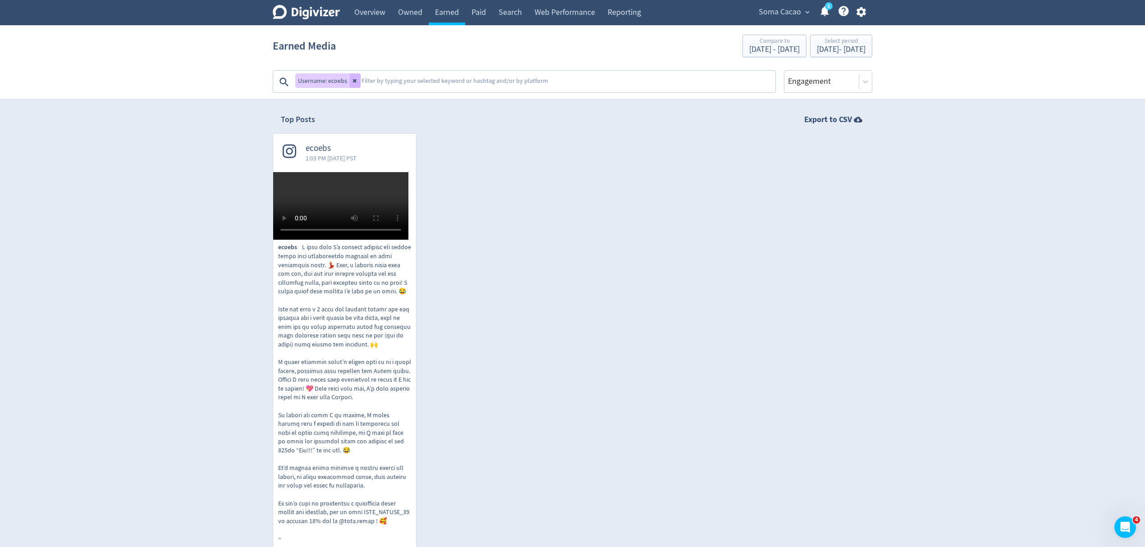
scroll to position [160, 0]
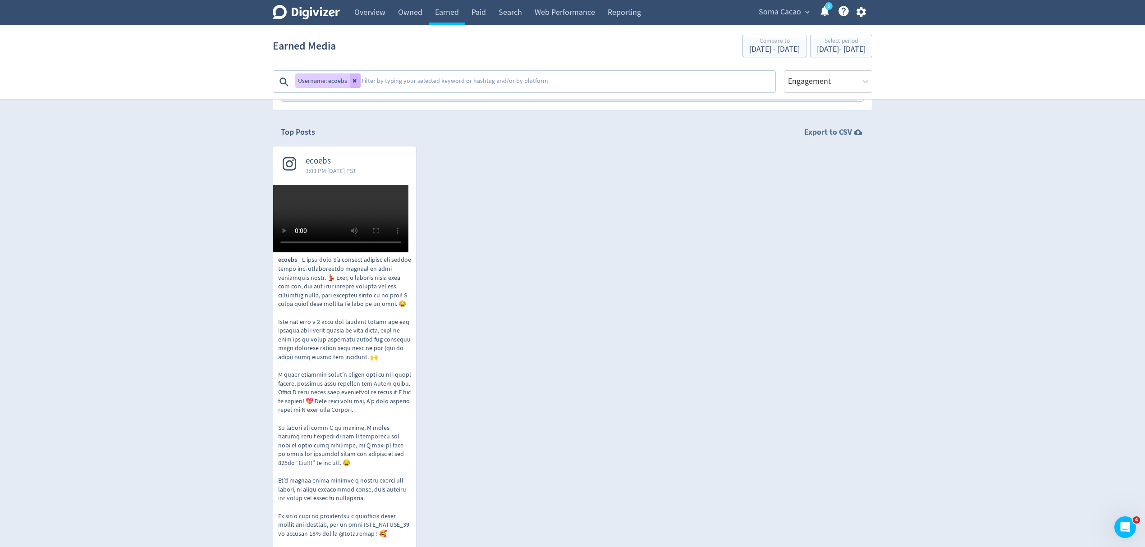
click at [835, 130] on strong "Export to CSV" at bounding box center [828, 132] width 48 height 11
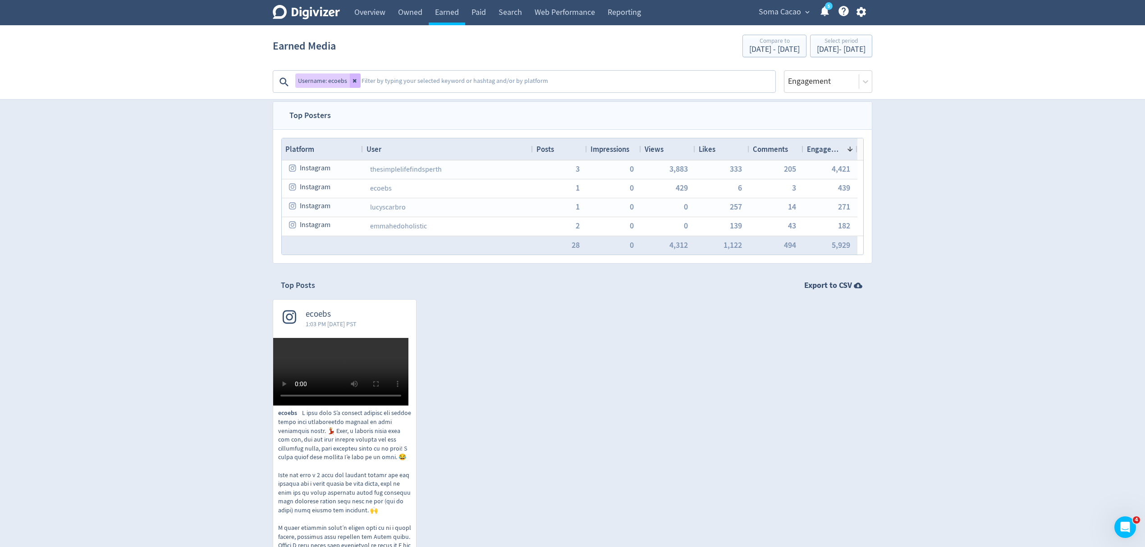
scroll to position [0, 0]
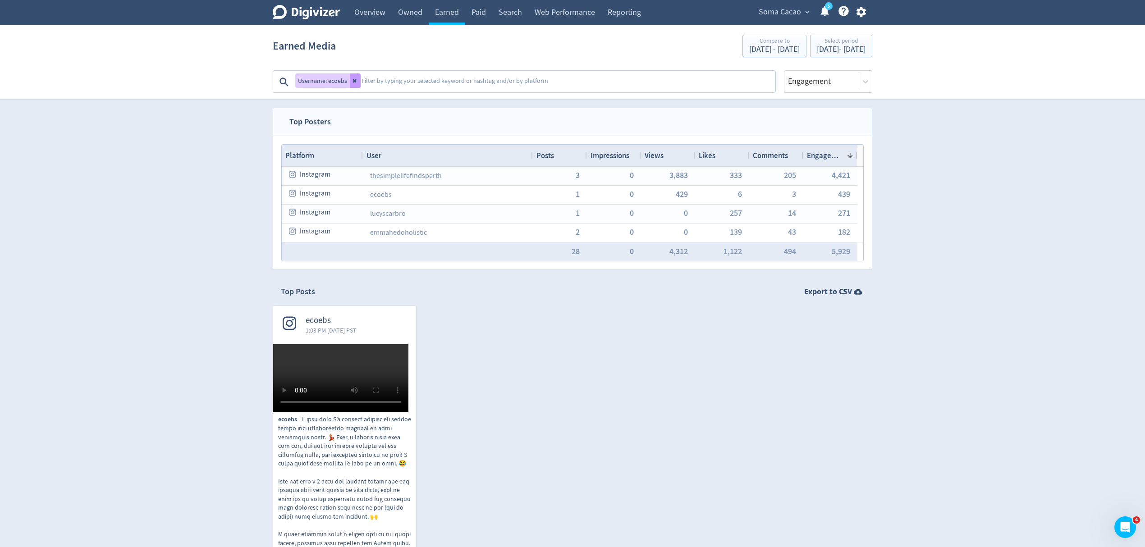
click at [351, 76] on button at bounding box center [355, 80] width 11 height 14
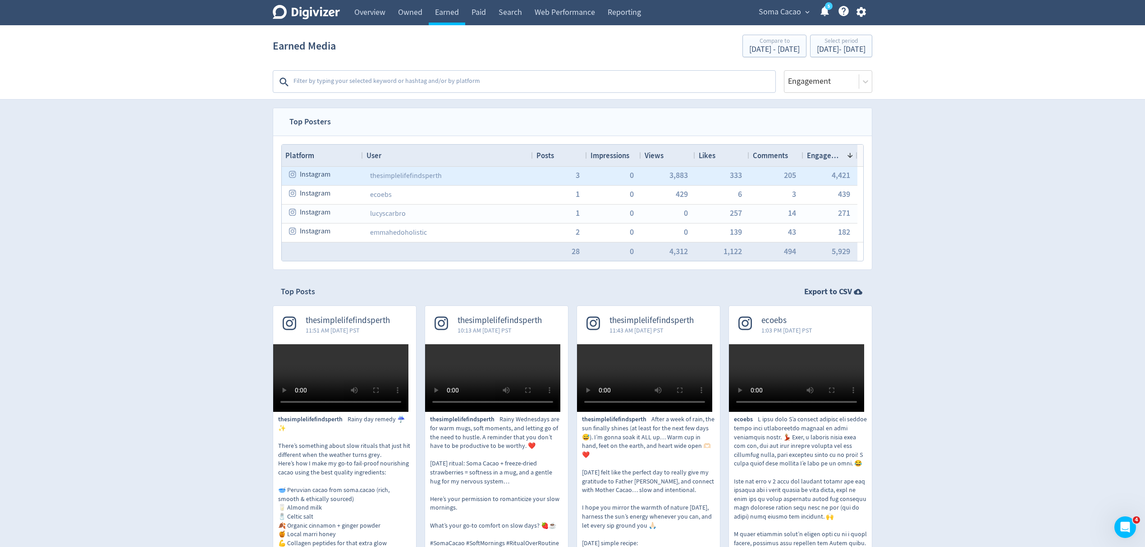
click at [574, 176] on div "3" at bounding box center [560, 176] width 54 height 18
click at [580, 176] on div "3" at bounding box center [560, 176] width 54 height 18
click at [578, 176] on span "3" at bounding box center [577, 175] width 4 height 8
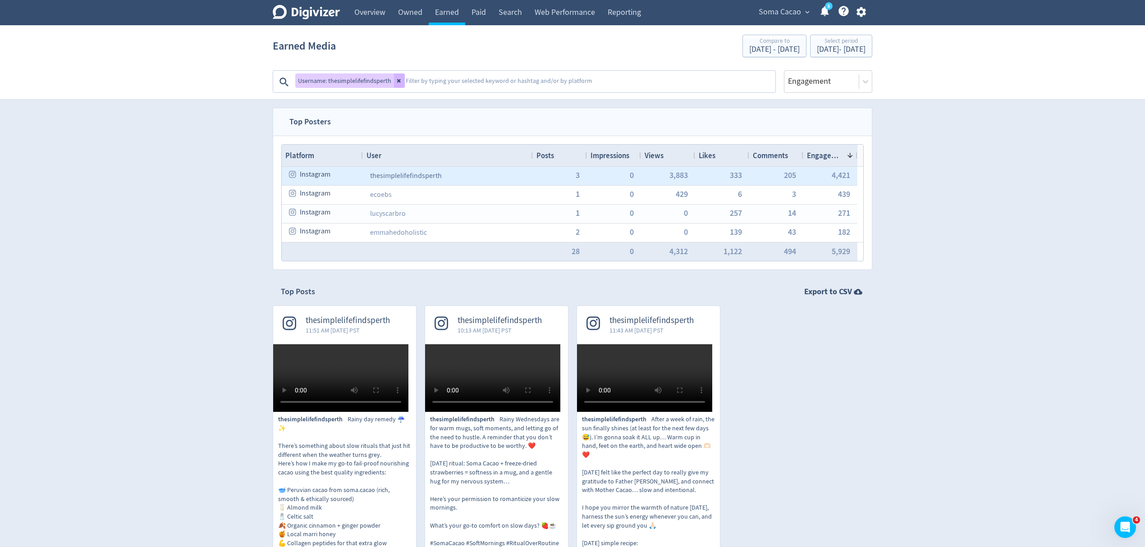
drag, startPoint x: 461, startPoint y: 173, endPoint x: 385, endPoint y: 181, distance: 76.1
click at [385, 181] on div "thesimplelifefindsperth" at bounding box center [448, 176] width 170 height 18
drag, startPoint x: 361, startPoint y: 181, endPoint x: 448, endPoint y: 174, distance: 87.7
click at [448, 174] on div "Instagram thesimplelifefindsperth 3 0 3,883 333 205 4,421" at bounding box center [570, 176] width 576 height 19
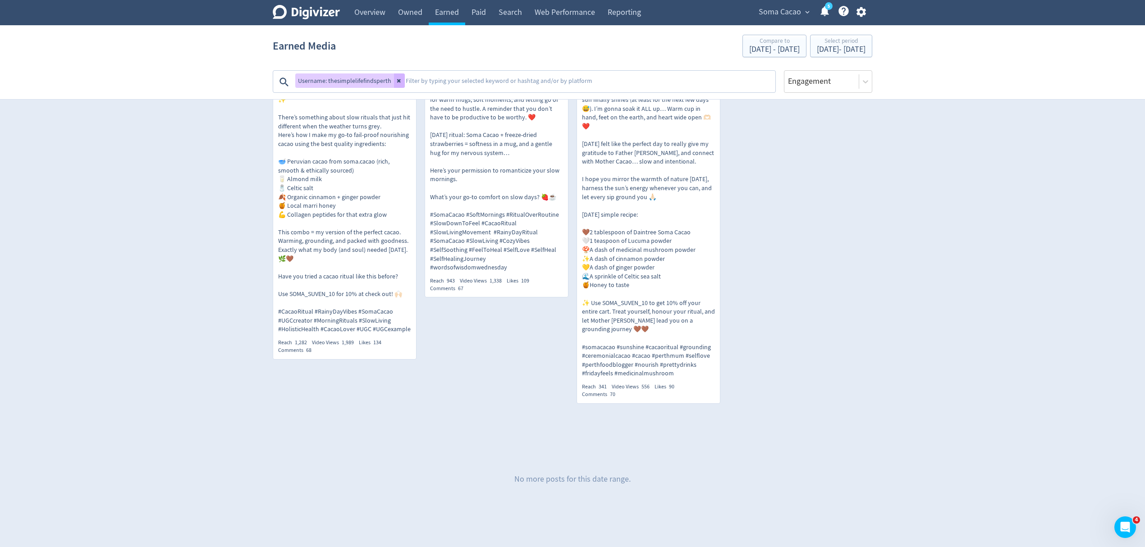
scroll to position [180, 0]
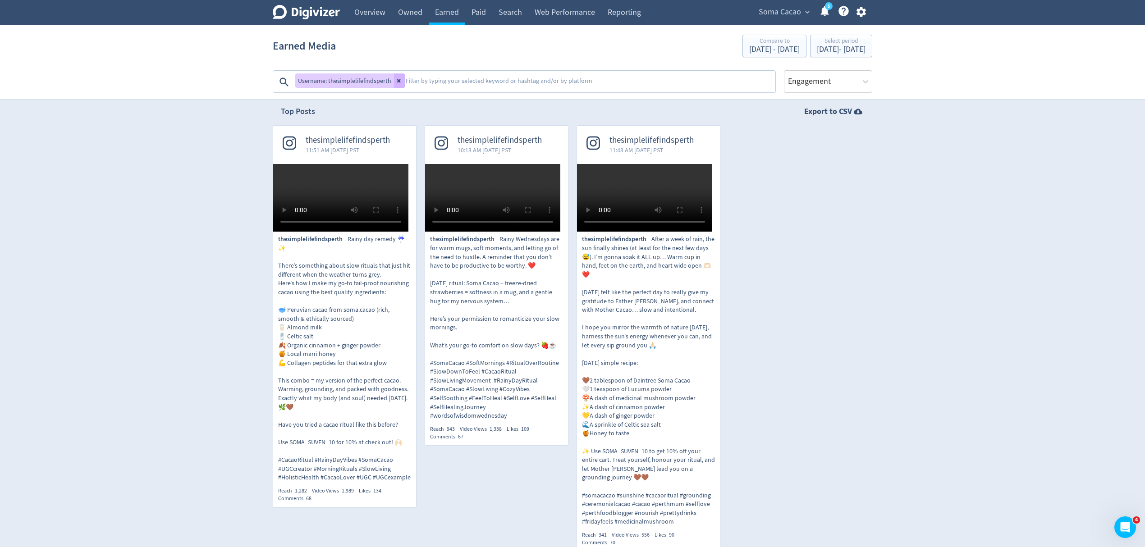
click at [367, 438] on p "thesimplelifefindsperth Rainy day remedy ☔️✨ There’s something about slow ritua…" at bounding box center [344, 358] width 133 height 247
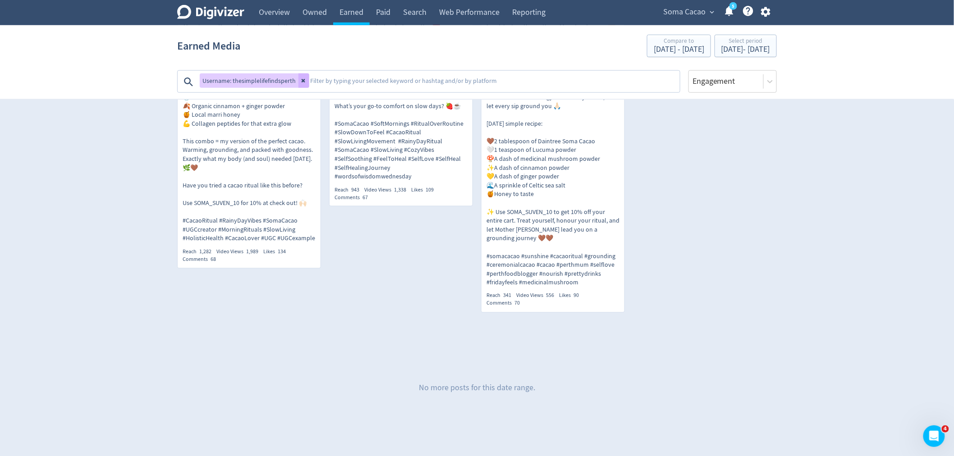
scroll to position [415, 0]
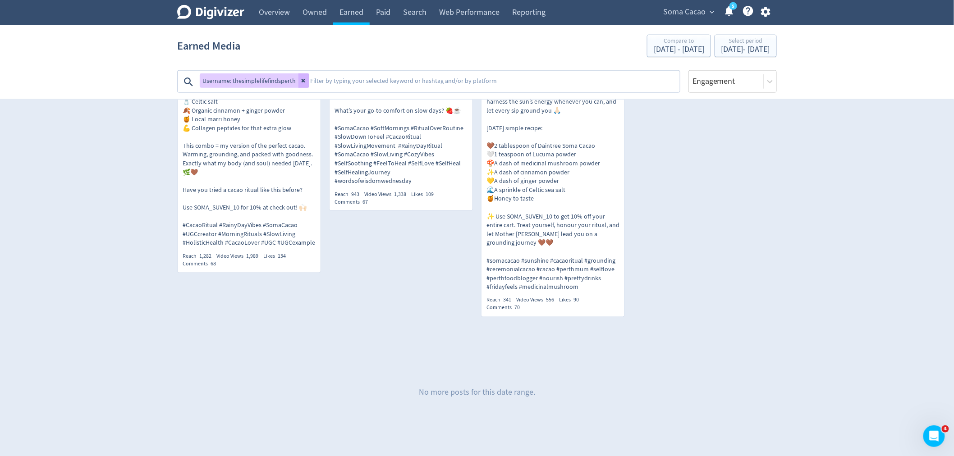
click at [436, 185] on p "thesimplelifefindsperth Rainy Wednesdays are for warm mugs, soft moments, and l…" at bounding box center [400, 92] width 133 height 185
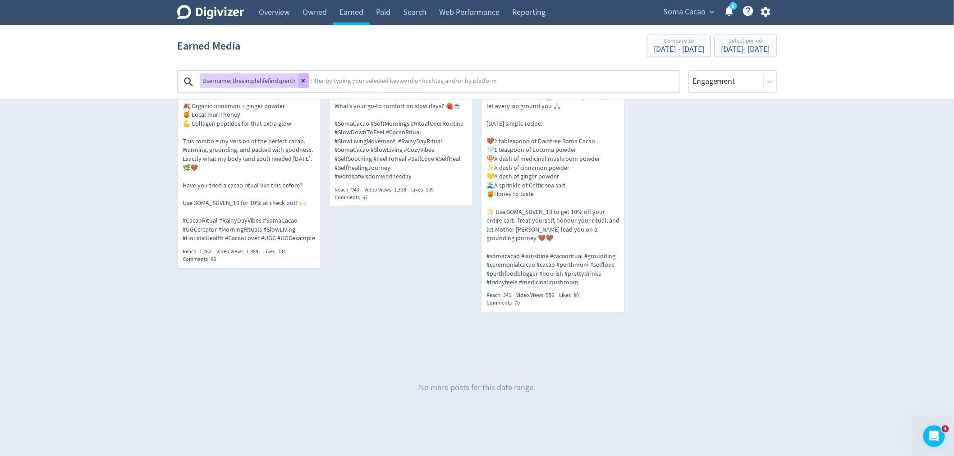
scroll to position [515, 0]
click at [568, 307] on div "Reach 341 Video Views 556 Likes 90 Comments 70" at bounding box center [552, 299] width 133 height 15
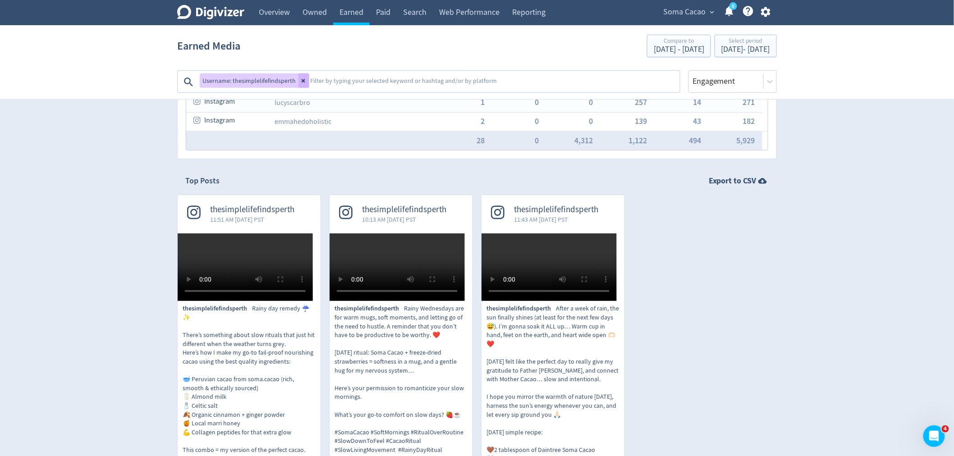
scroll to position [0, 0]
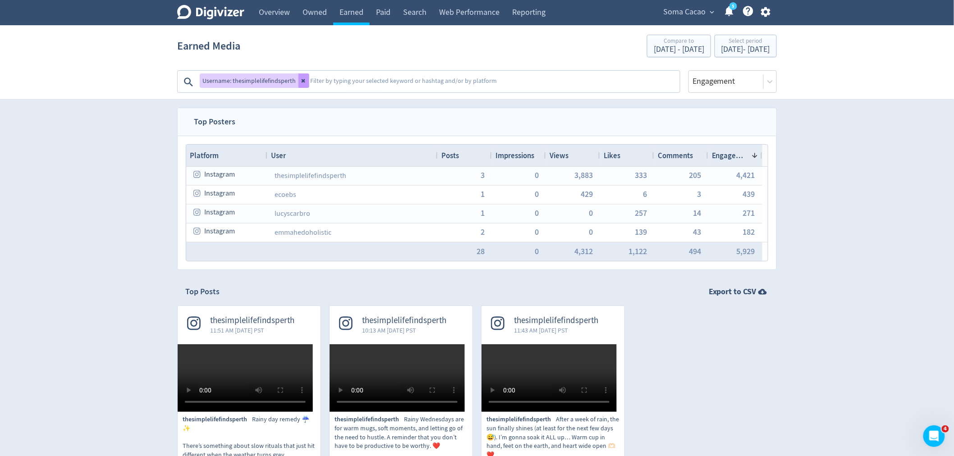
click at [301, 78] on icon at bounding box center [303, 80] width 5 height 5
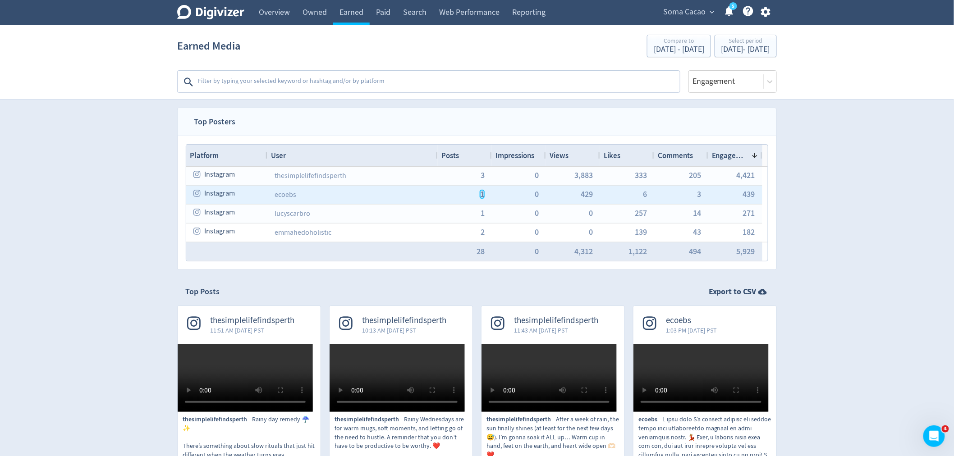
click at [483, 195] on span "1" at bounding box center [482, 194] width 4 height 8
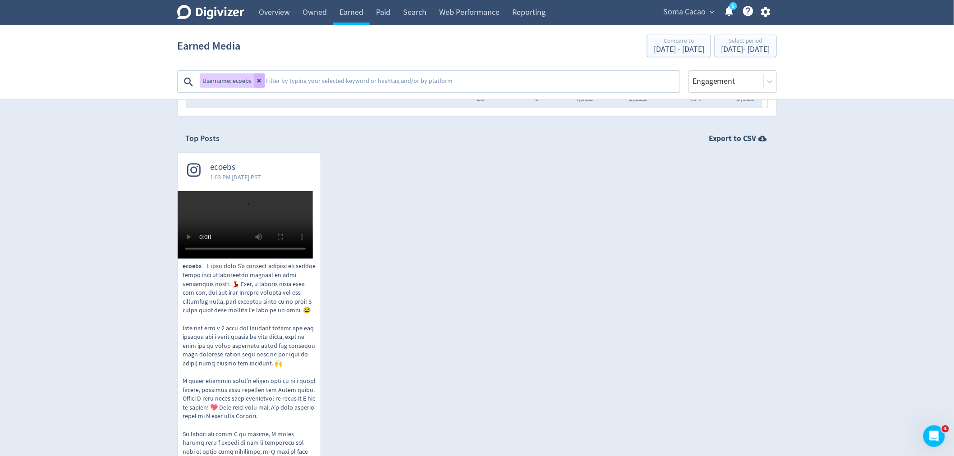
scroll to position [200, 0]
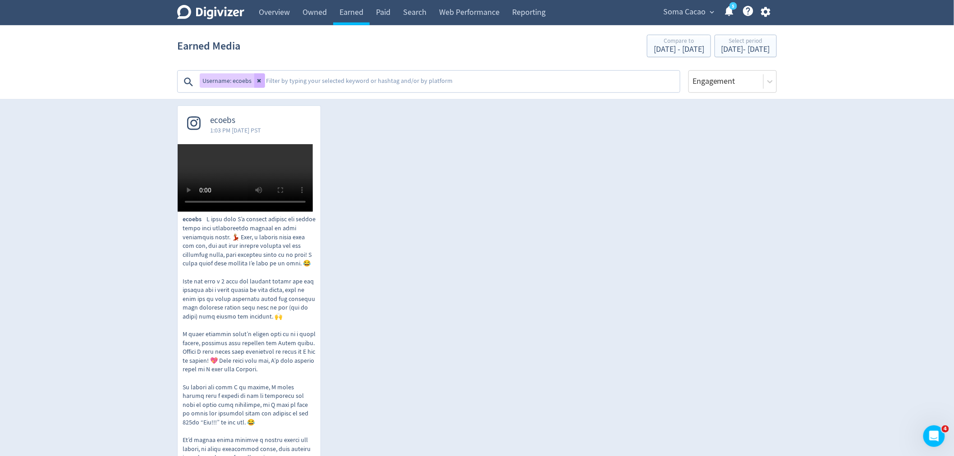
click at [287, 128] on div "ecoebs 1:03 PM [DATE] PST" at bounding box center [249, 125] width 143 height 38
click at [259, 82] on icon at bounding box center [259, 81] width 4 height 4
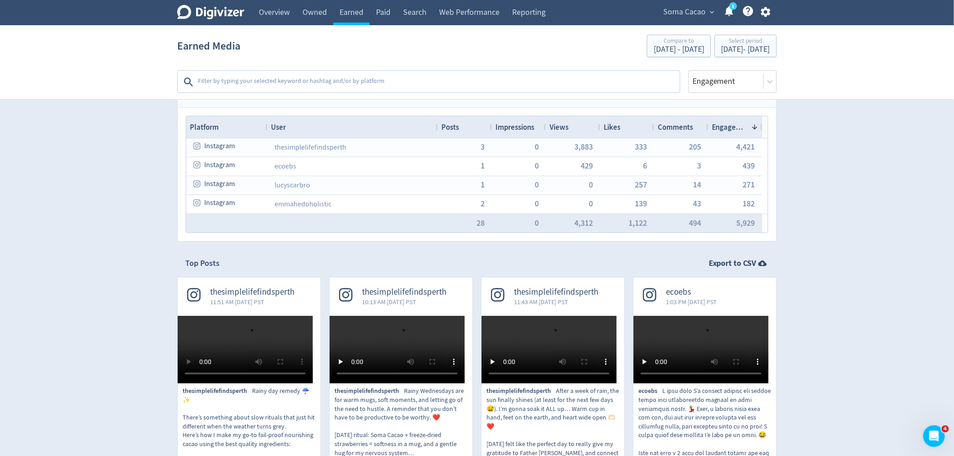
scroll to position [0, 0]
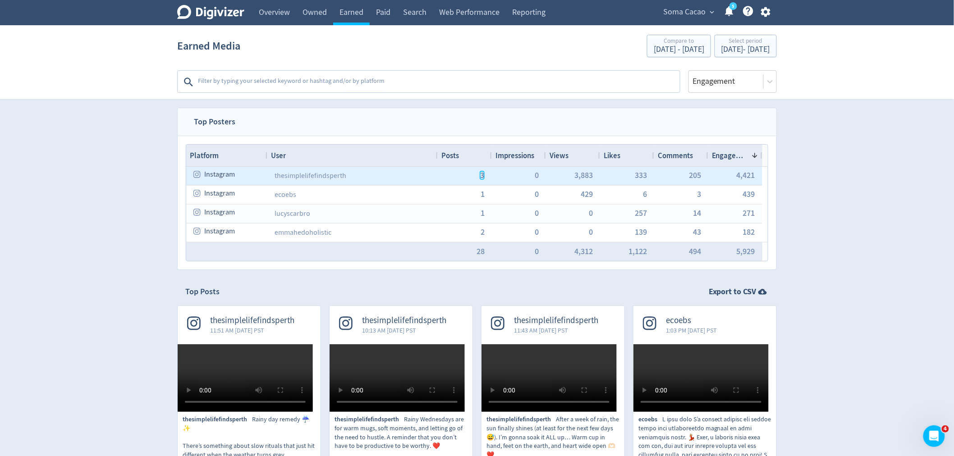
click at [483, 174] on span "3" at bounding box center [482, 175] width 4 height 8
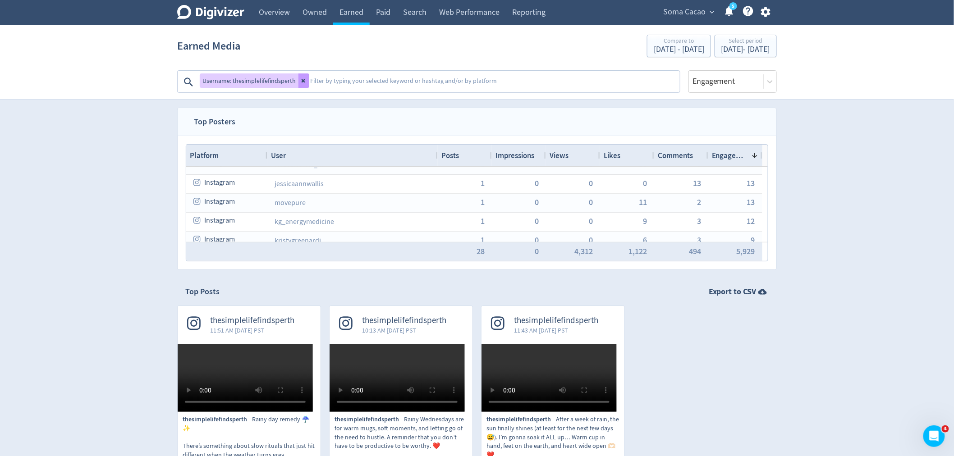
click at [302, 80] on icon at bounding box center [304, 81] width 4 height 4
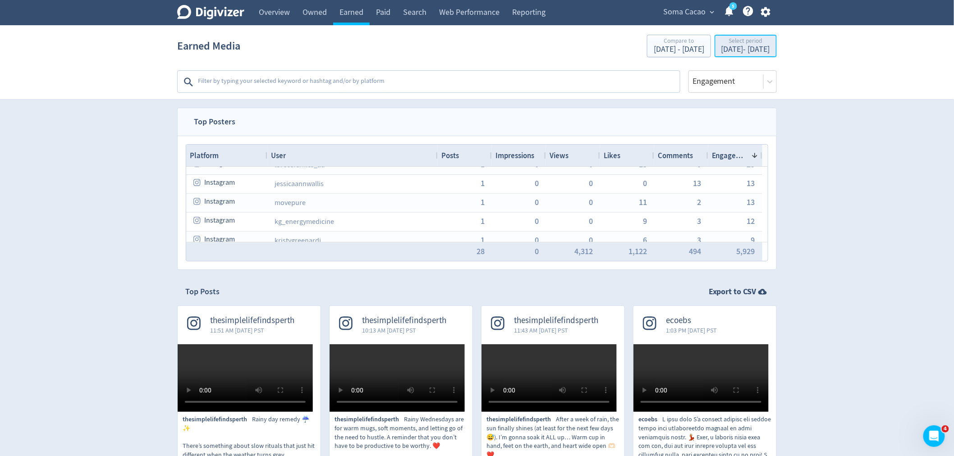
click at [721, 41] on div "Select period" at bounding box center [745, 42] width 49 height 8
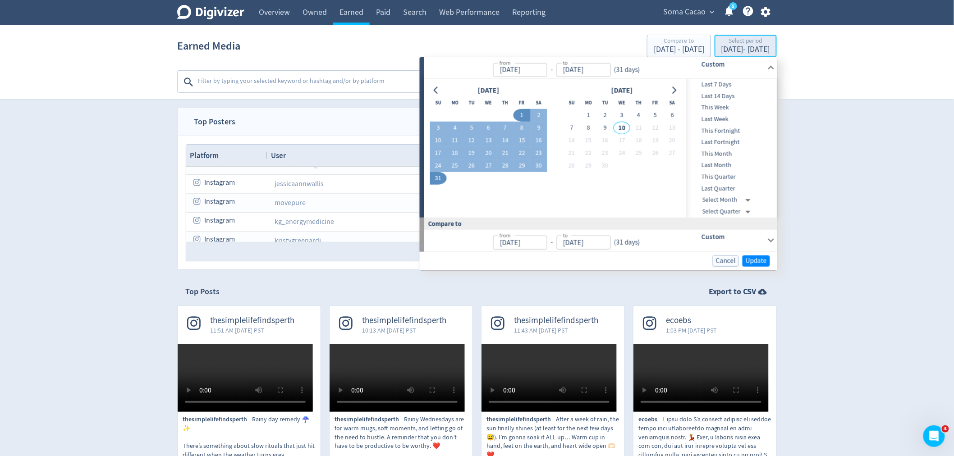
type input "[DATE]"
click at [438, 89] on icon "Go to previous month" at bounding box center [436, 90] width 7 height 7
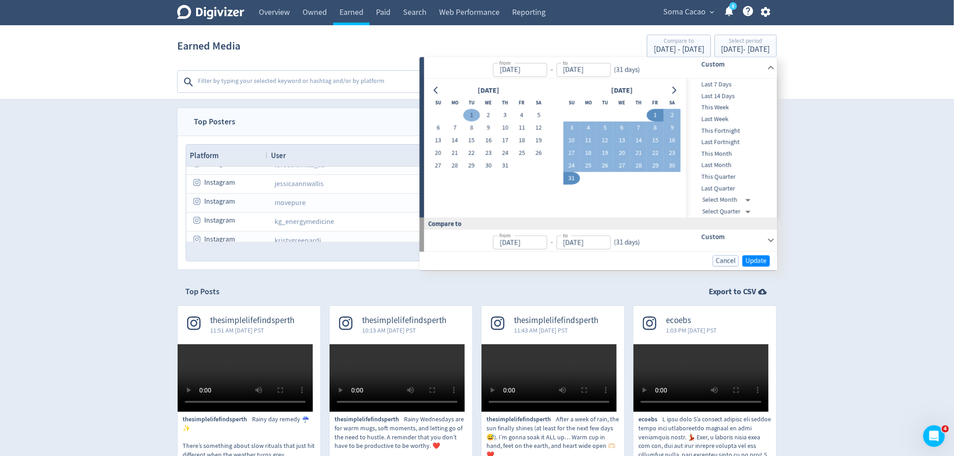
click at [471, 115] on button "1" at bounding box center [471, 115] width 17 height 13
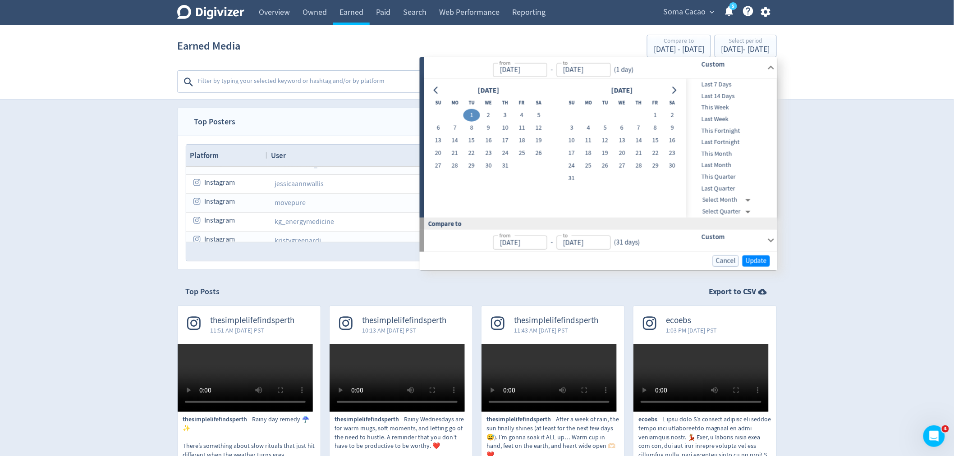
type input "[DATE]"
click at [501, 166] on button "31" at bounding box center [505, 166] width 17 height 13
type input "[DATE]"
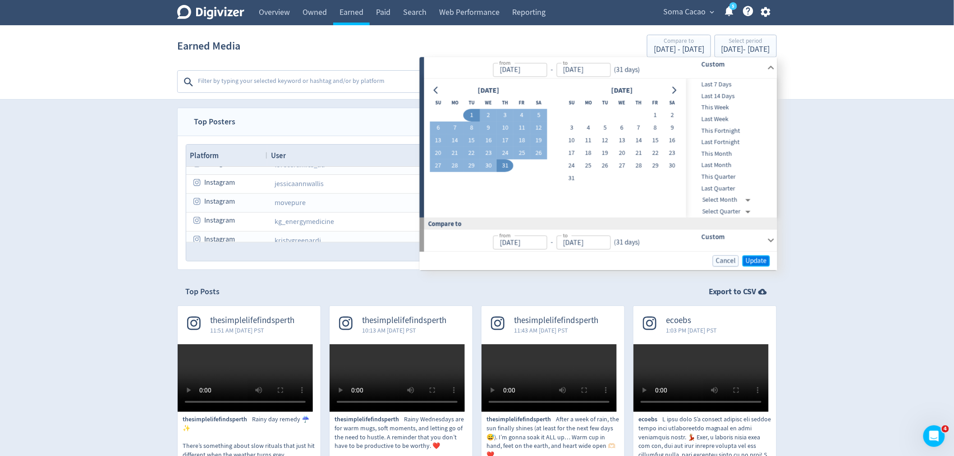
click at [751, 255] on button "Update" at bounding box center [755, 260] width 27 height 11
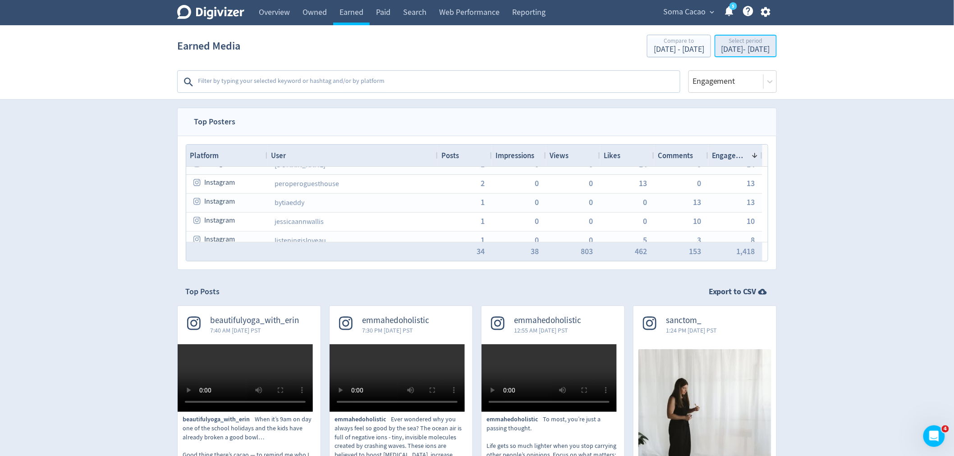
click at [751, 50] on div "[DATE] - [DATE]" at bounding box center [745, 50] width 49 height 8
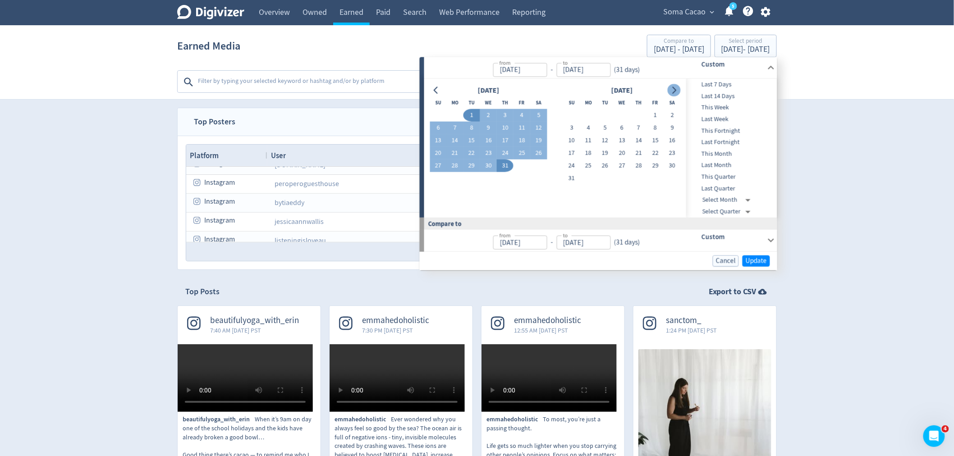
click at [674, 90] on icon "Go to next month" at bounding box center [673, 90] width 7 height 7
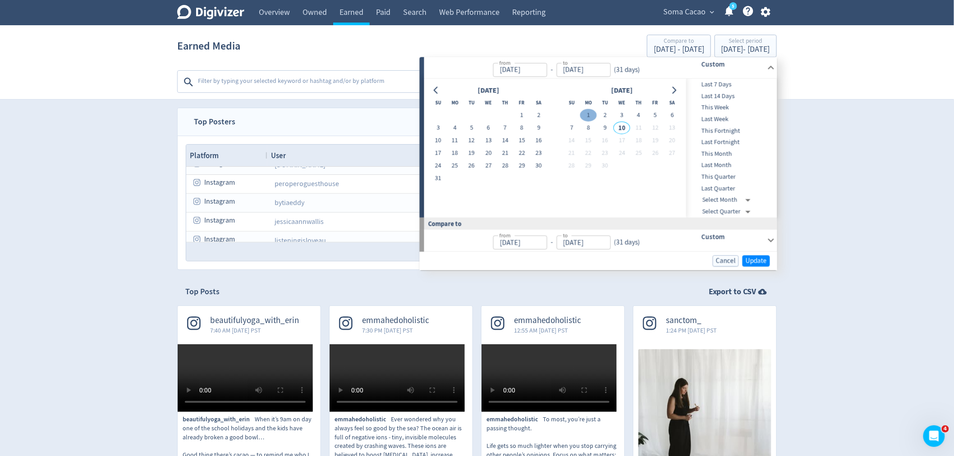
click at [587, 115] on button "1" at bounding box center [588, 115] width 17 height 13
type input "[DATE]"
click at [604, 129] on button "9" at bounding box center [605, 128] width 17 height 13
type input "[DATE]"
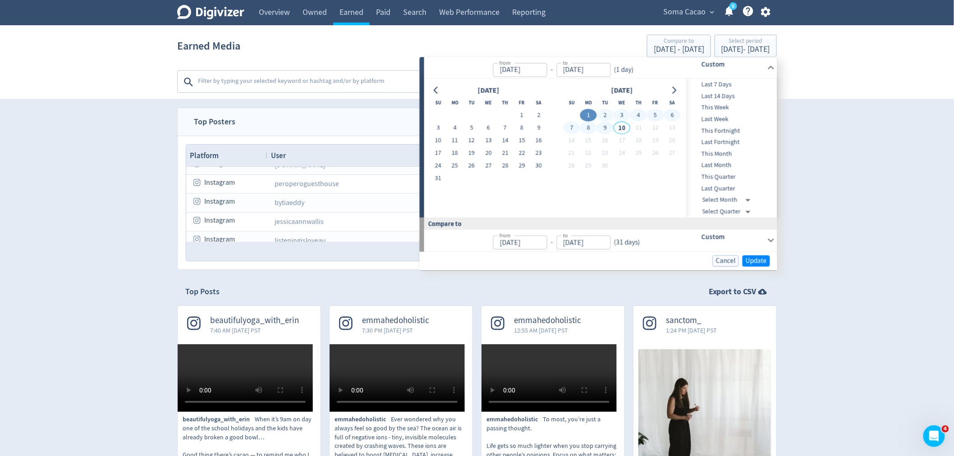
type input "[DATE]"
click at [760, 261] on span "Update" at bounding box center [756, 260] width 21 height 7
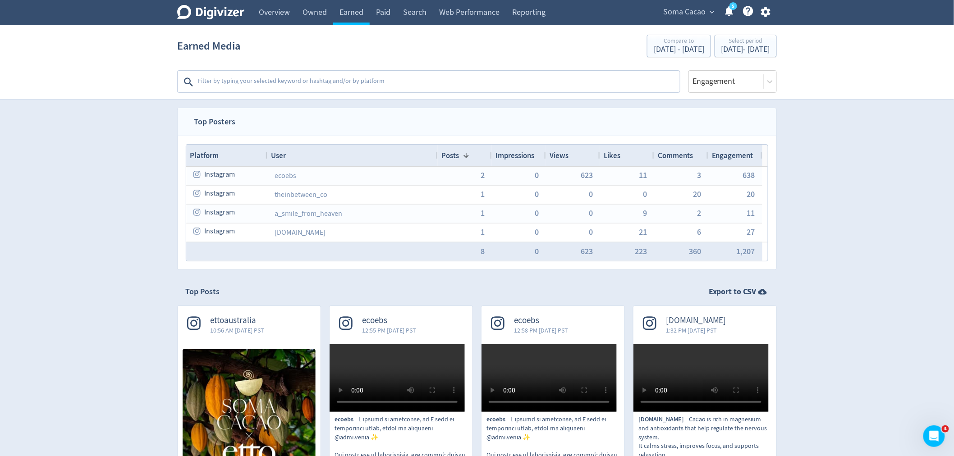
click at [566, 151] on span "Views" at bounding box center [558, 156] width 19 height 10
click at [567, 151] on span "Views" at bounding box center [558, 156] width 19 height 10
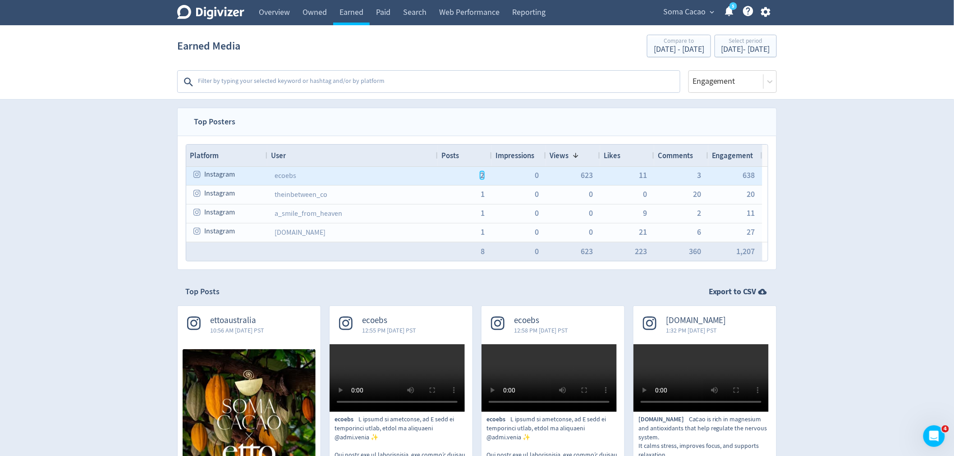
click at [482, 174] on span "2" at bounding box center [482, 175] width 4 height 8
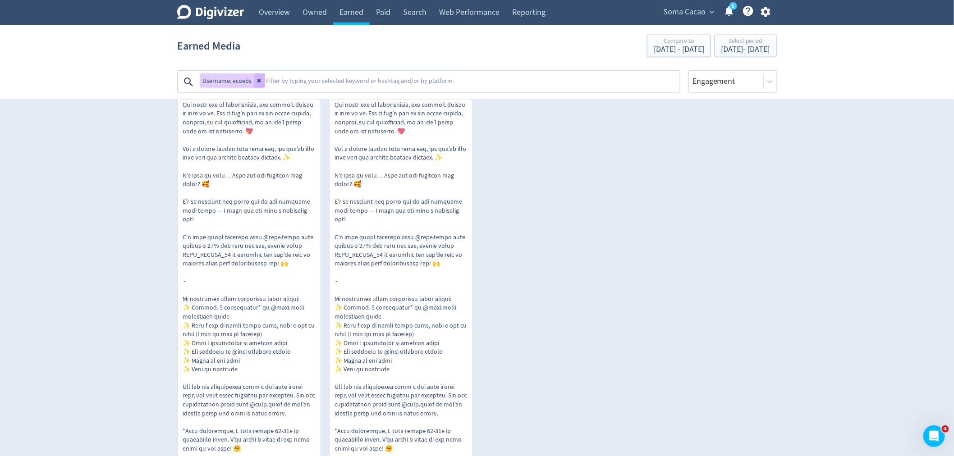
scroll to position [150, 0]
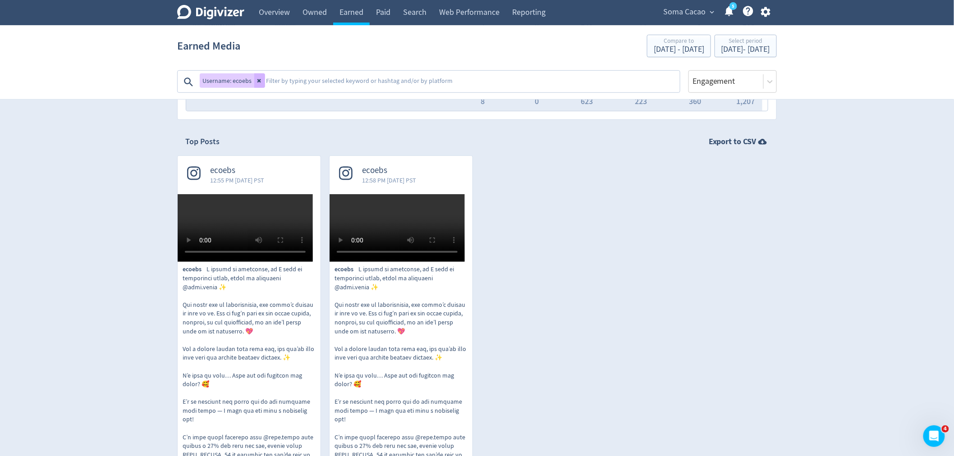
click at [416, 181] on span "12:58 PM [DATE] PST" at bounding box center [389, 180] width 54 height 9
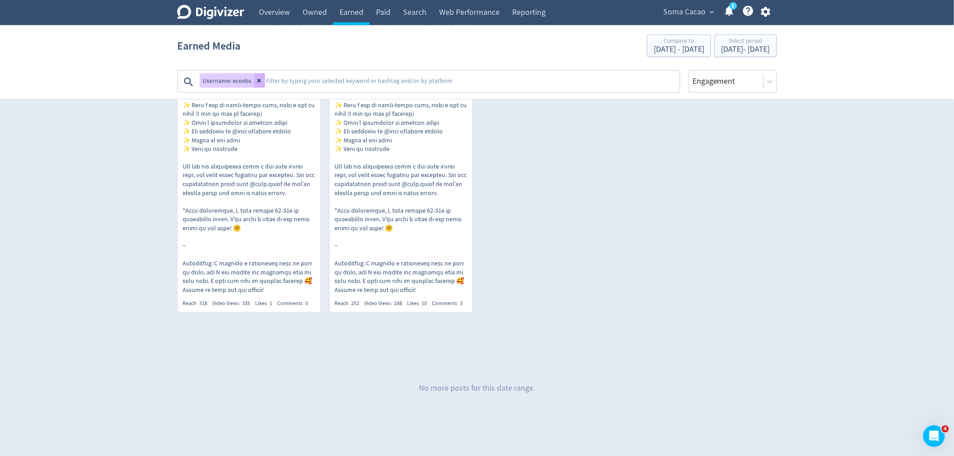
scroll to position [755, 0]
click at [288, 128] on p "ecoebs" at bounding box center [249, 69] width 133 height 450
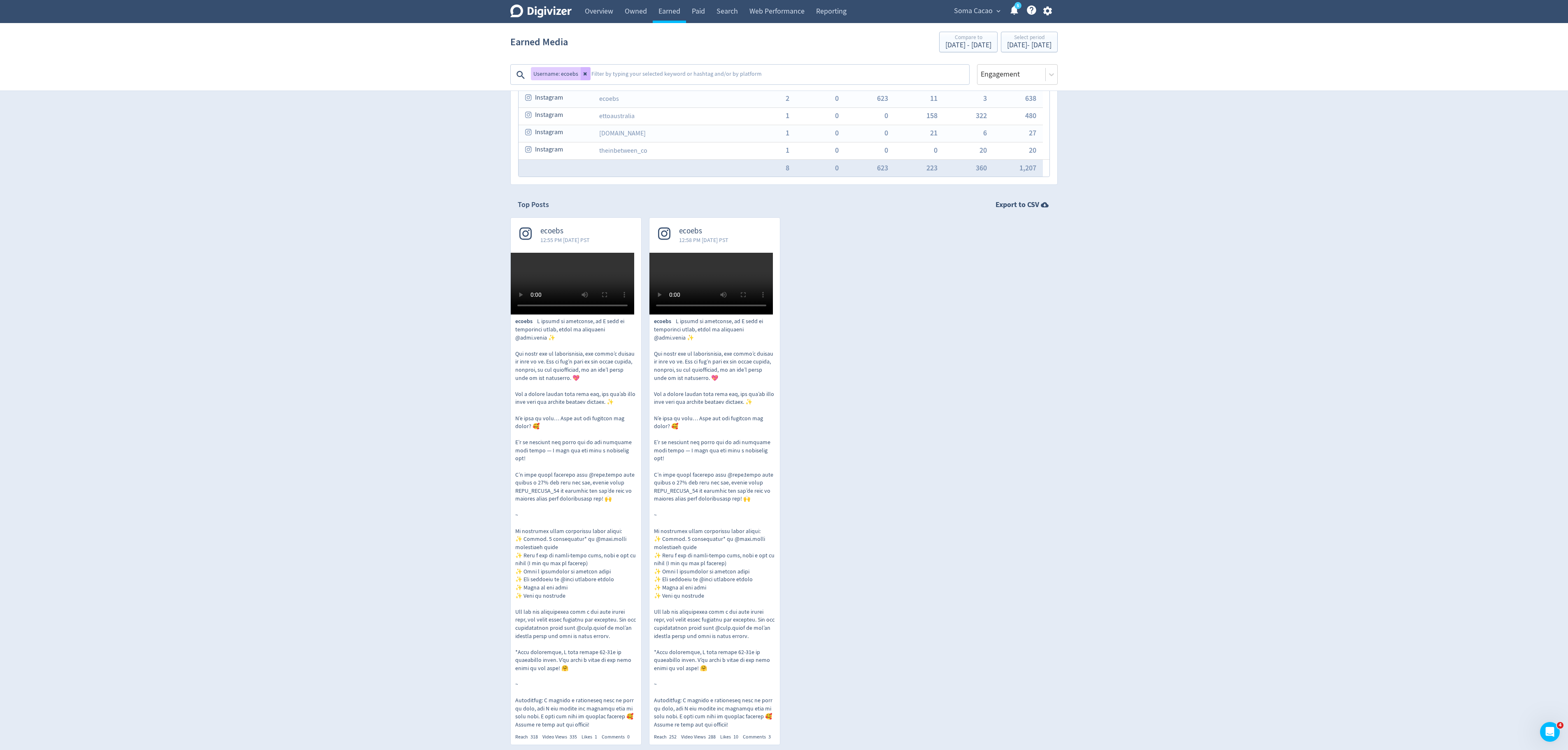
scroll to position [60, 0]
drag, startPoint x: 604, startPoint y: 14, endPoint x: 605, endPoint y: 20, distance: 6.1
click at [603, 14] on link "Overview" at bounding box center [599, 11] width 40 height 23
